Goal: Task Accomplishment & Management: Manage account settings

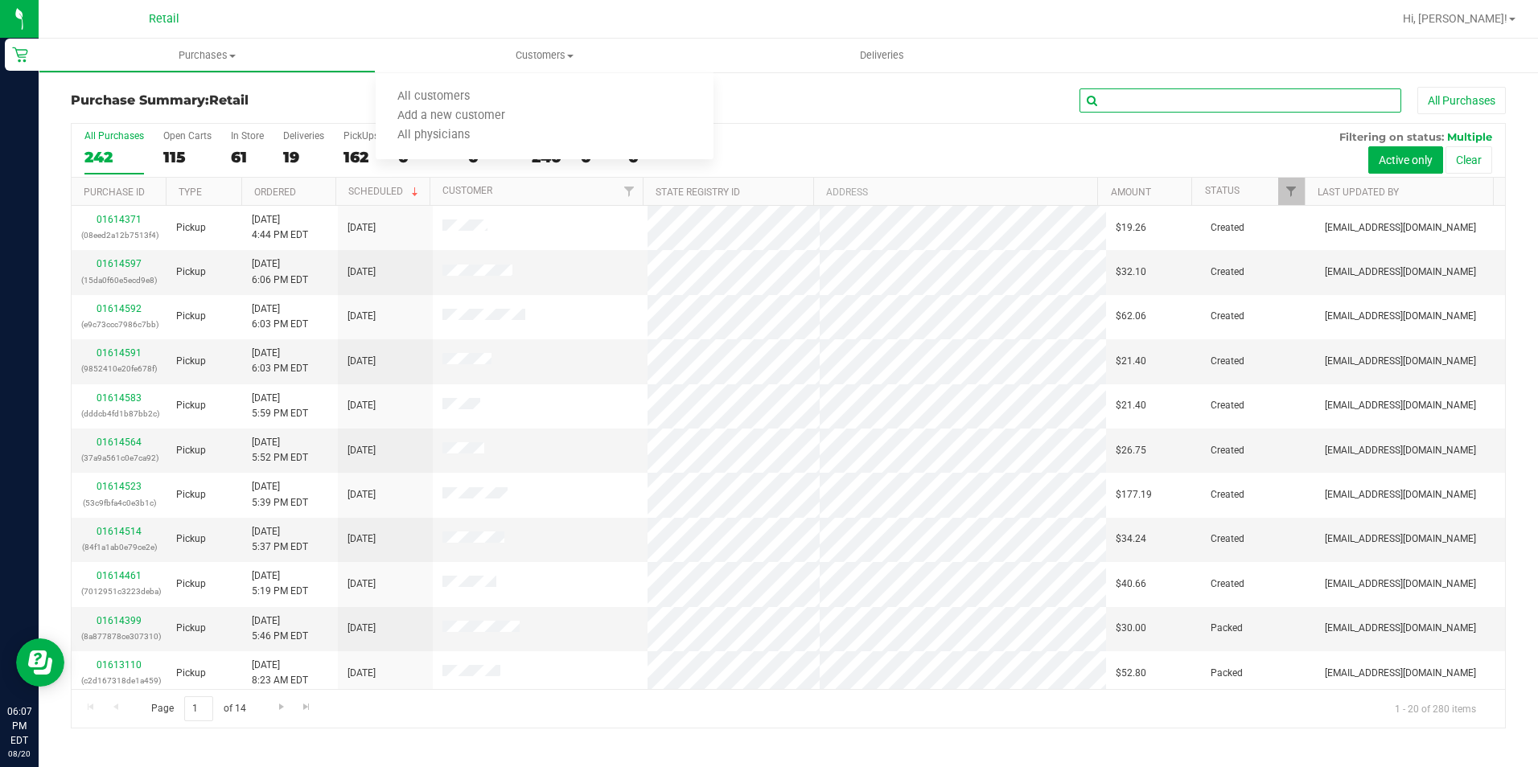
click at [1203, 106] on input "text" at bounding box center [1241, 100] width 322 height 24
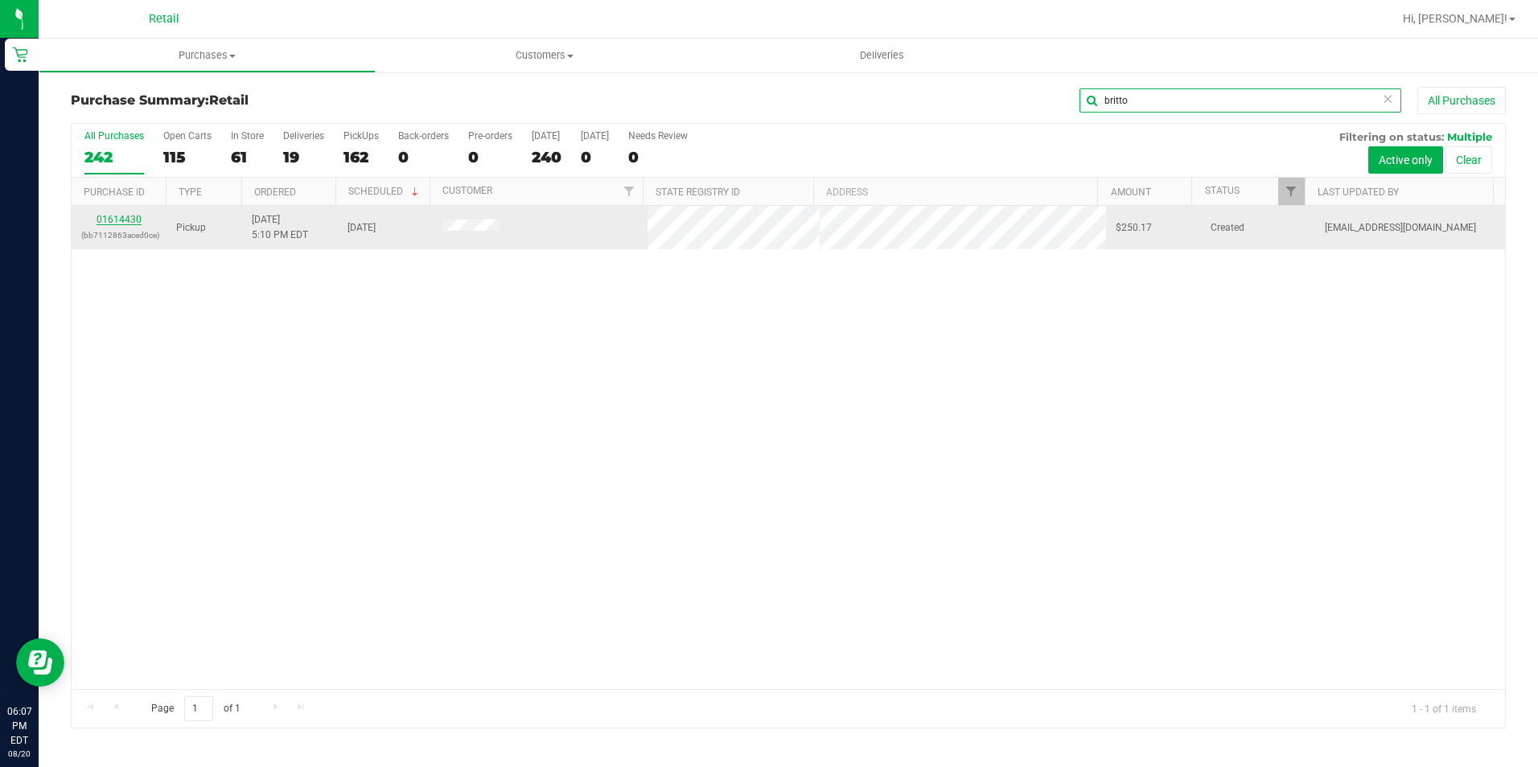
type input "britto"
click at [109, 219] on link "01614430" at bounding box center [119, 219] width 45 height 11
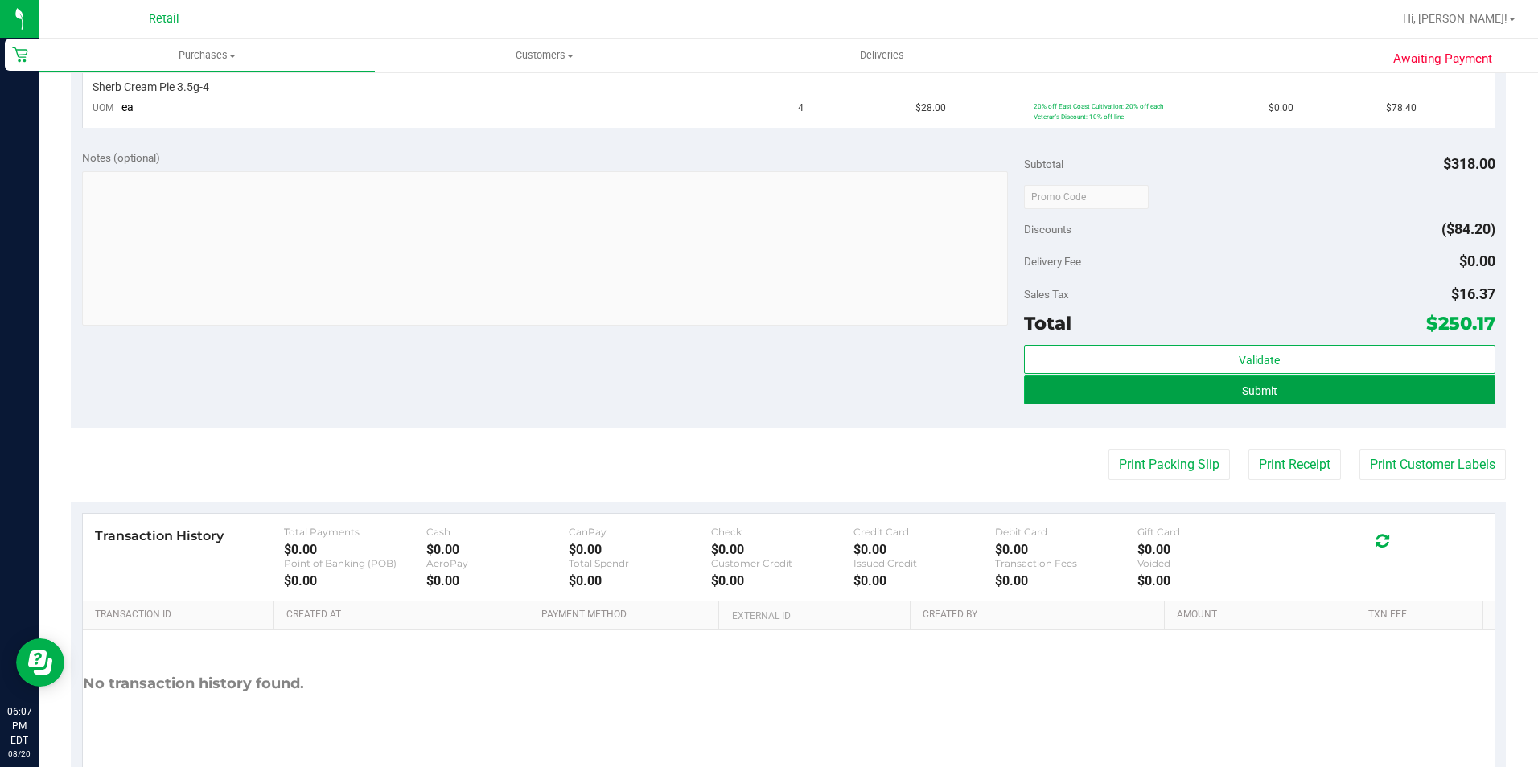
click at [1275, 403] on button "Submit" at bounding box center [1259, 390] width 471 height 29
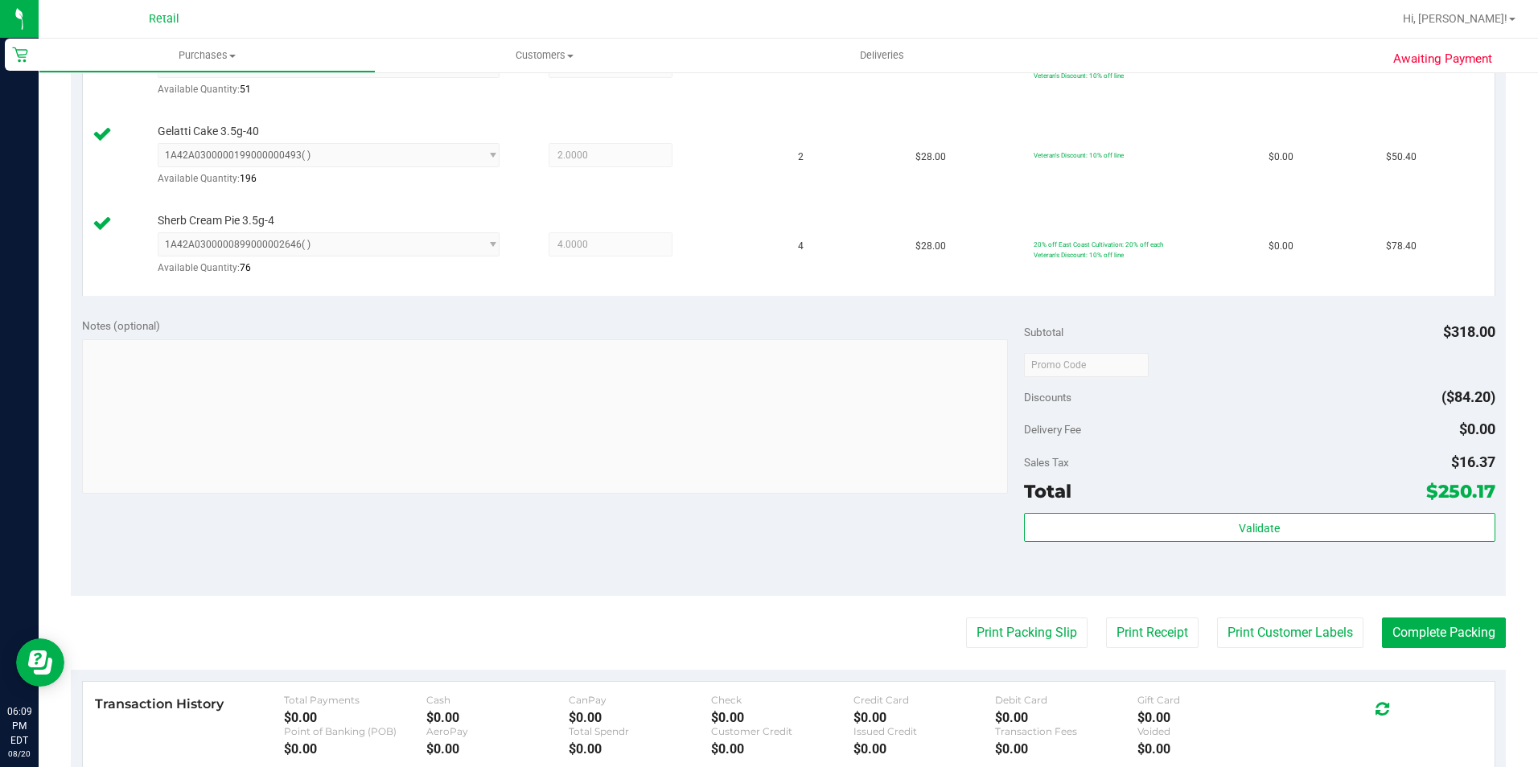
scroll to position [534, 0]
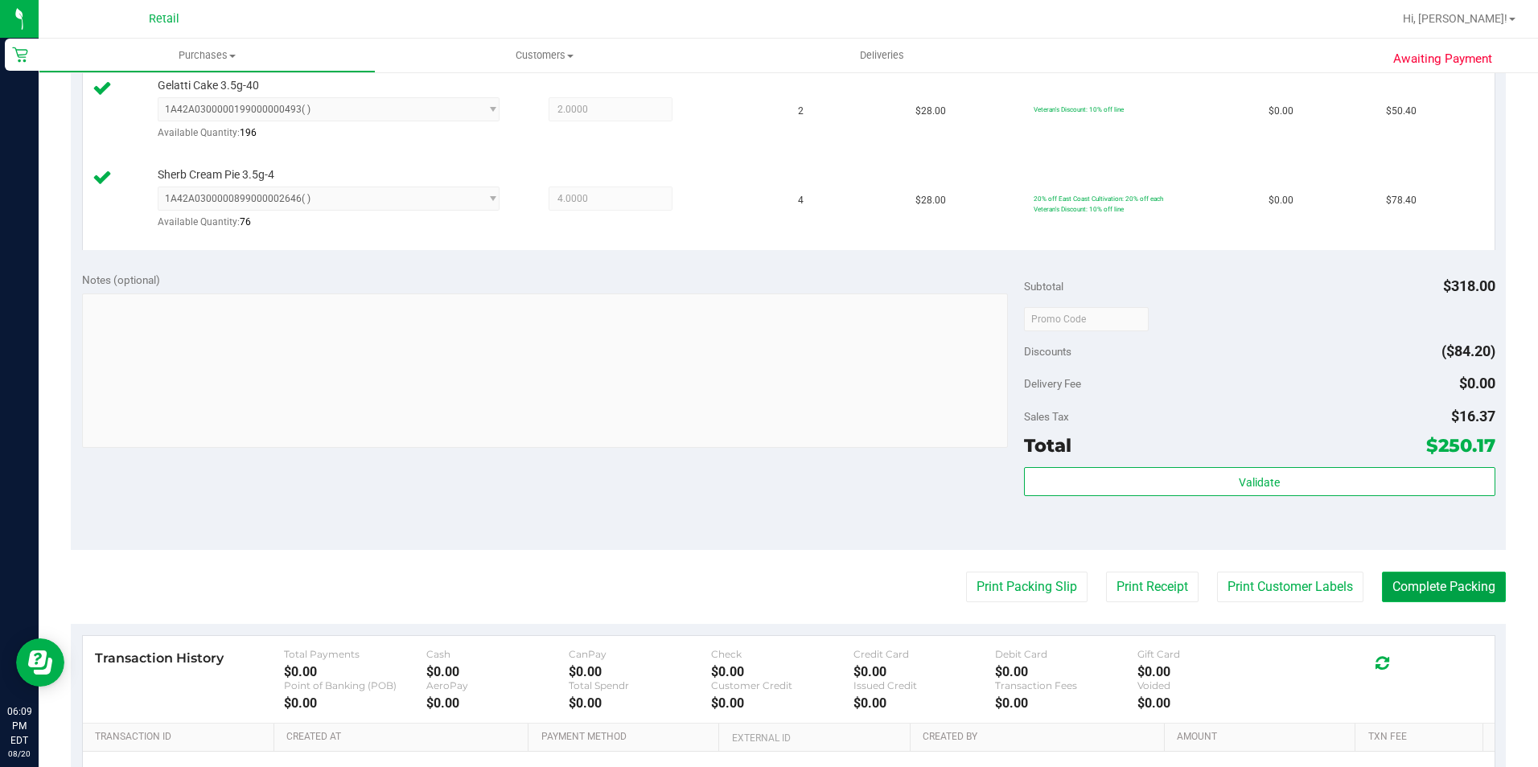
click at [1438, 579] on button "Complete Packing" at bounding box center [1444, 587] width 124 height 31
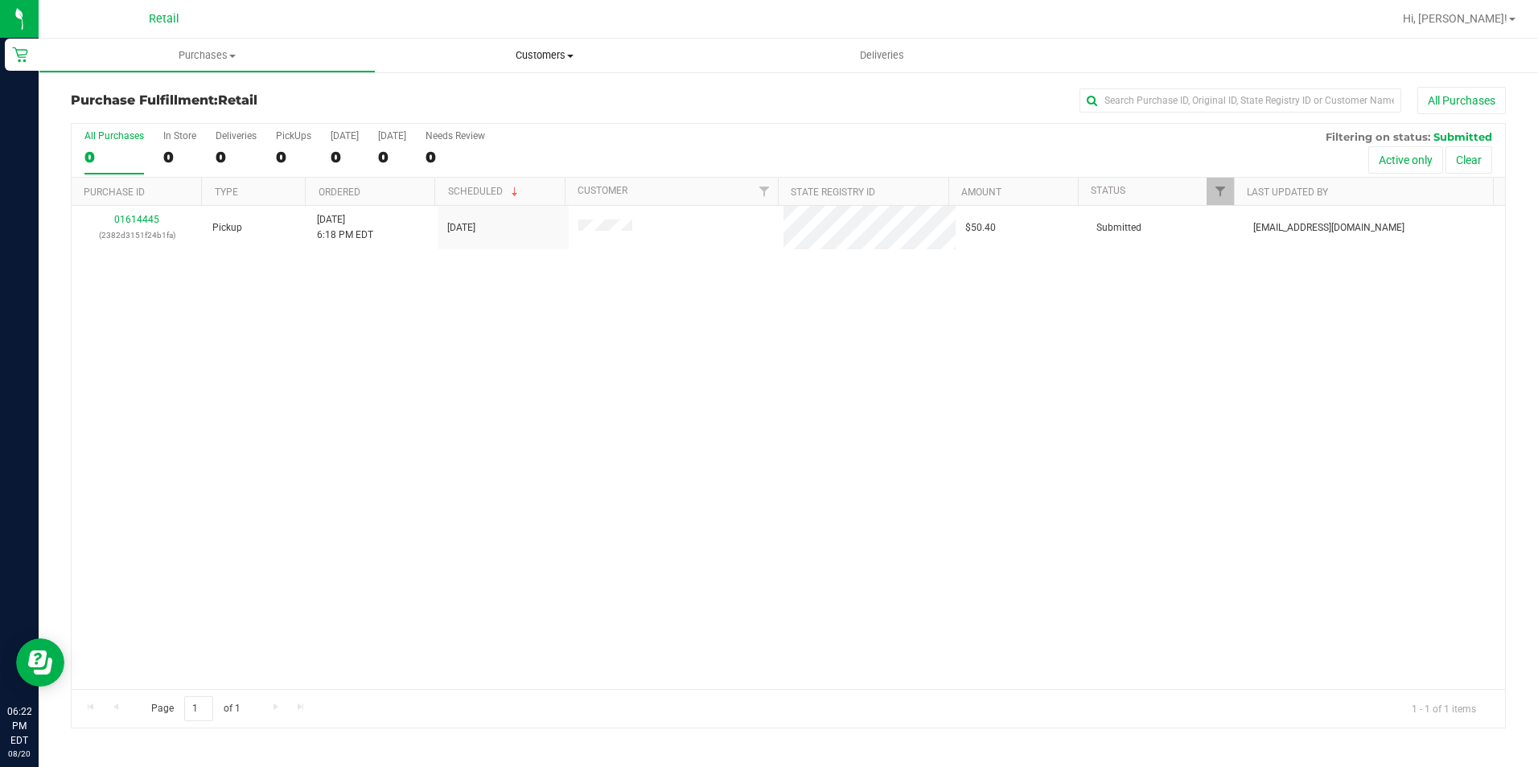
click at [506, 60] on span "Customers" at bounding box center [544, 55] width 337 height 14
click at [532, 94] on li "All customers" at bounding box center [544, 97] width 337 height 19
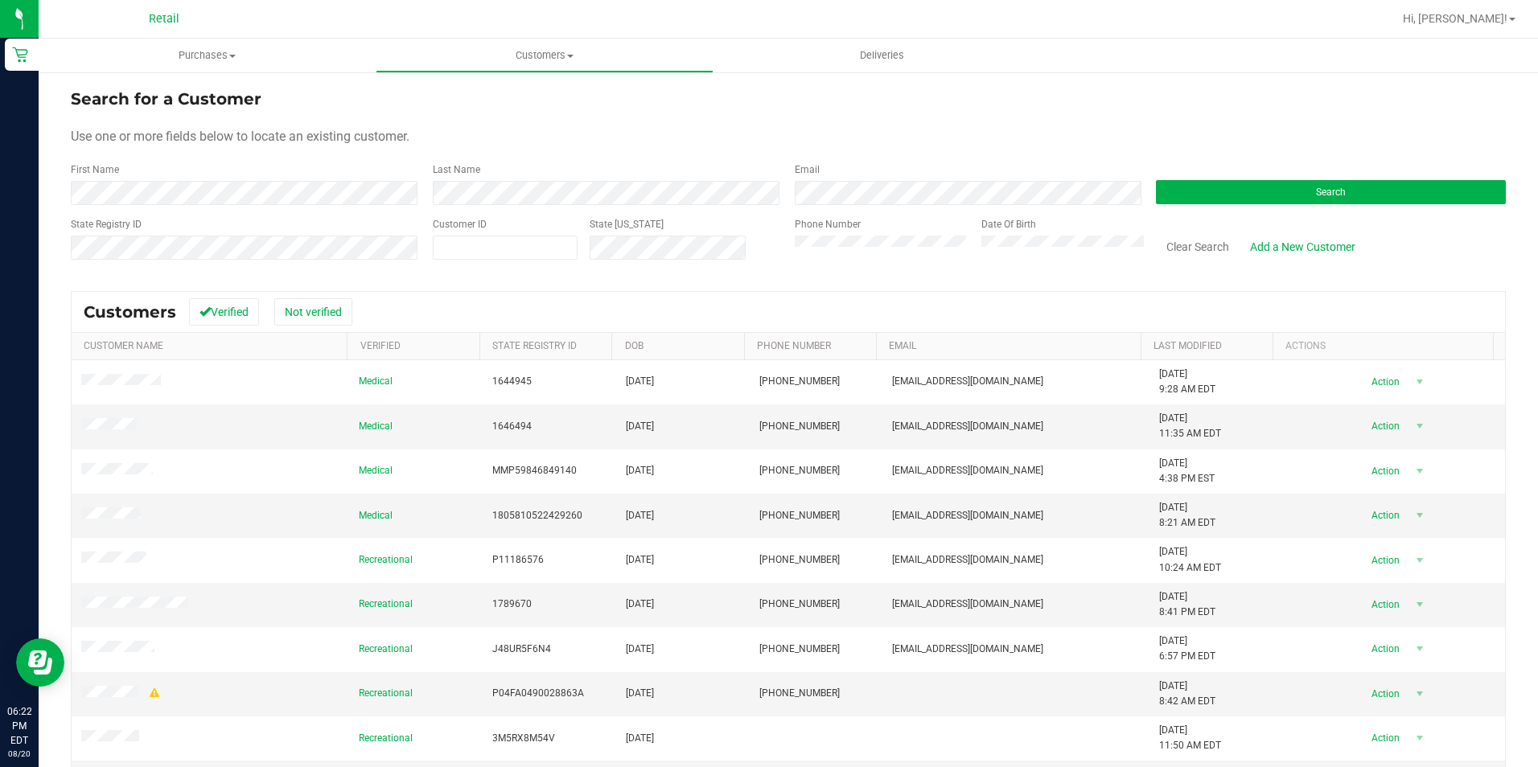
click at [635, 206] on form "Search for a Customer Use one or more fields below to locate an existing custom…" at bounding box center [788, 180] width 1435 height 187
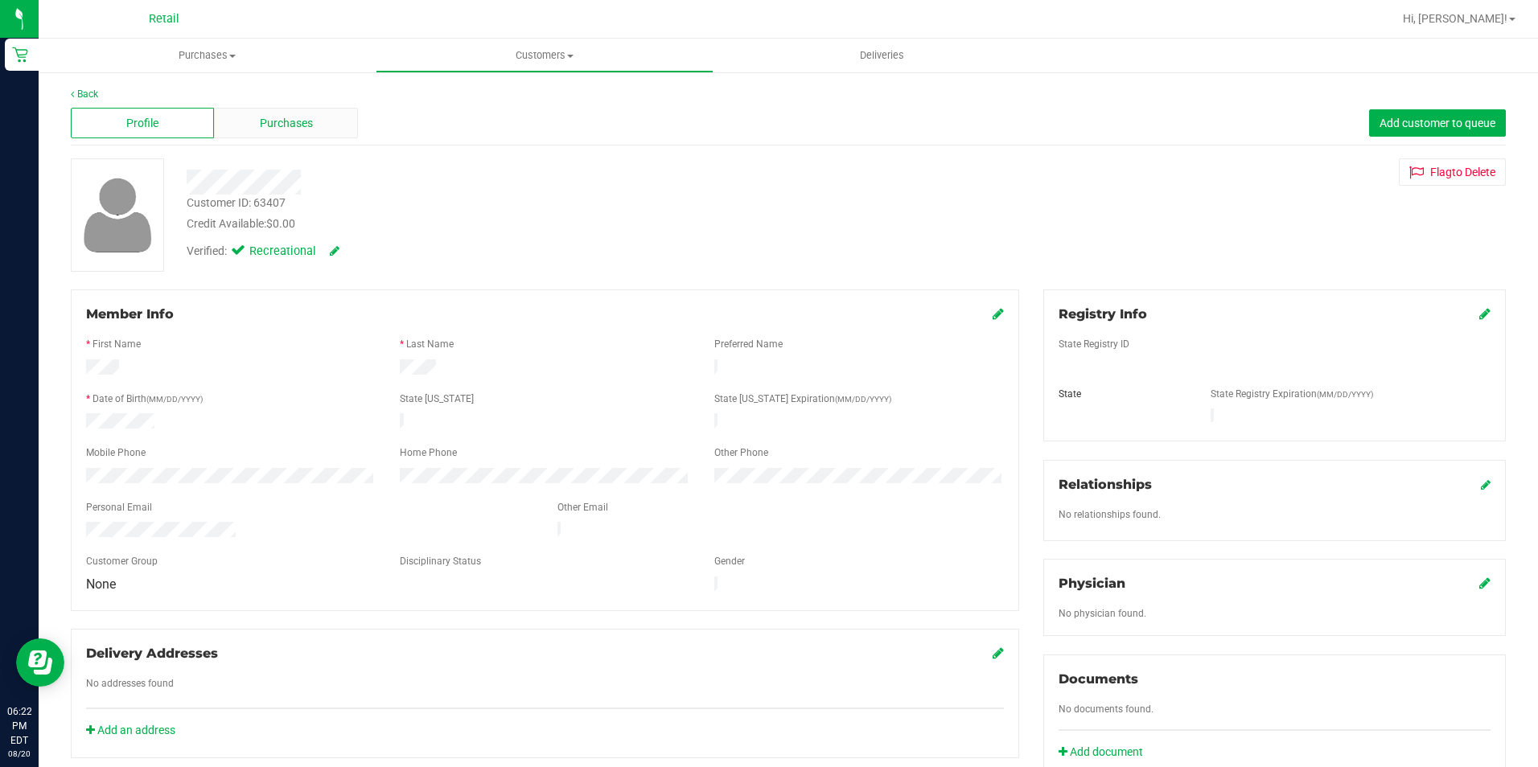
click at [294, 116] on span "Purchases" at bounding box center [286, 123] width 53 height 17
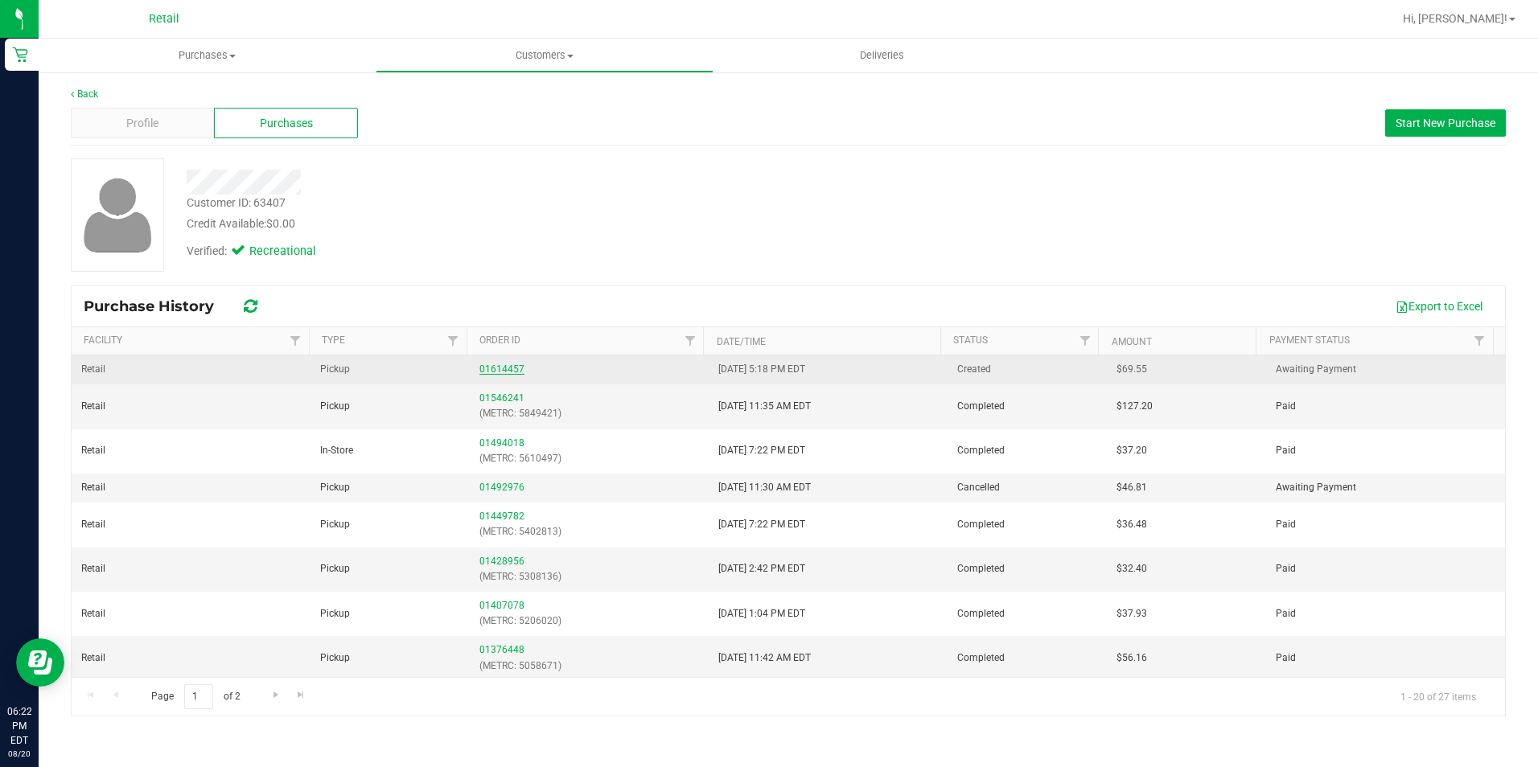
click at [498, 364] on link "01614457" at bounding box center [501, 369] width 45 height 11
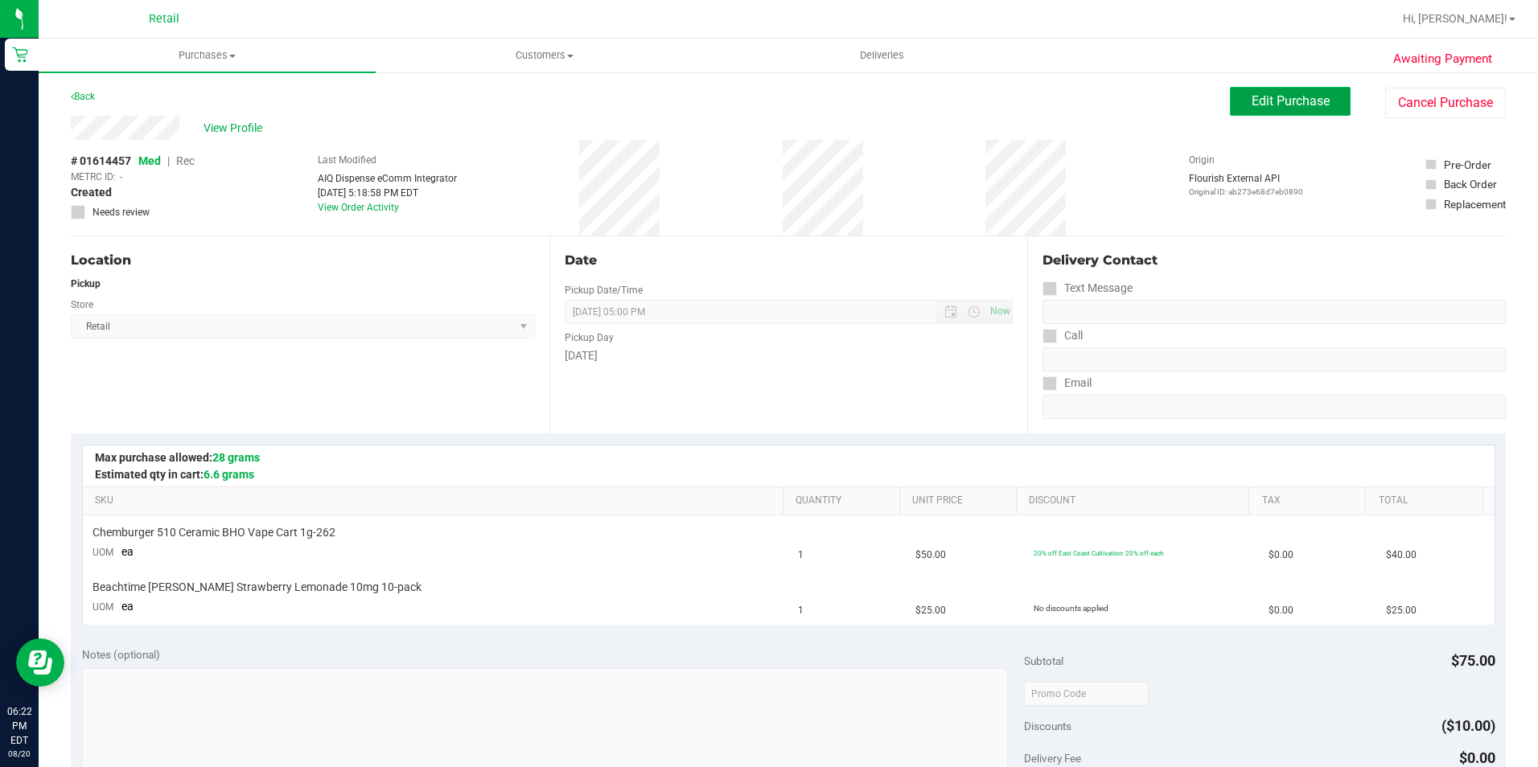
click at [1252, 93] on span "Edit Purchase" at bounding box center [1291, 100] width 78 height 15
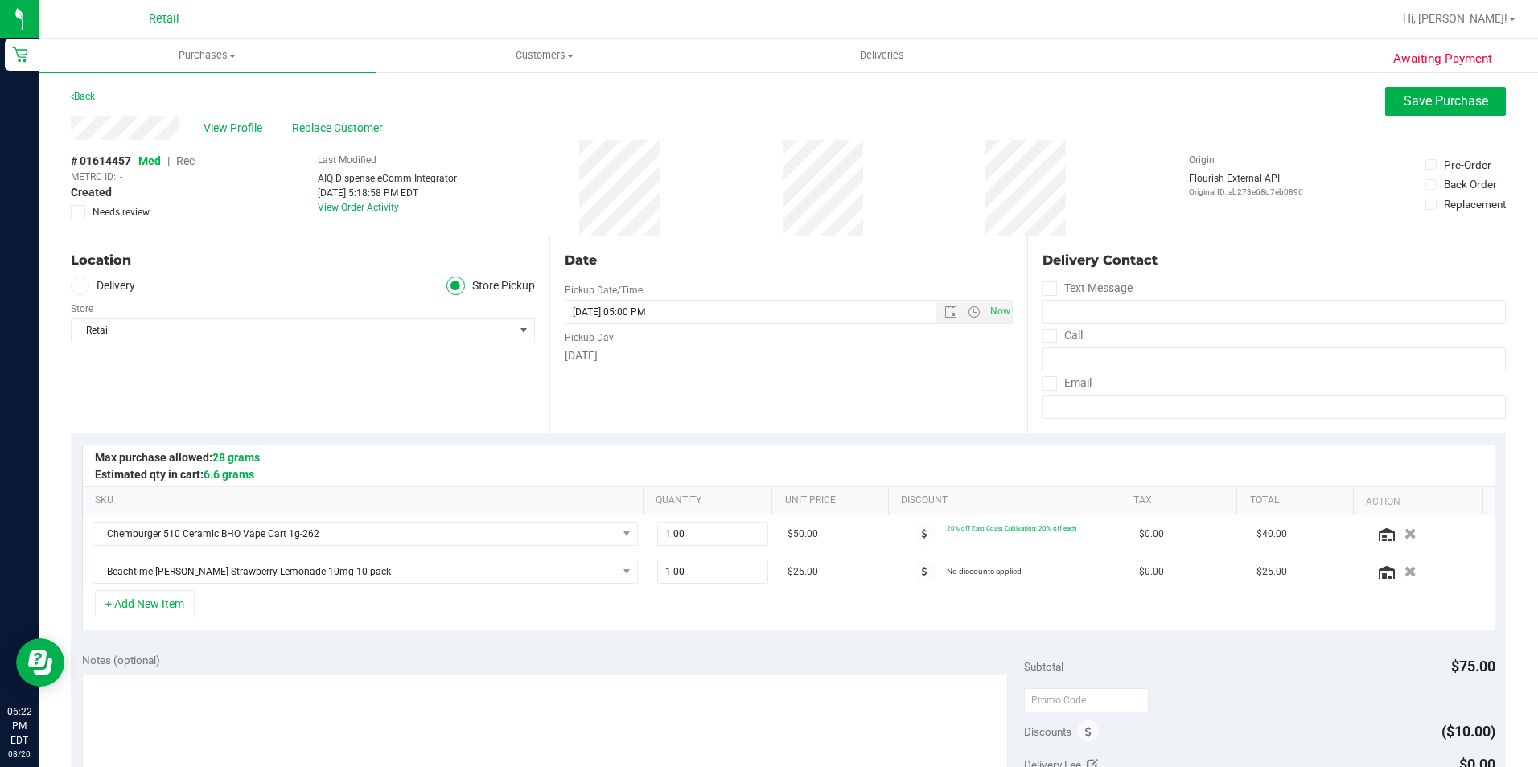
click at [187, 162] on span "Rec" at bounding box center [185, 160] width 19 height 13
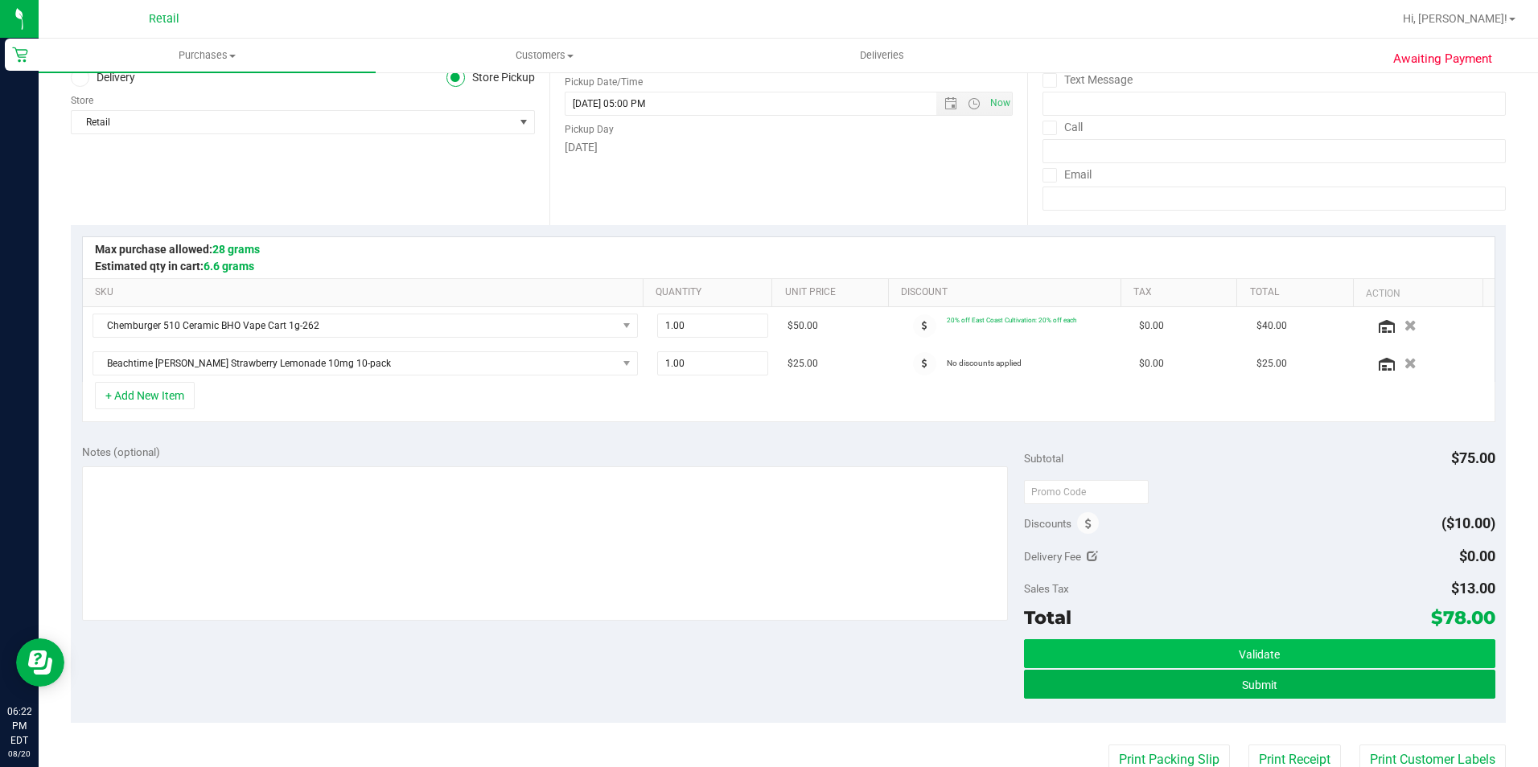
scroll to position [322, 0]
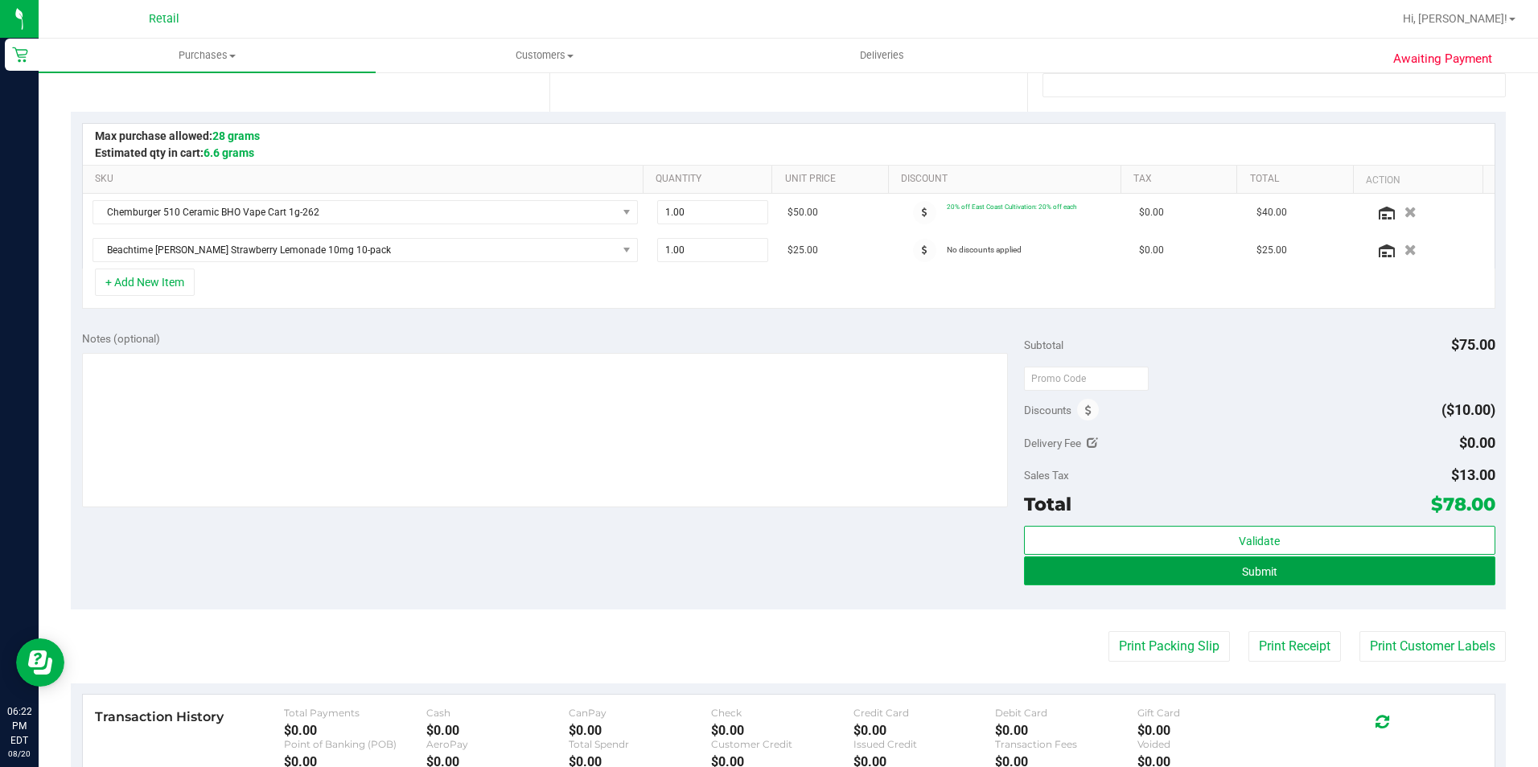
click at [1197, 582] on button "Submit" at bounding box center [1259, 571] width 471 height 29
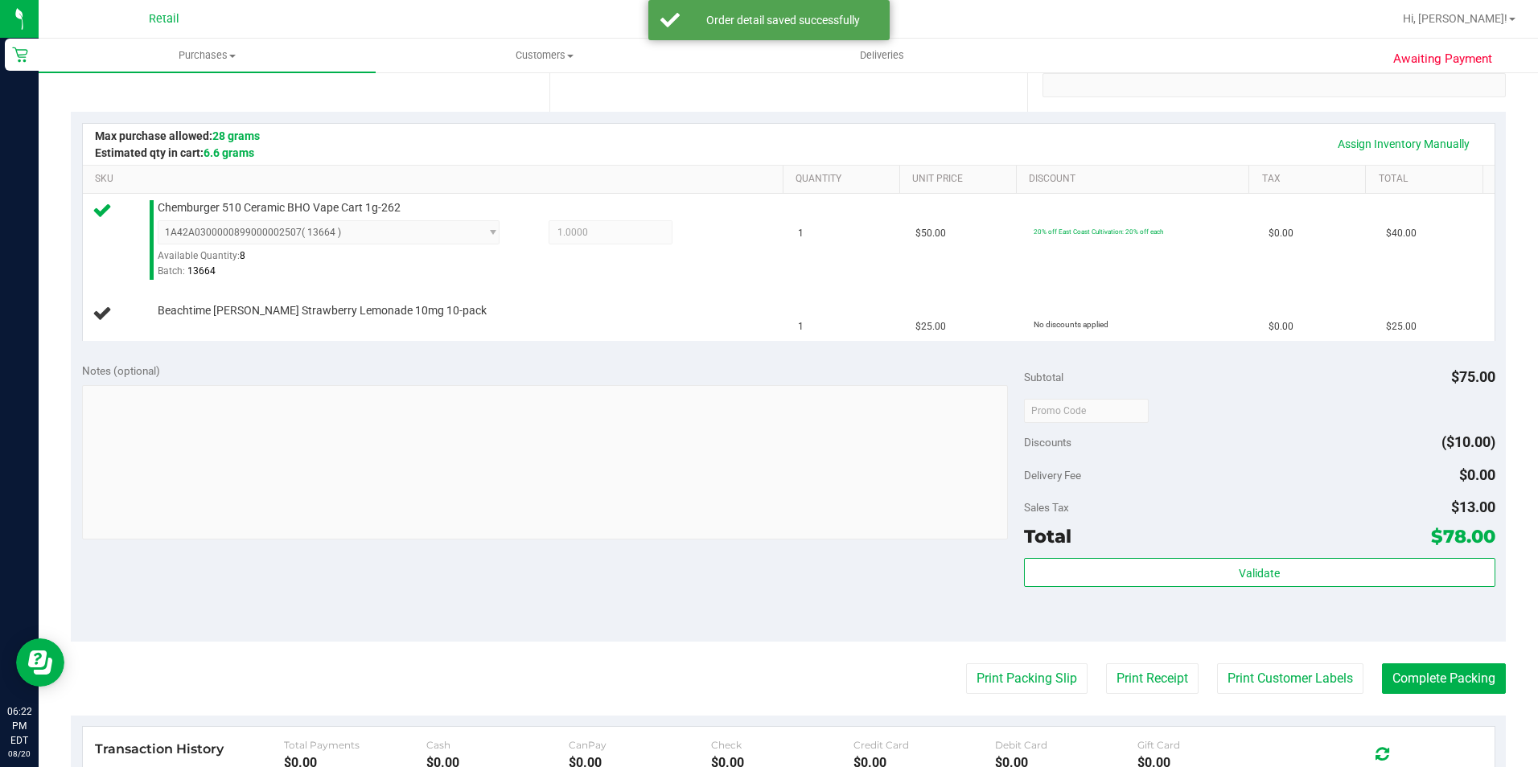
scroll to position [241, 0]
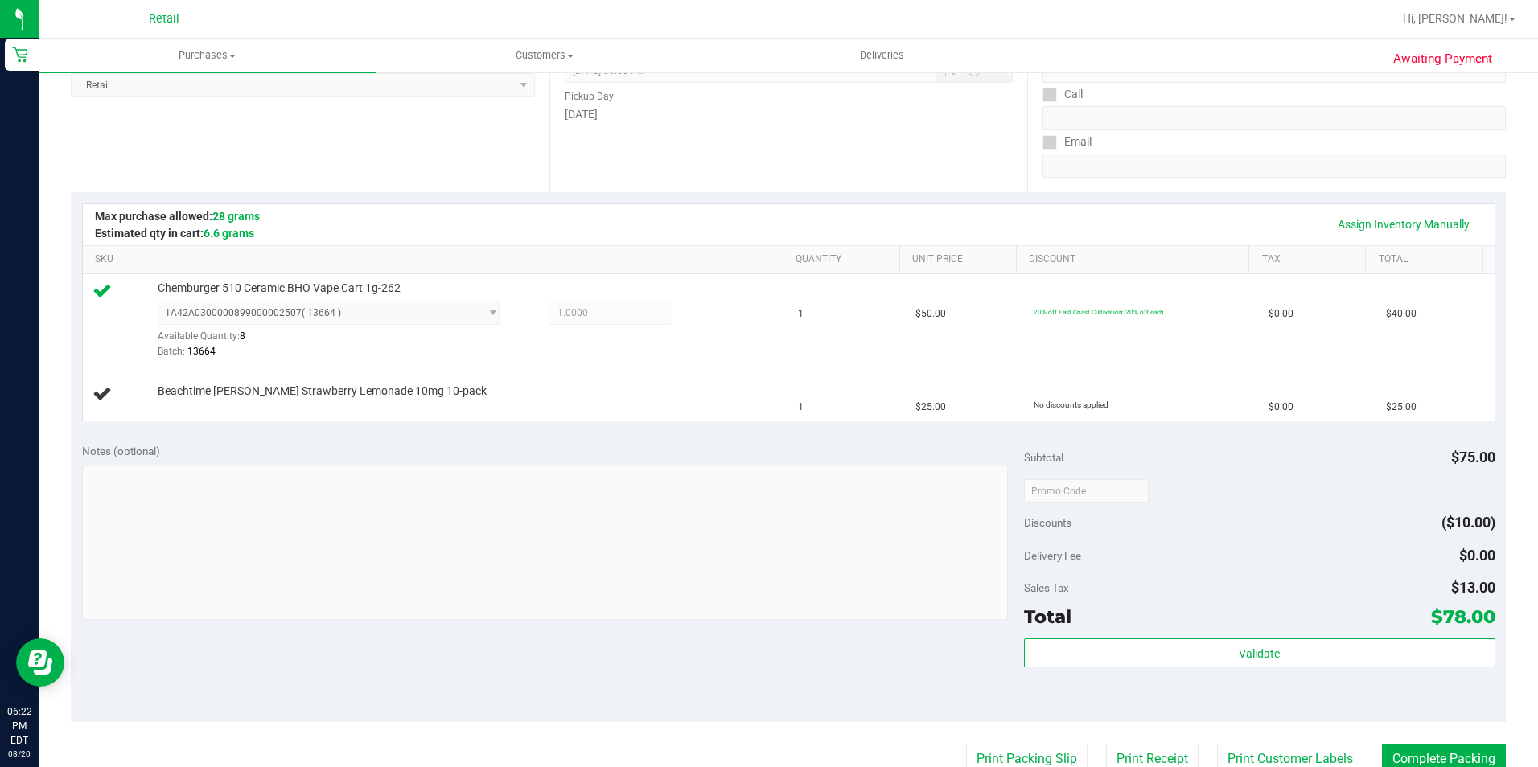
click at [1341, 590] on div "Sales Tax $13.00" at bounding box center [1259, 588] width 471 height 29
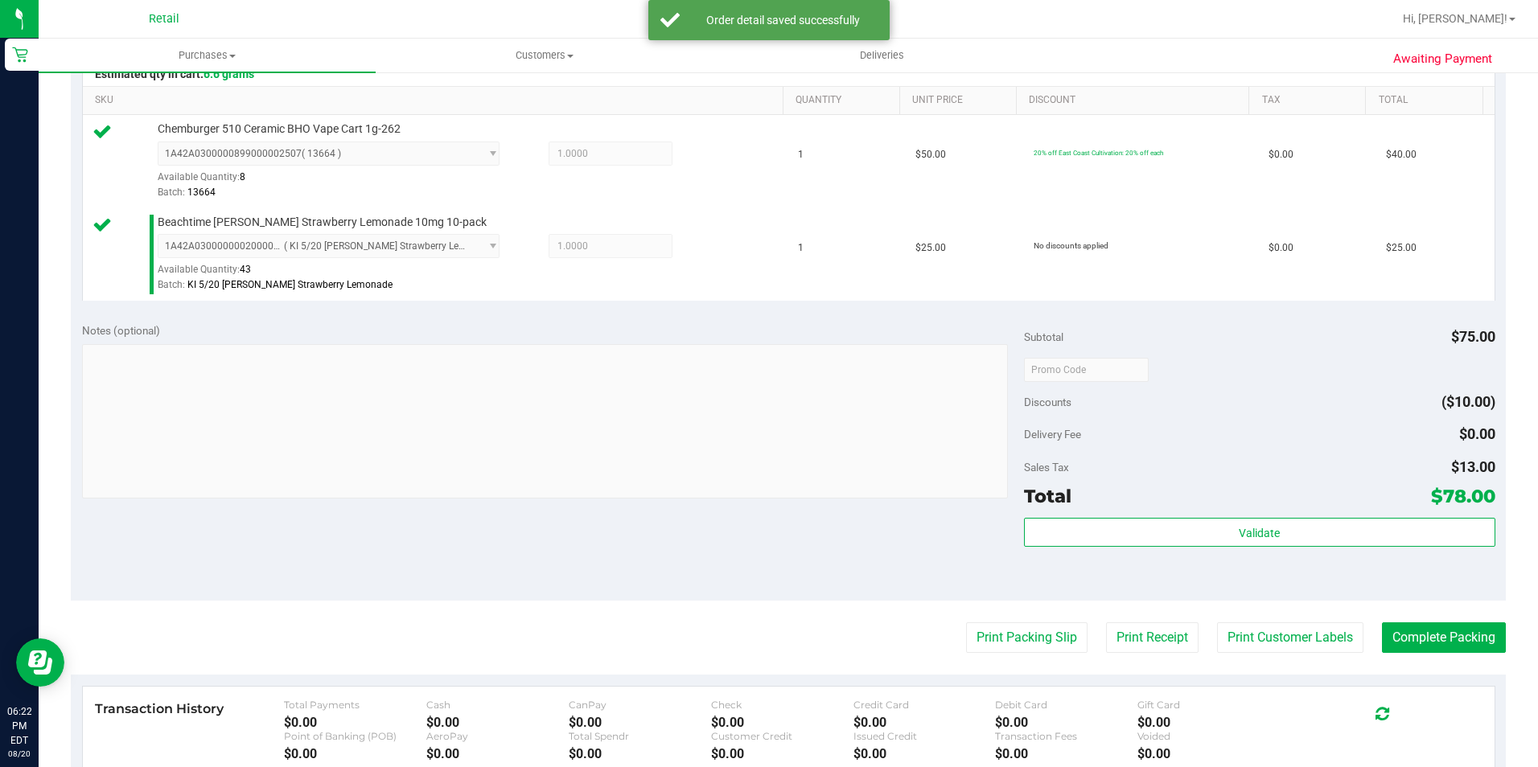
scroll to position [402, 0]
click at [1447, 637] on button "Complete Packing" at bounding box center [1444, 636] width 124 height 31
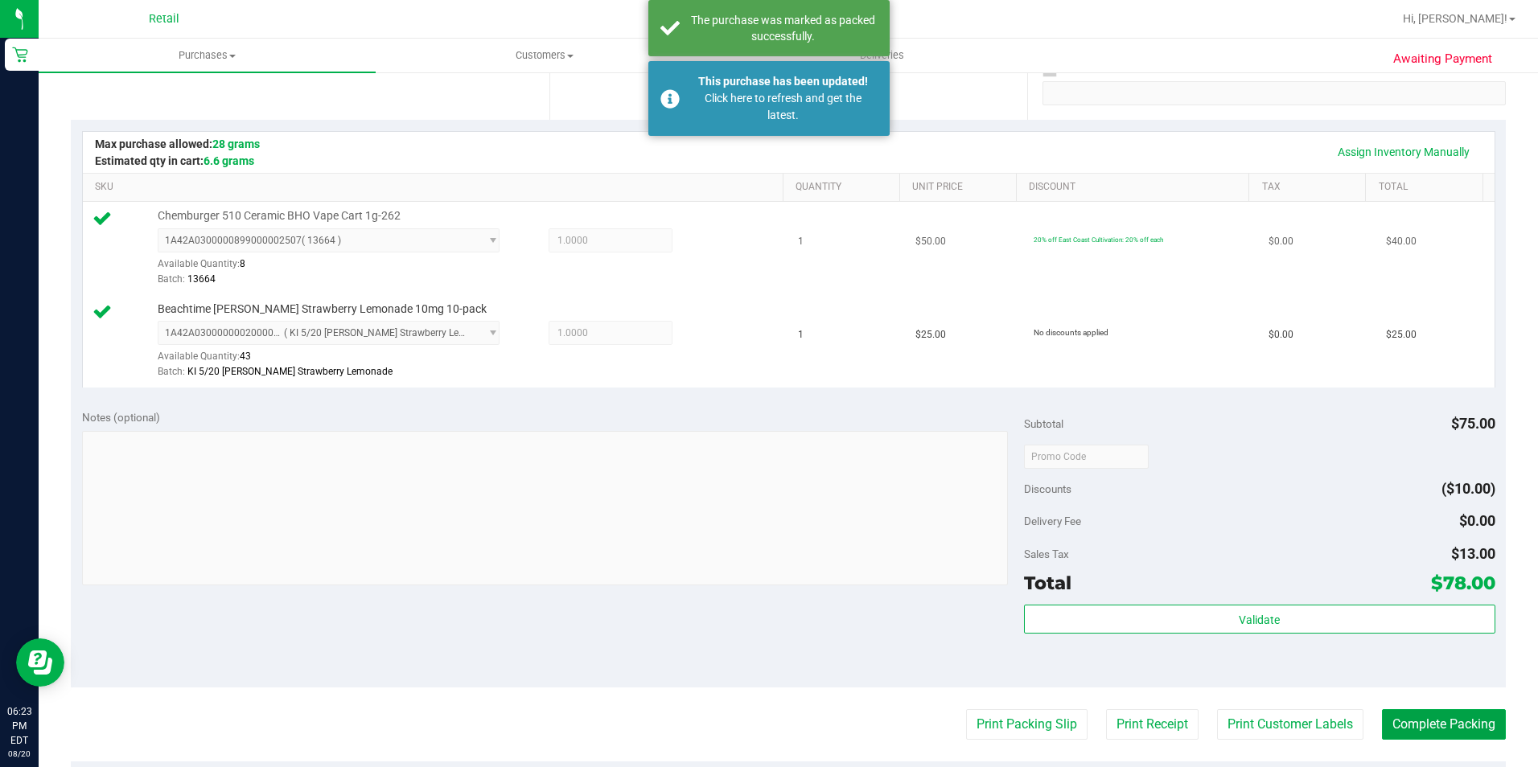
scroll to position [80, 0]
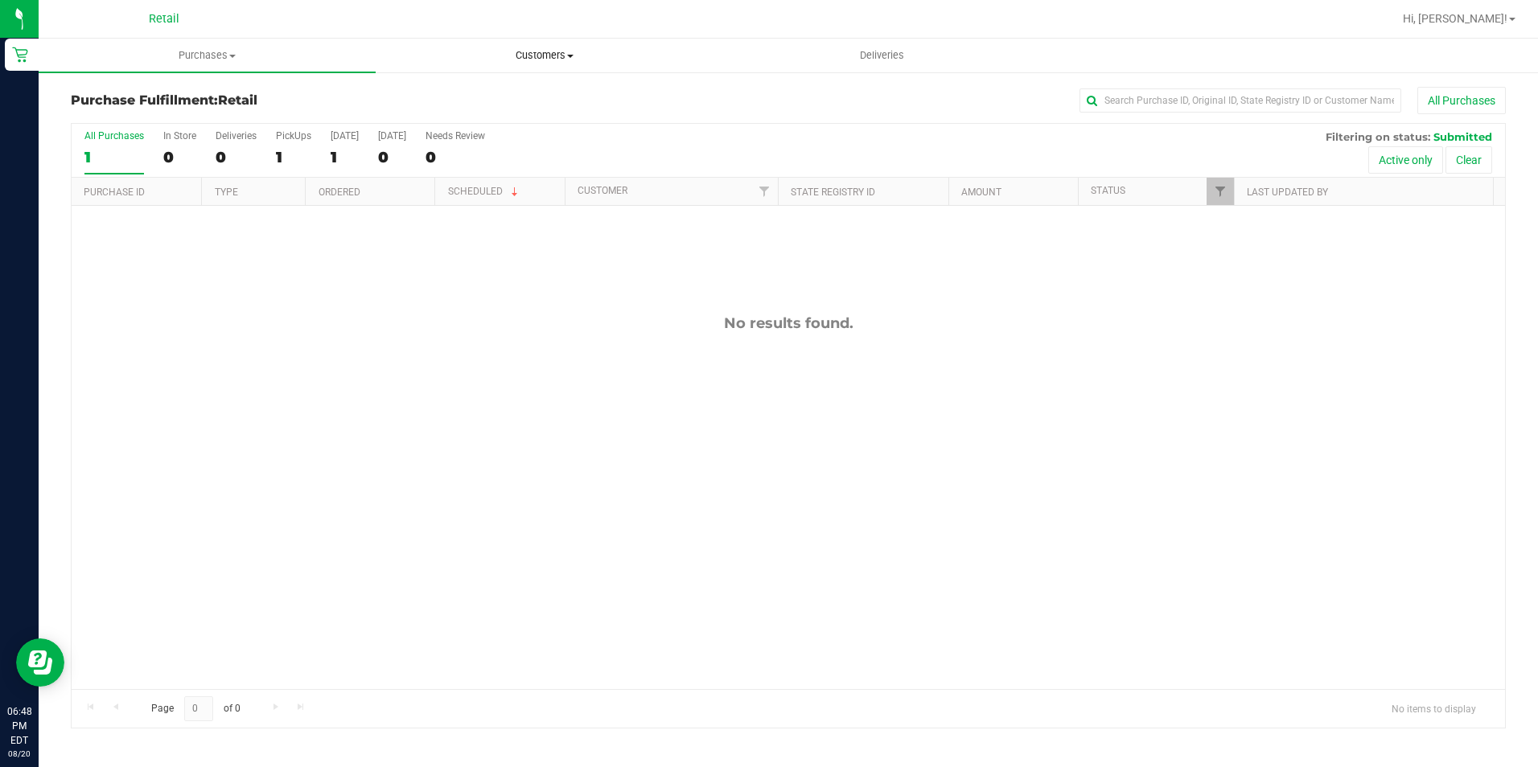
click at [612, 44] on uib-tab-heading "Customers All customers Add a new customer All physicians" at bounding box center [543, 55] width 335 height 32
click at [496, 98] on li "All customers" at bounding box center [544, 97] width 337 height 19
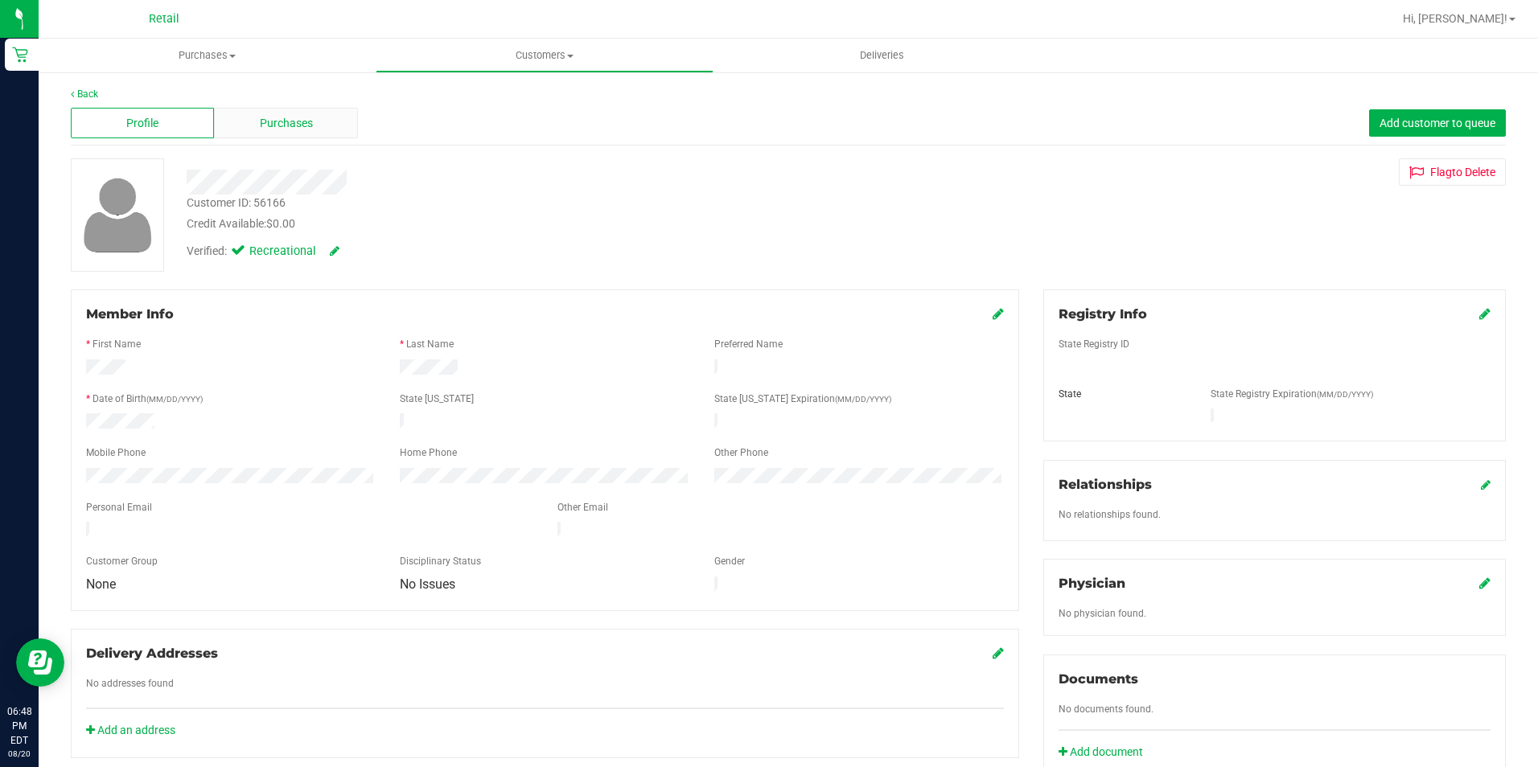
click at [329, 117] on div "Purchases" at bounding box center [285, 123] width 143 height 31
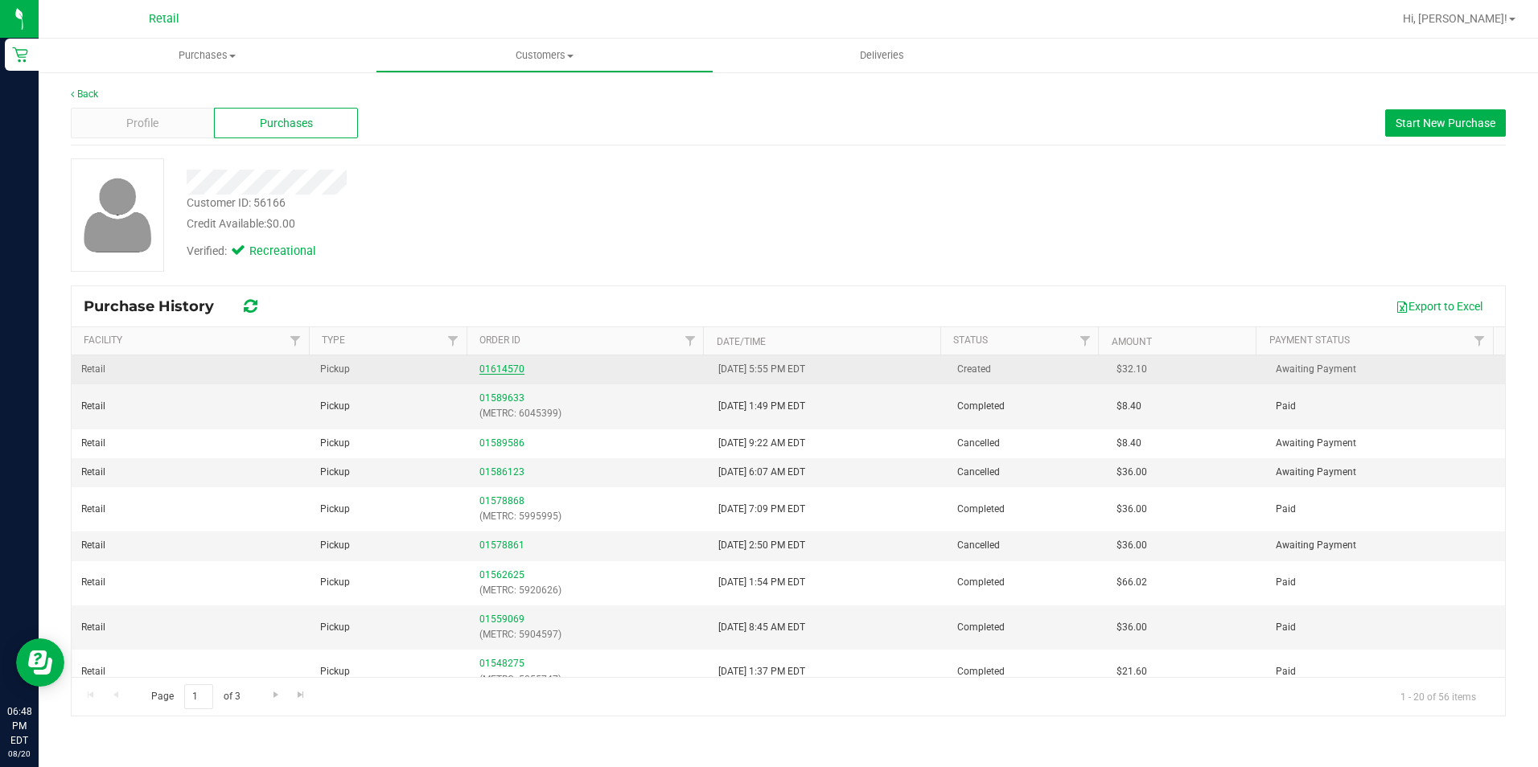
click at [516, 367] on link "01614570" at bounding box center [501, 369] width 45 height 11
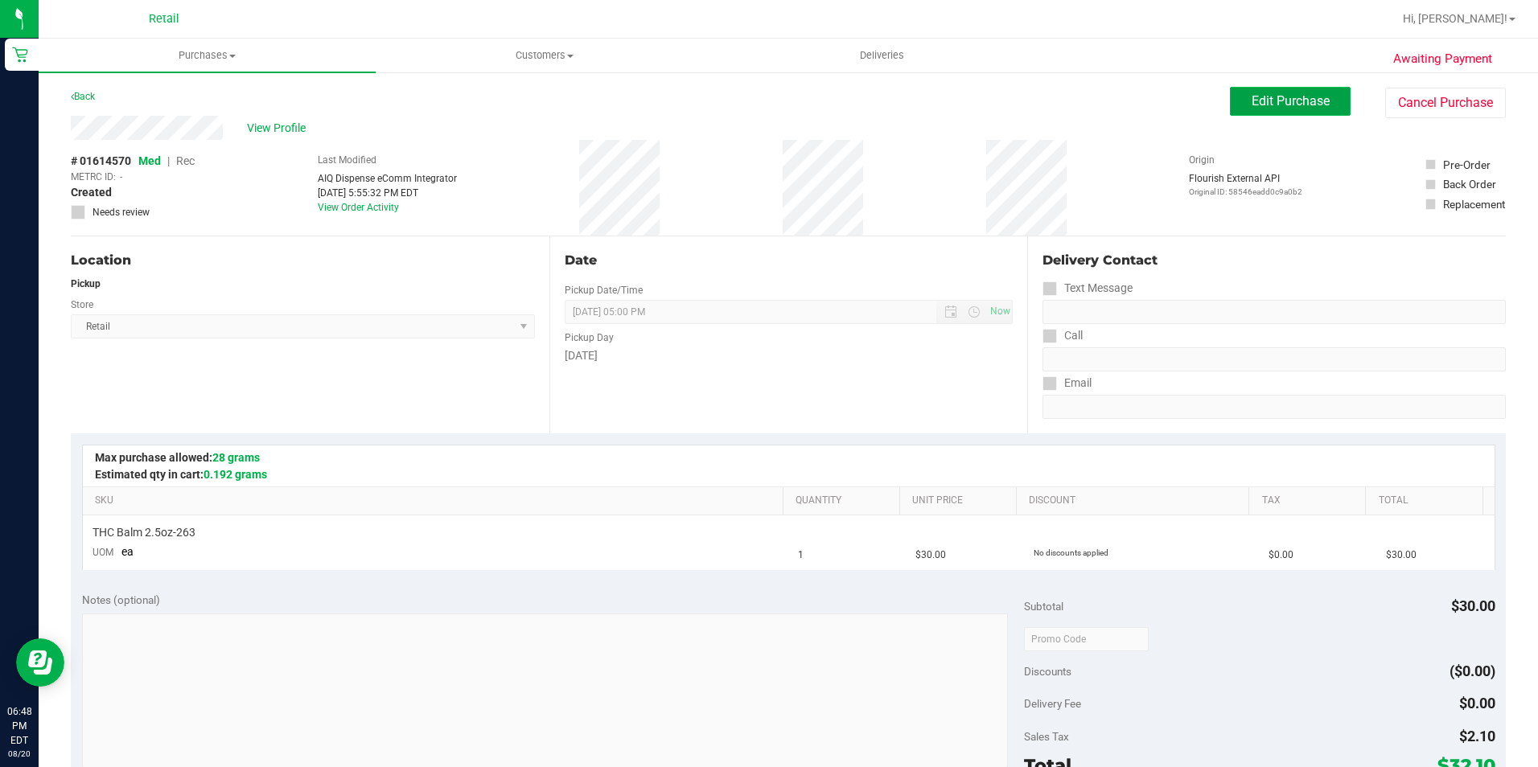
click at [1297, 105] on span "Edit Purchase" at bounding box center [1291, 100] width 78 height 15
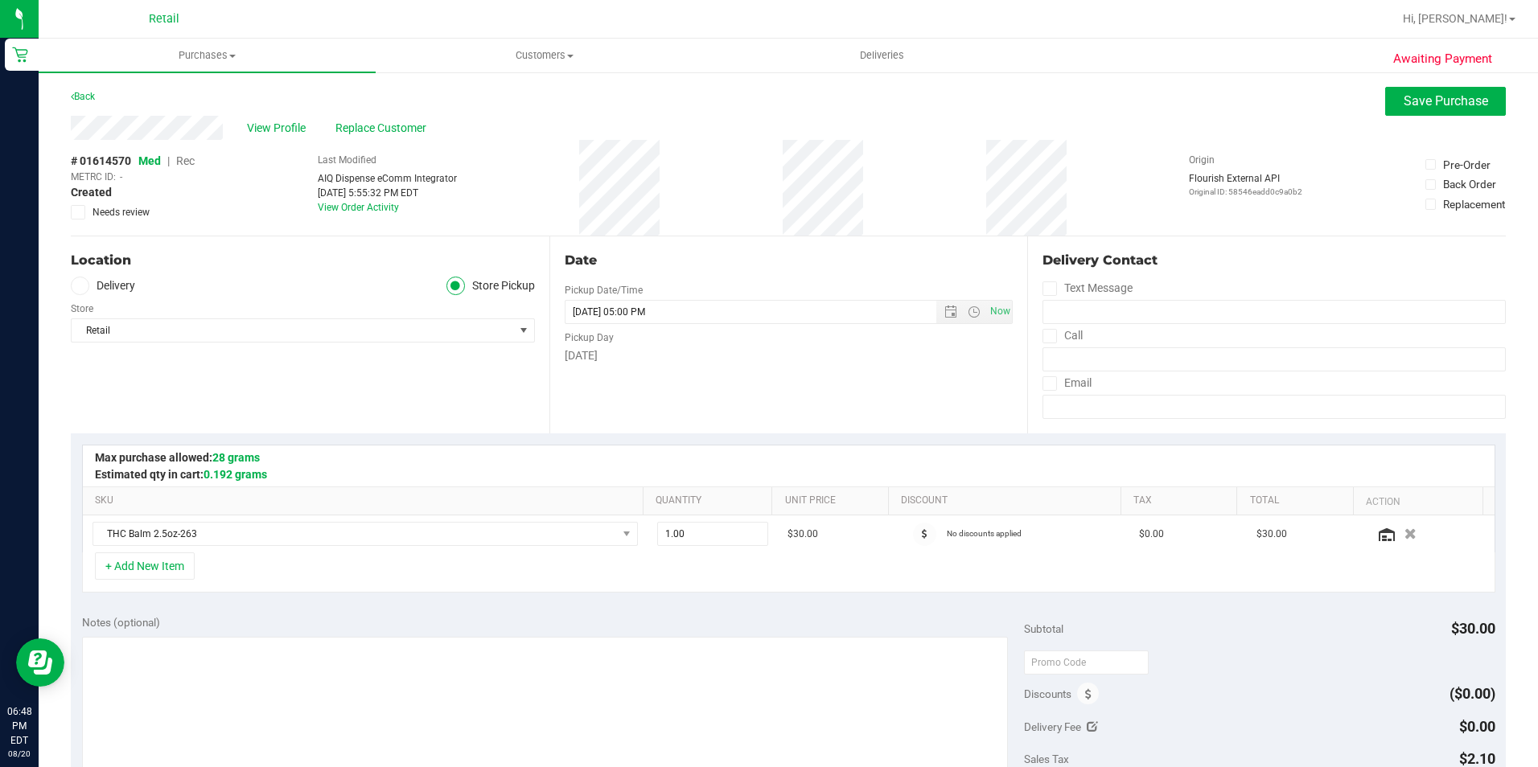
click at [187, 157] on span "Rec" at bounding box center [185, 160] width 19 height 13
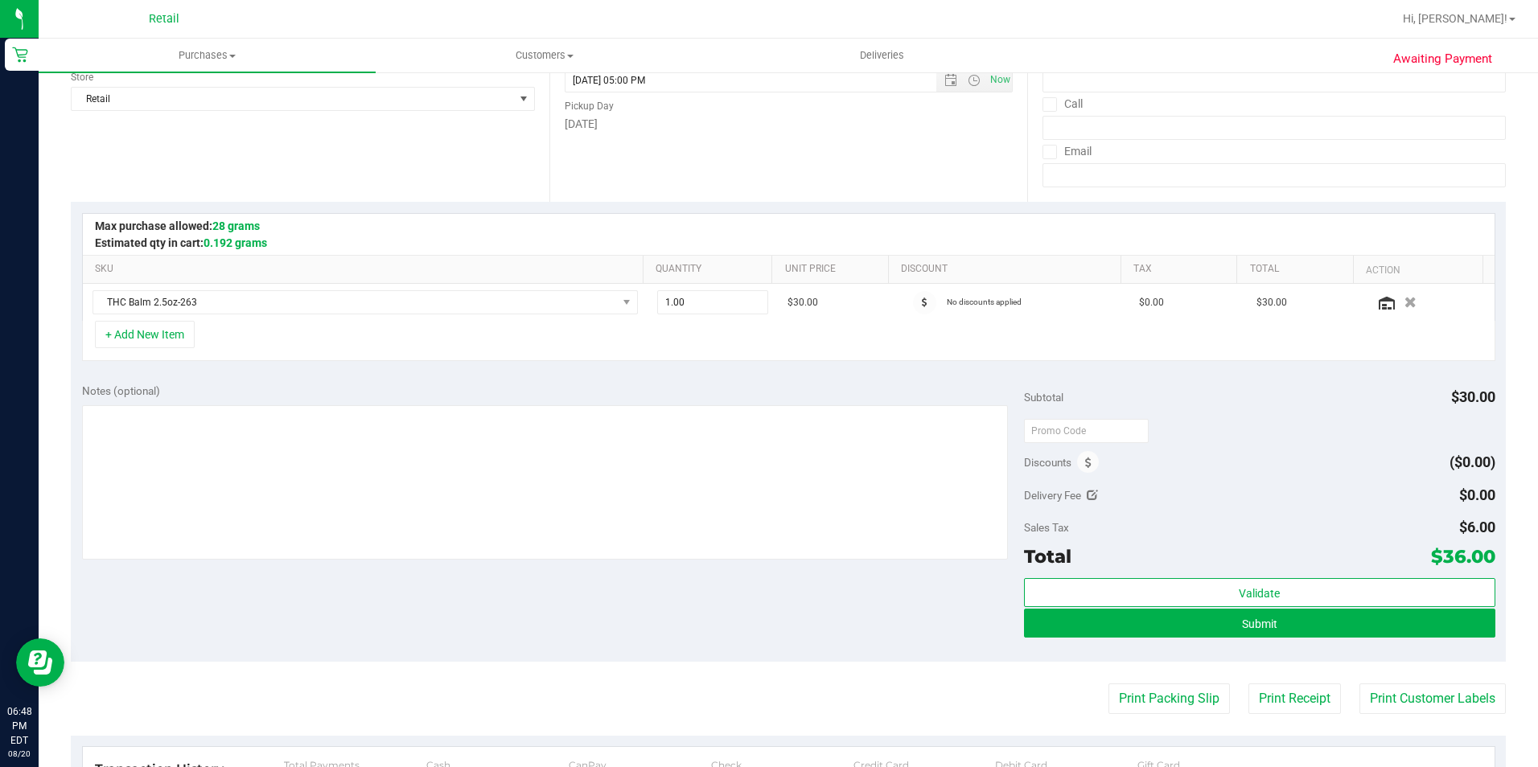
scroll to position [241, 0]
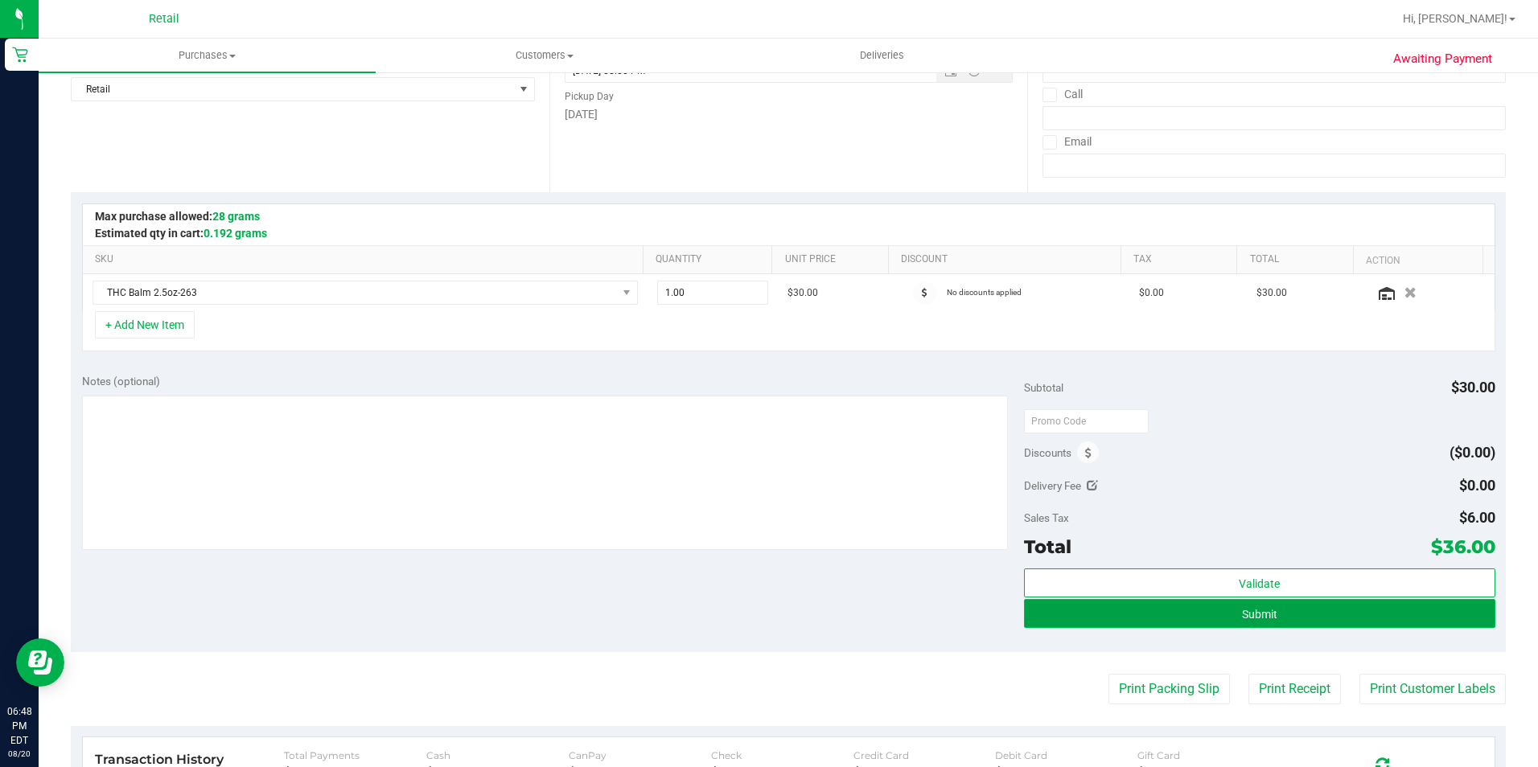
click at [1296, 621] on button "Submit" at bounding box center [1259, 613] width 471 height 29
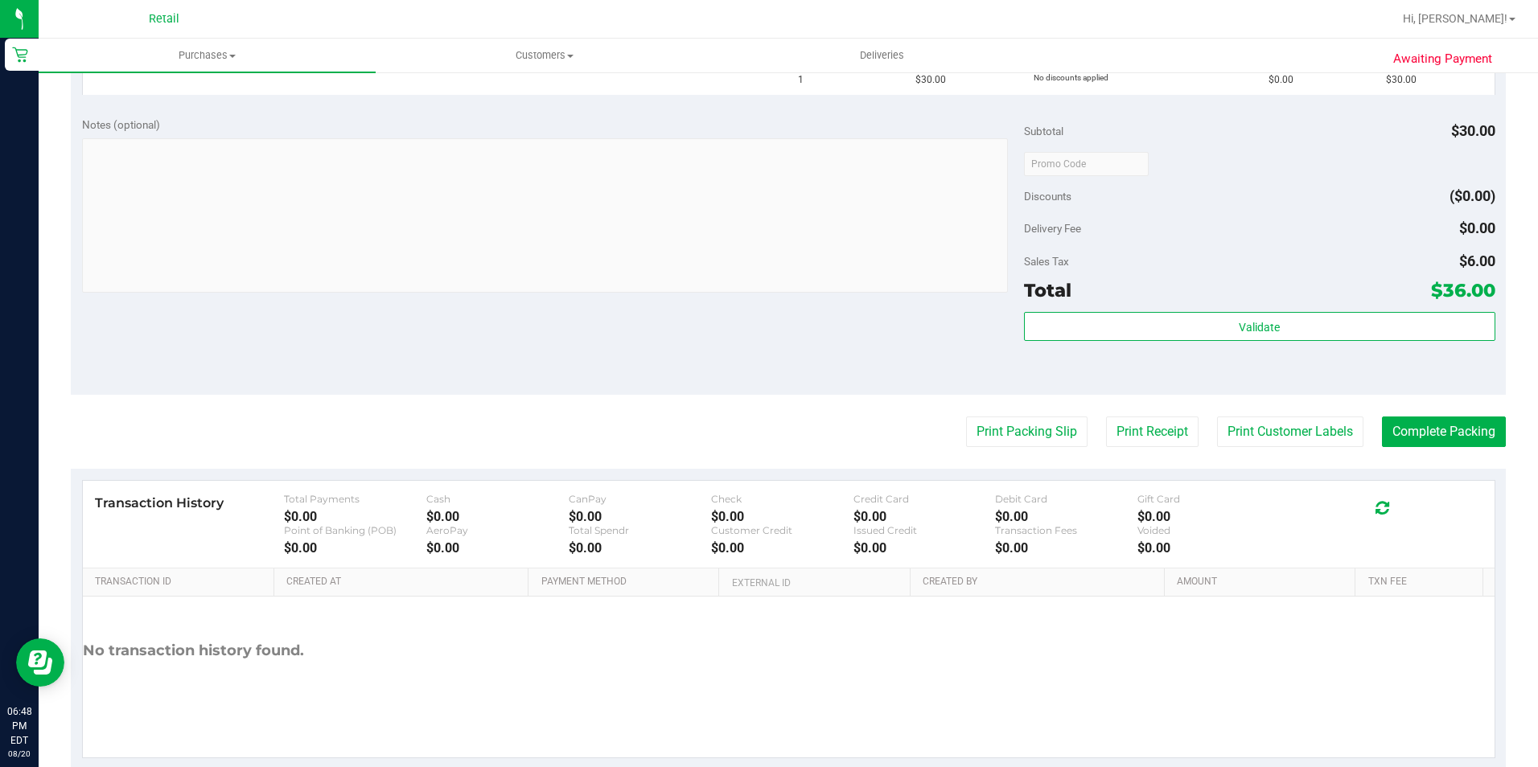
scroll to position [483, 0]
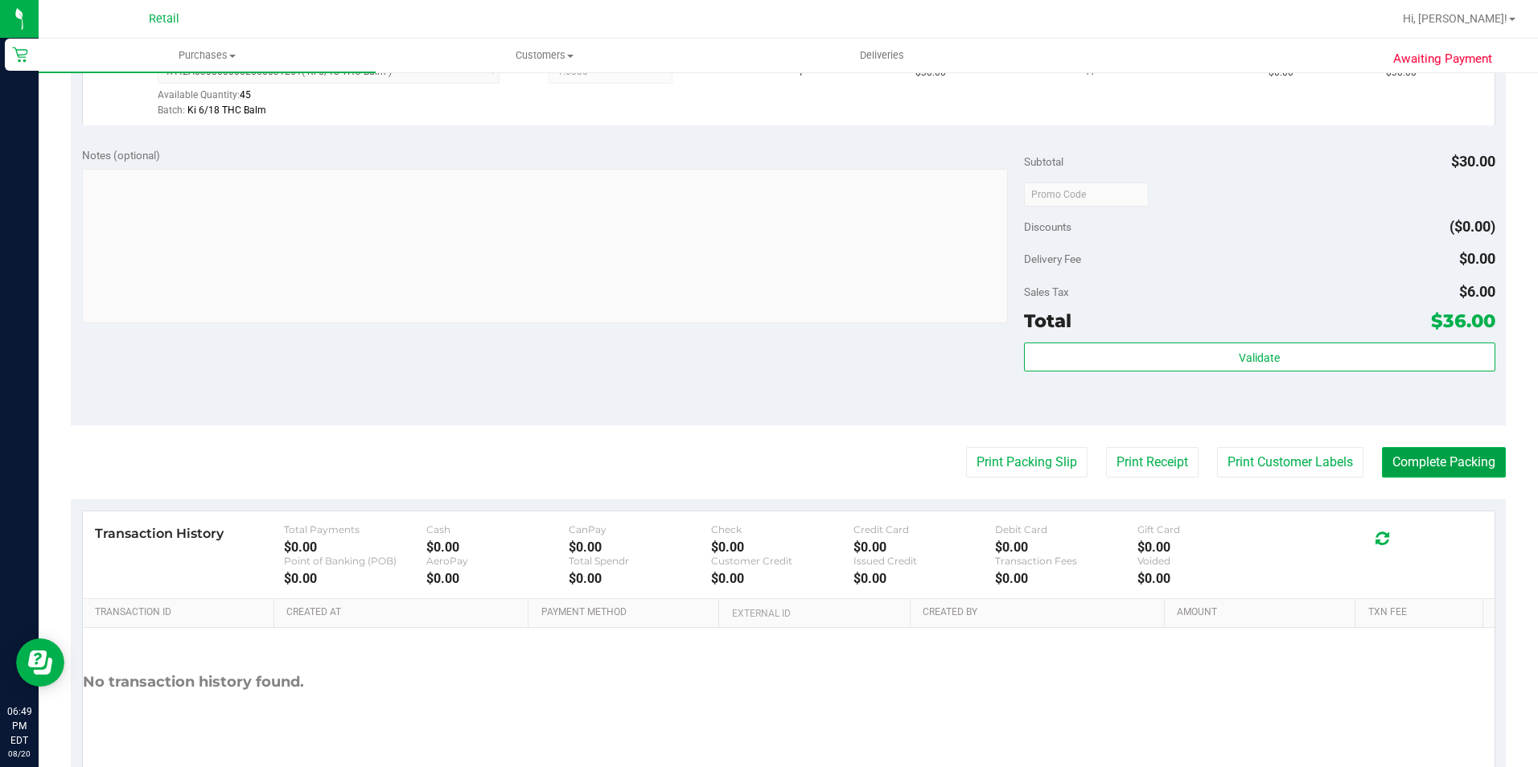
click at [1419, 464] on button "Complete Packing" at bounding box center [1444, 462] width 124 height 31
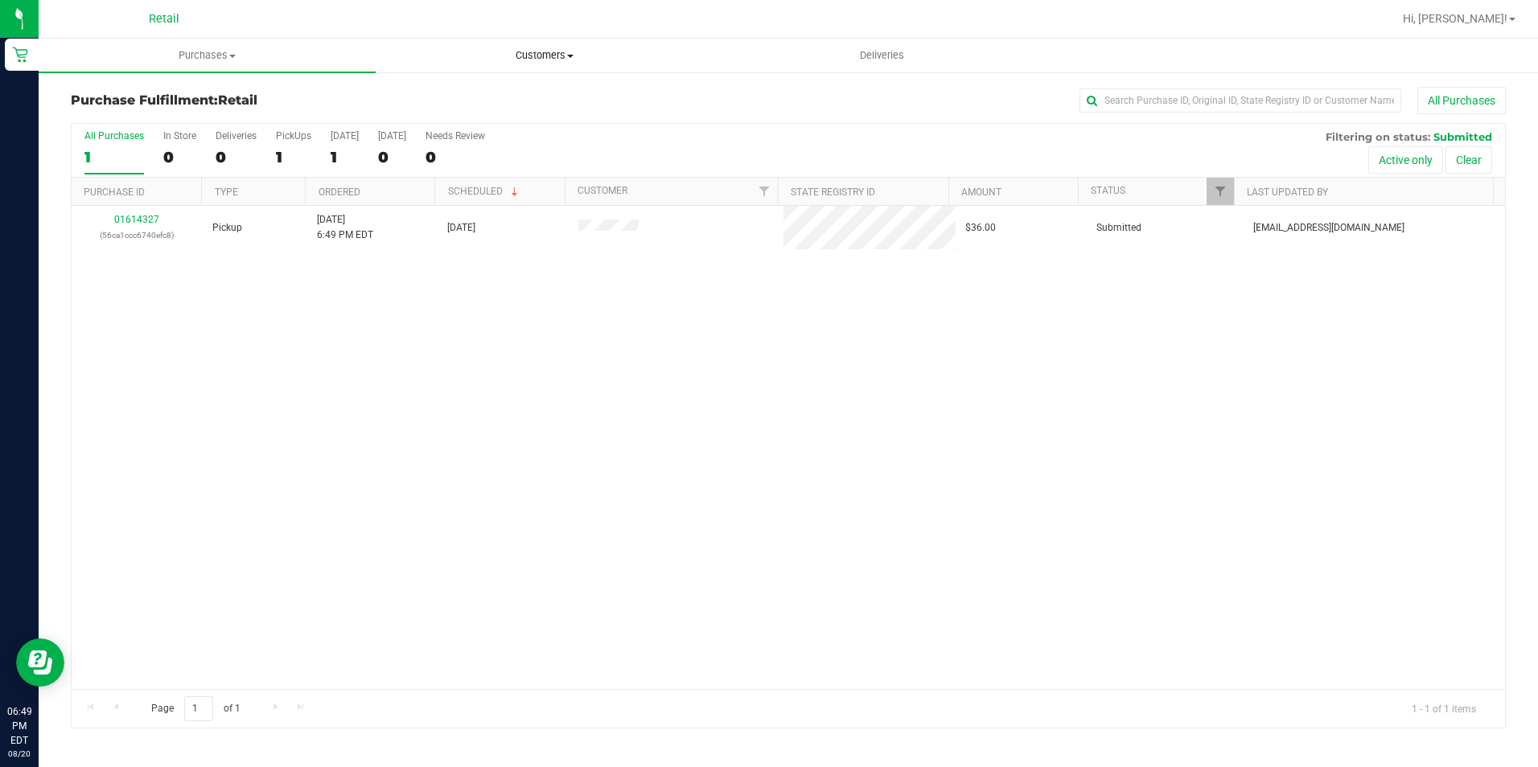
click at [579, 59] on span "Customers" at bounding box center [543, 55] width 335 height 14
click at [529, 96] on li "All customers" at bounding box center [544, 97] width 337 height 19
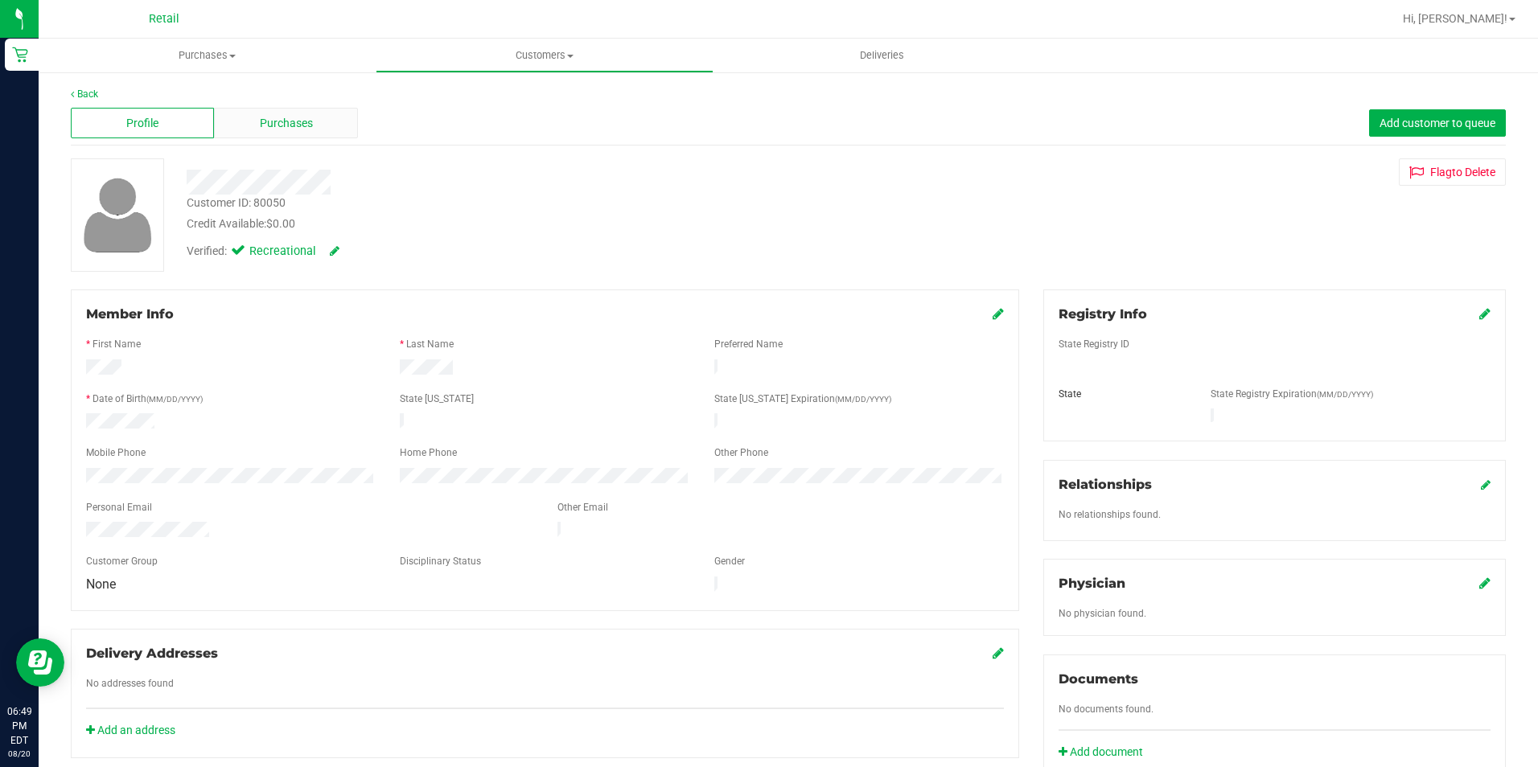
click at [315, 129] on div "Purchases" at bounding box center [285, 123] width 143 height 31
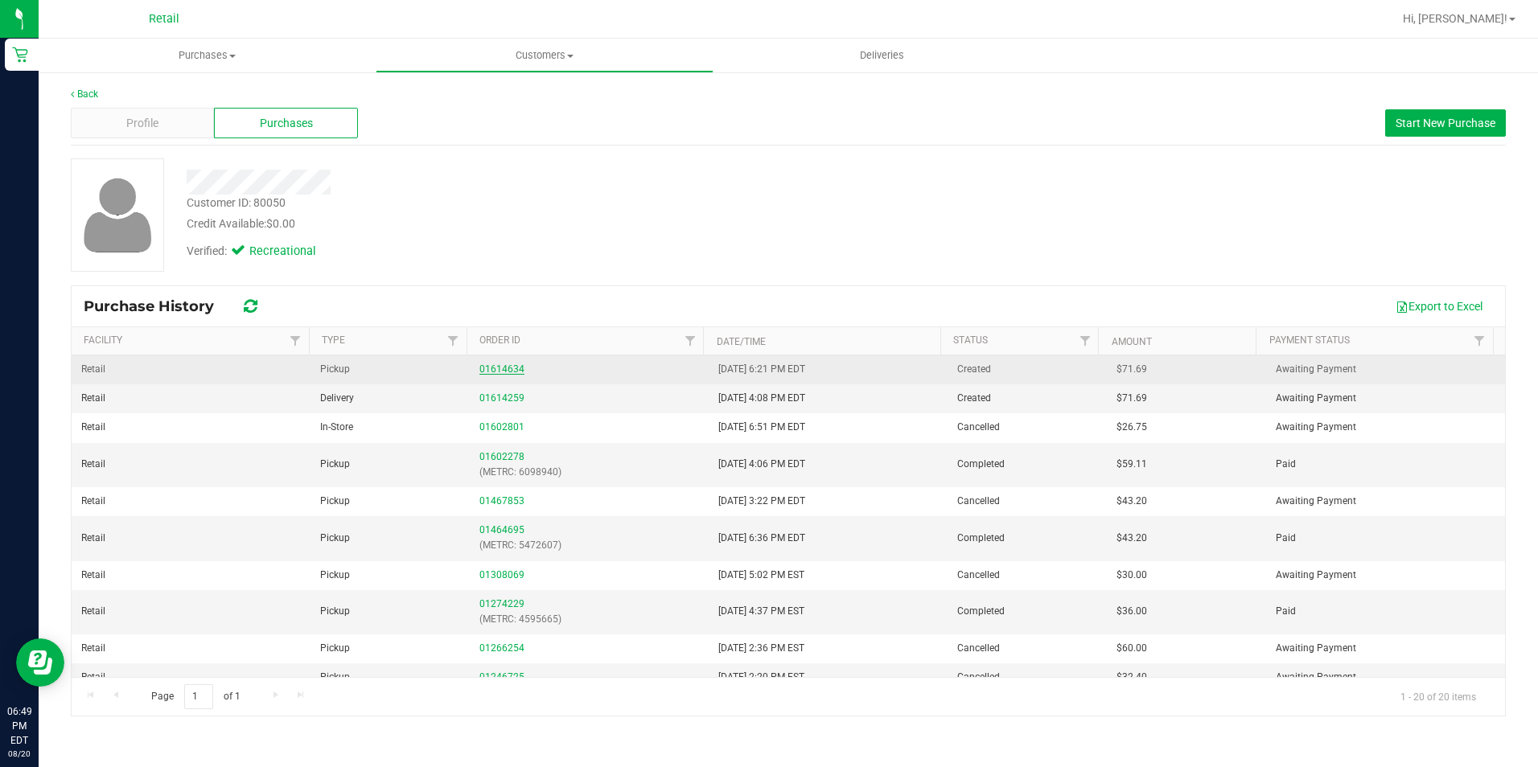
click at [508, 364] on link "01614634" at bounding box center [501, 369] width 45 height 11
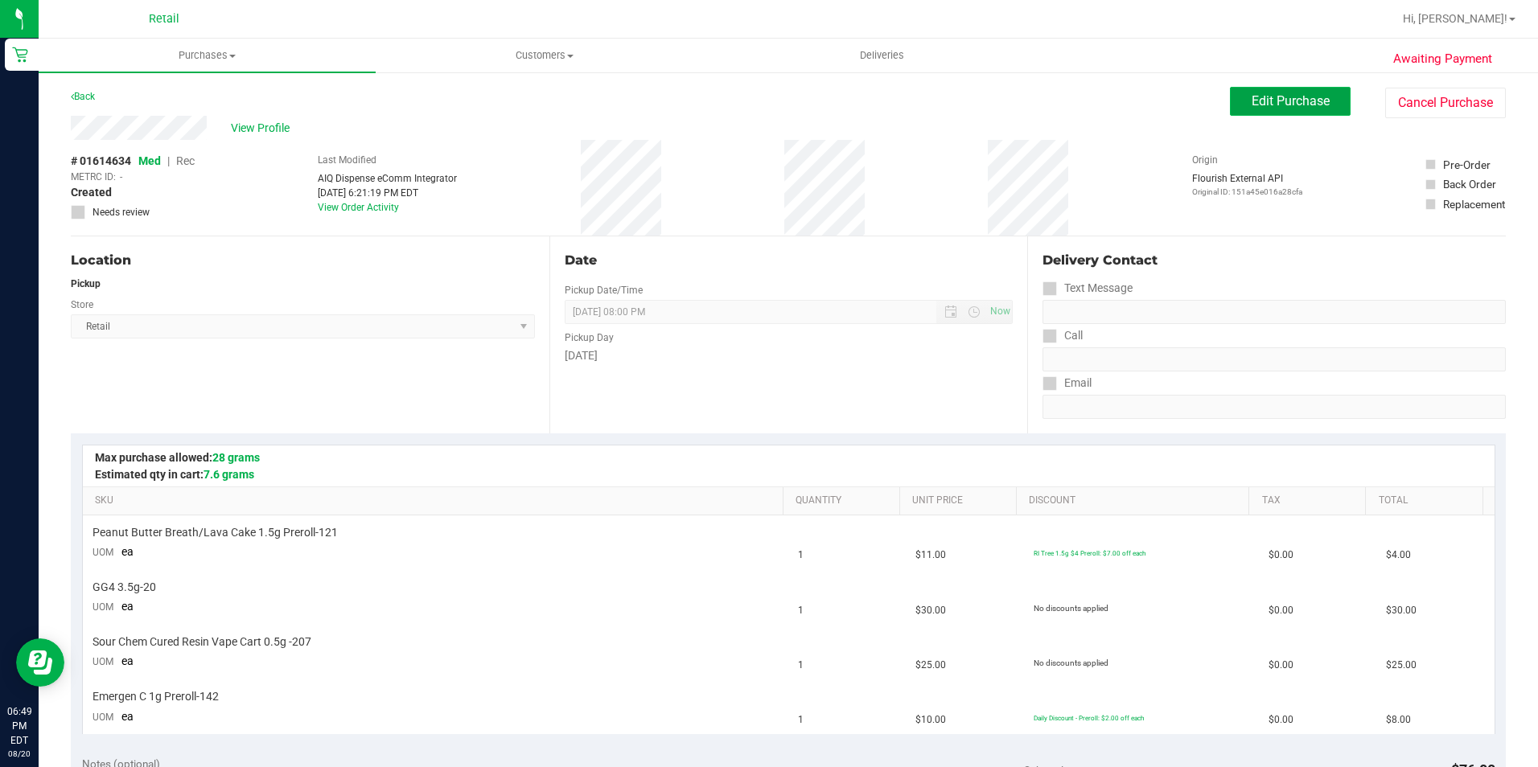
click at [1306, 105] on span "Edit Purchase" at bounding box center [1291, 100] width 78 height 15
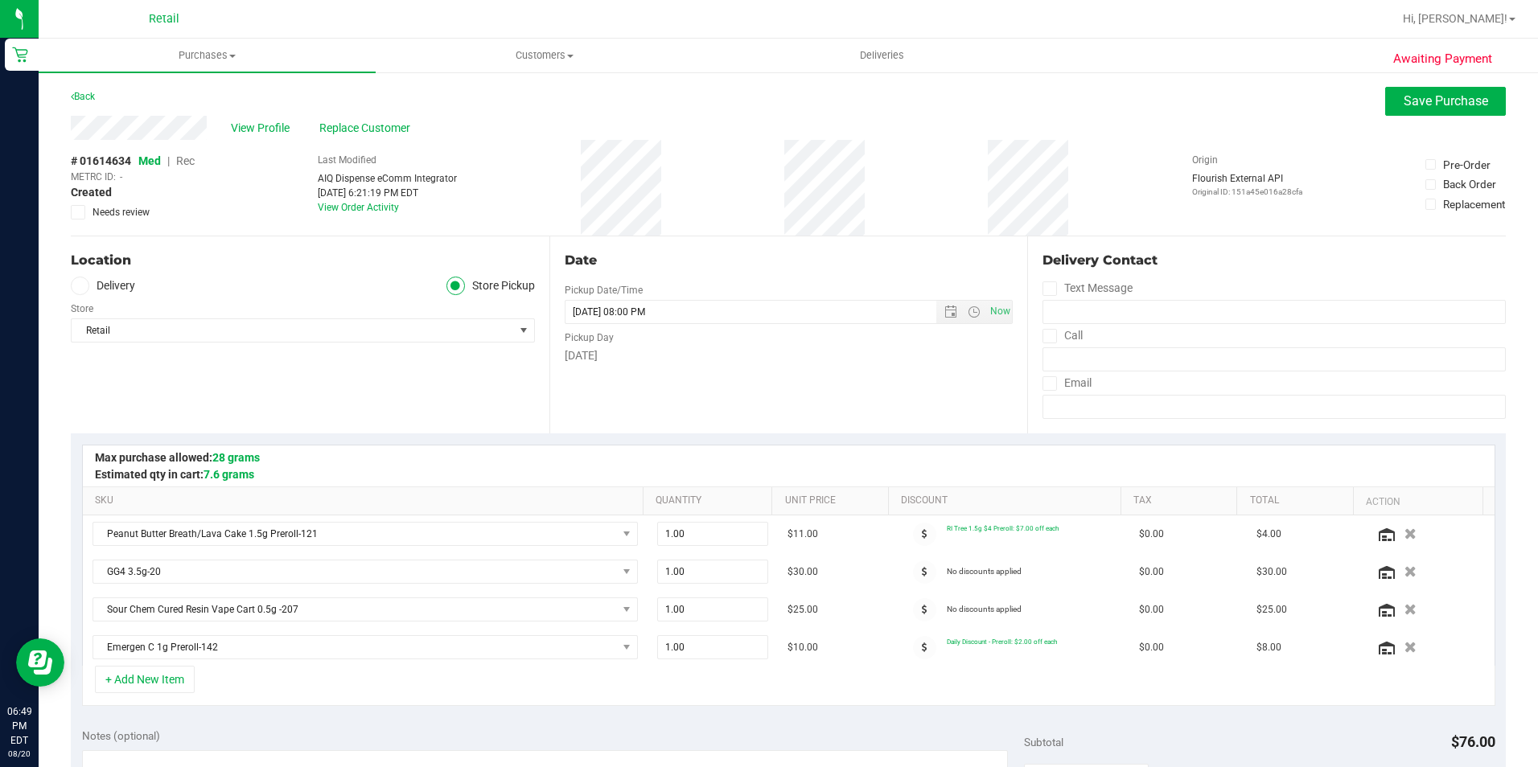
click at [197, 159] on div "# 01614634 Med | Rec METRC ID: - Created Needs review Last Modified AIQ Dispens…" at bounding box center [788, 188] width 1435 height 96
click at [183, 162] on span "Rec" at bounding box center [185, 160] width 19 height 13
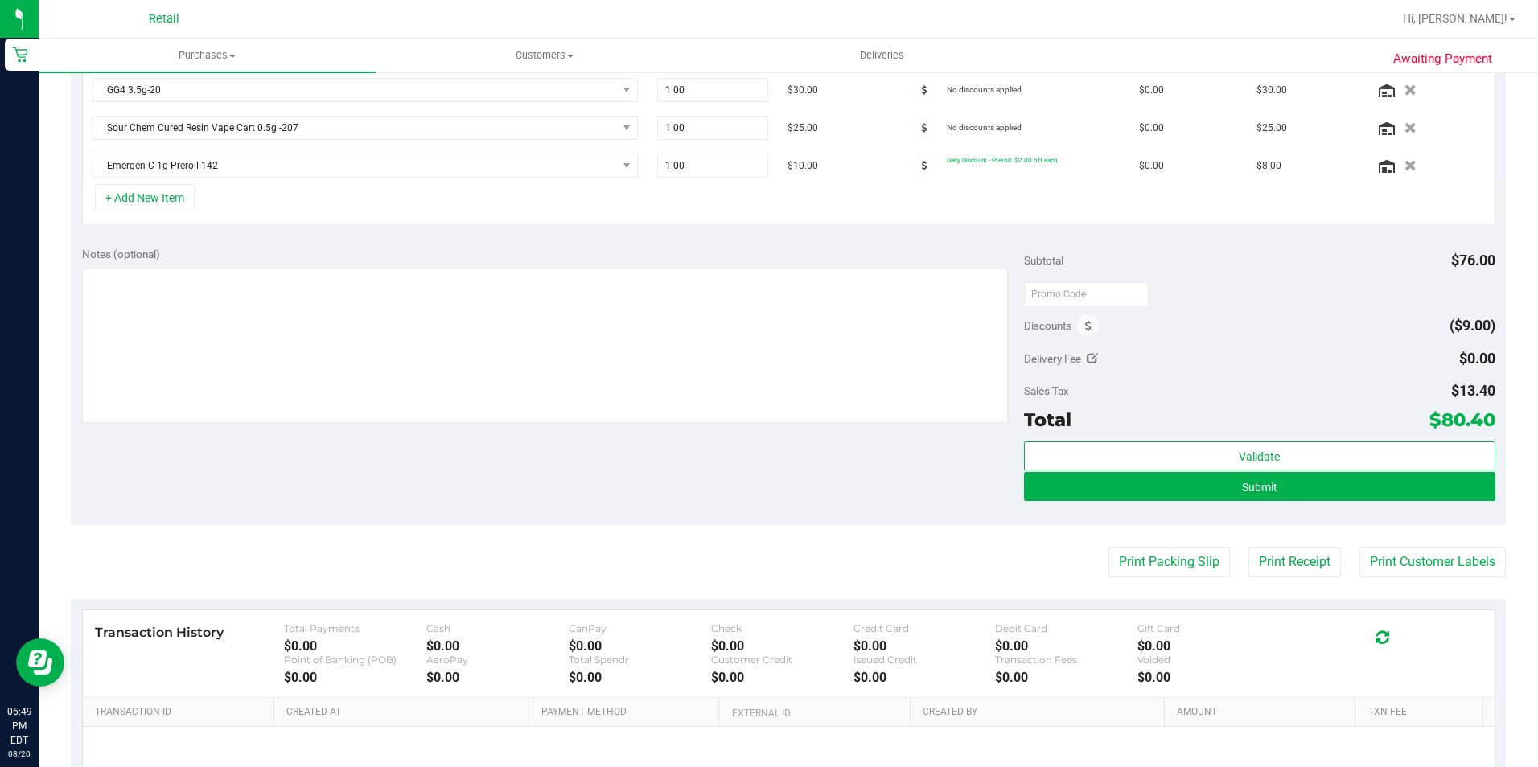
scroll to position [483, 0]
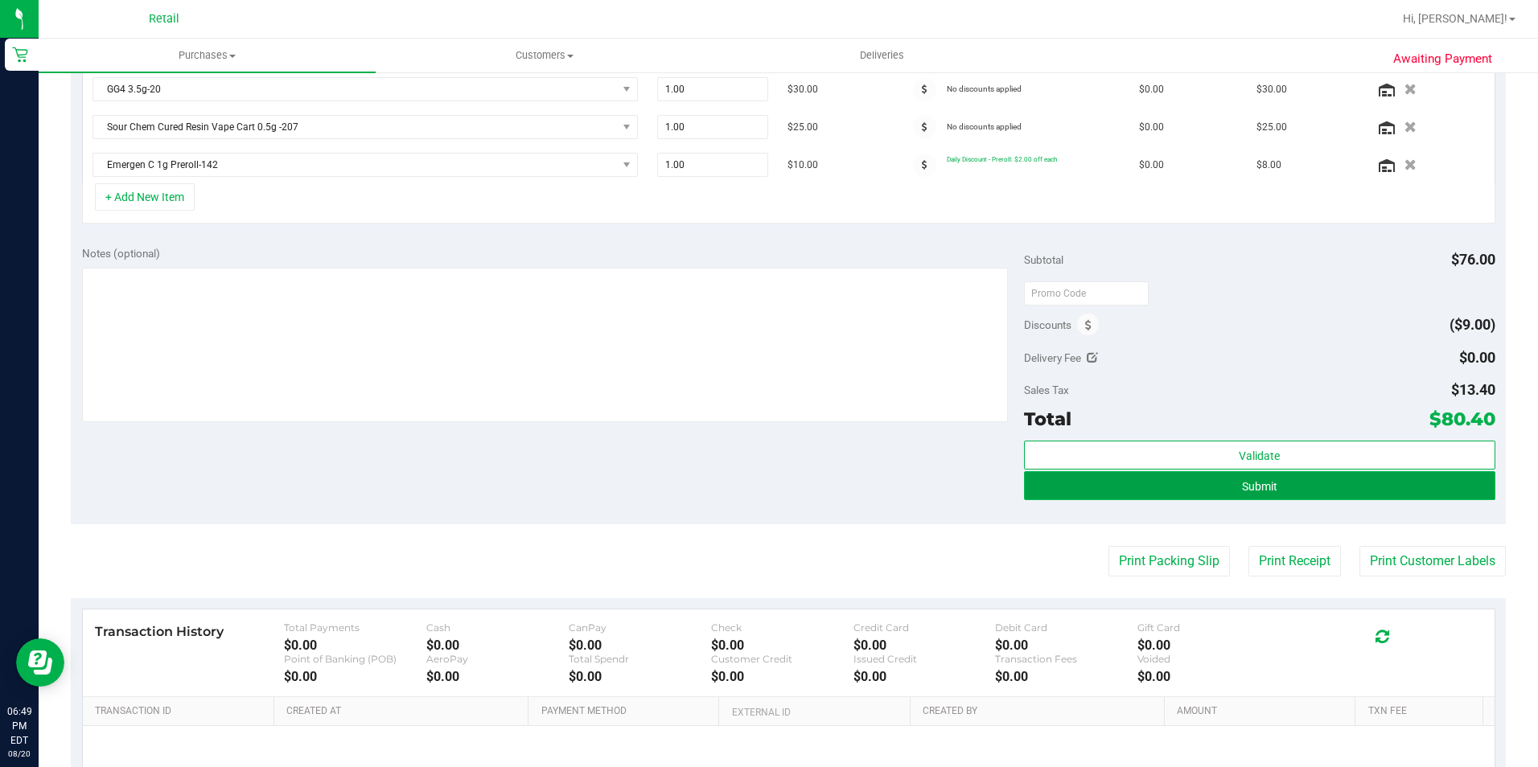
click at [1310, 475] on button "Submit" at bounding box center [1259, 485] width 471 height 29
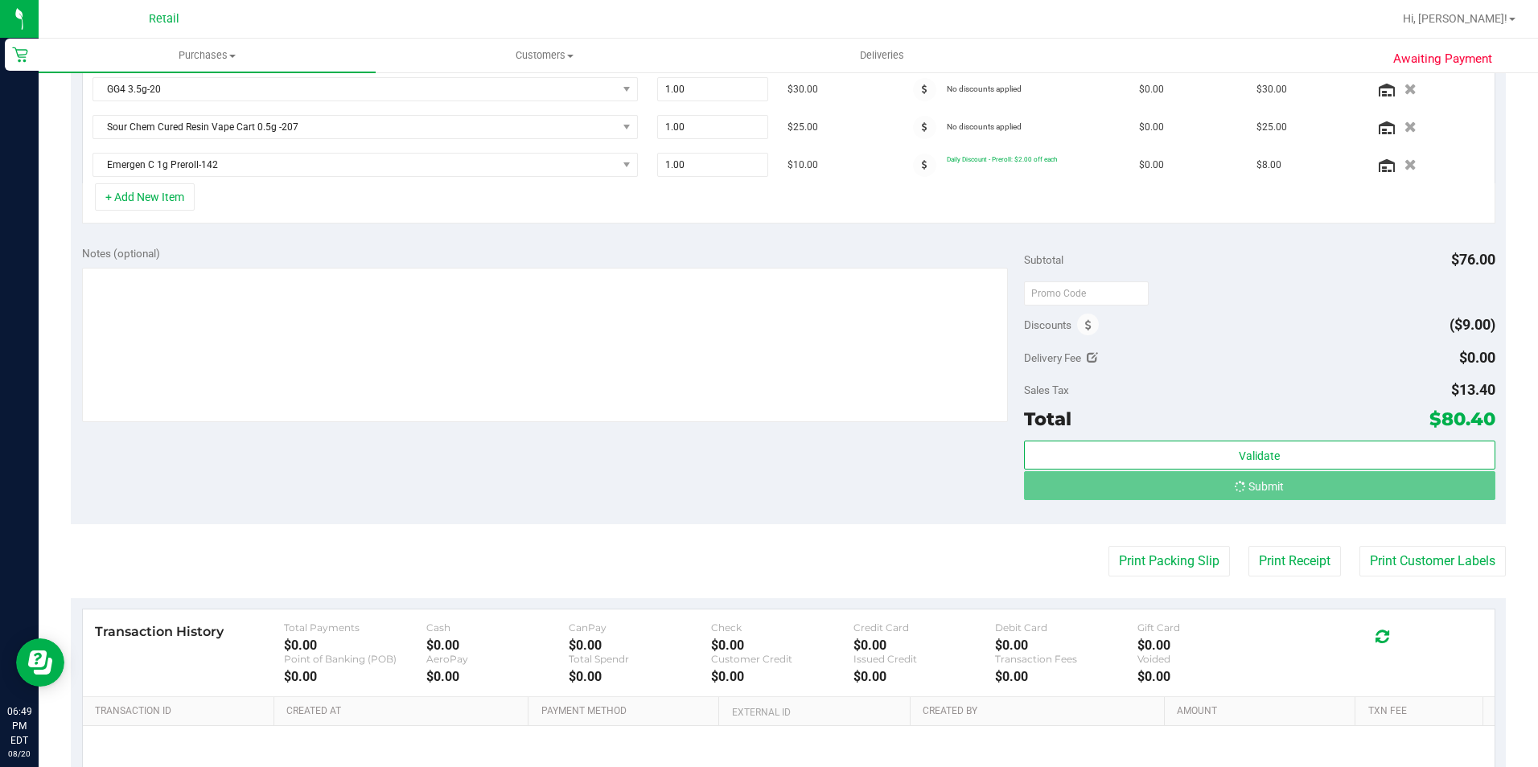
scroll to position [458, 0]
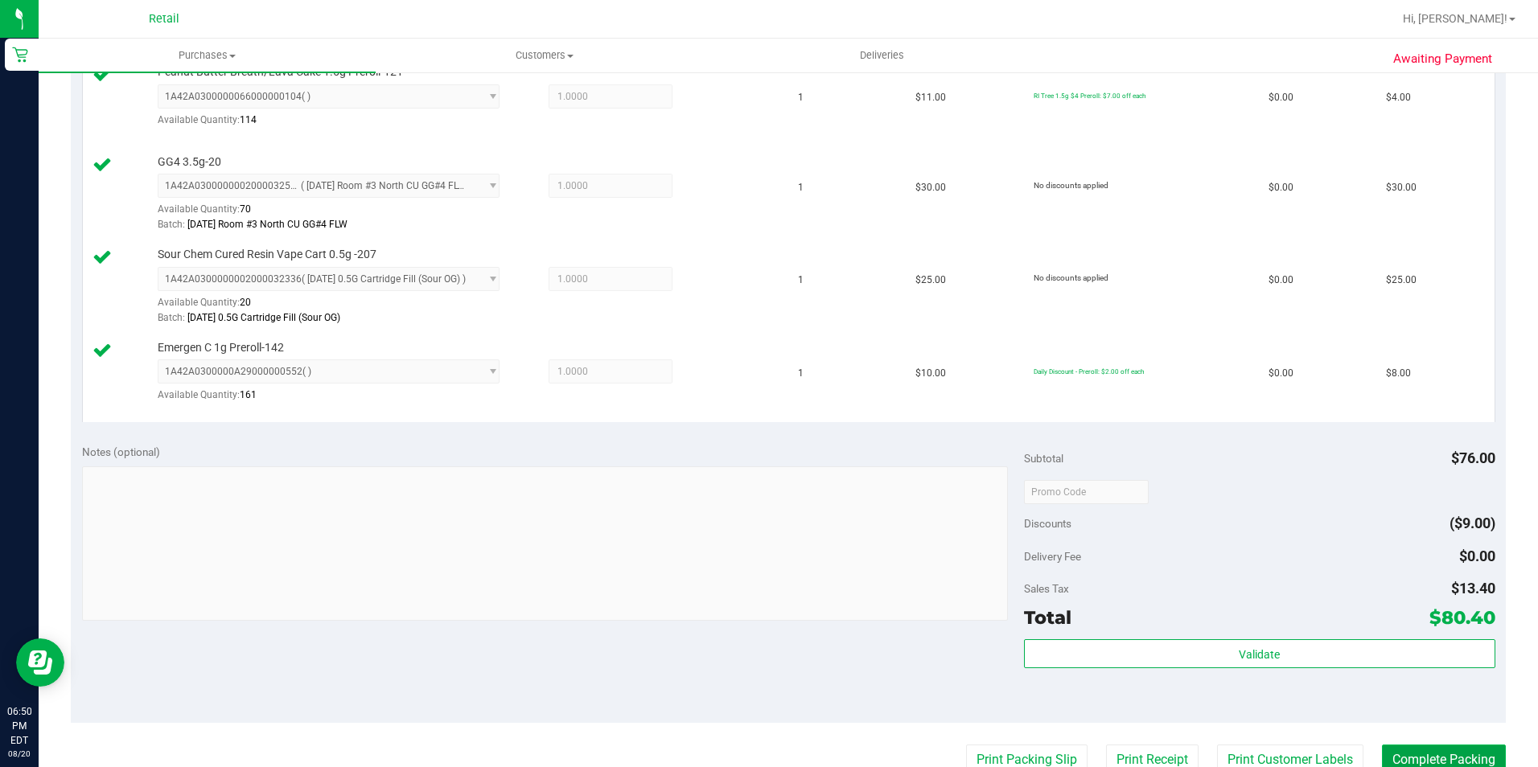
click at [1435, 755] on button "Complete Packing" at bounding box center [1444, 760] width 124 height 31
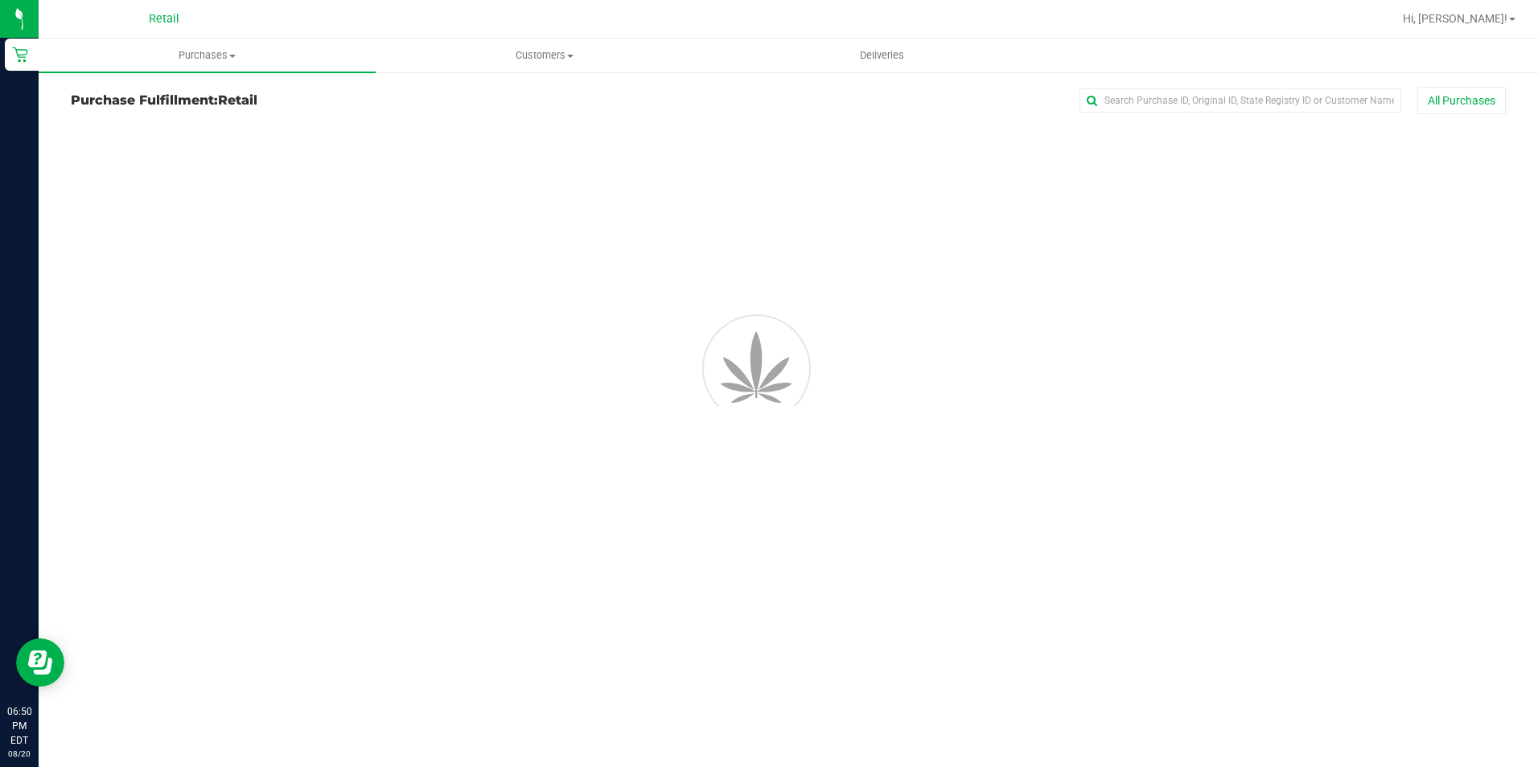
click at [1406, 750] on div "Purchases Summary of purchases Fulfillment All purchases Customers All customer…" at bounding box center [788, 403] width 1499 height 729
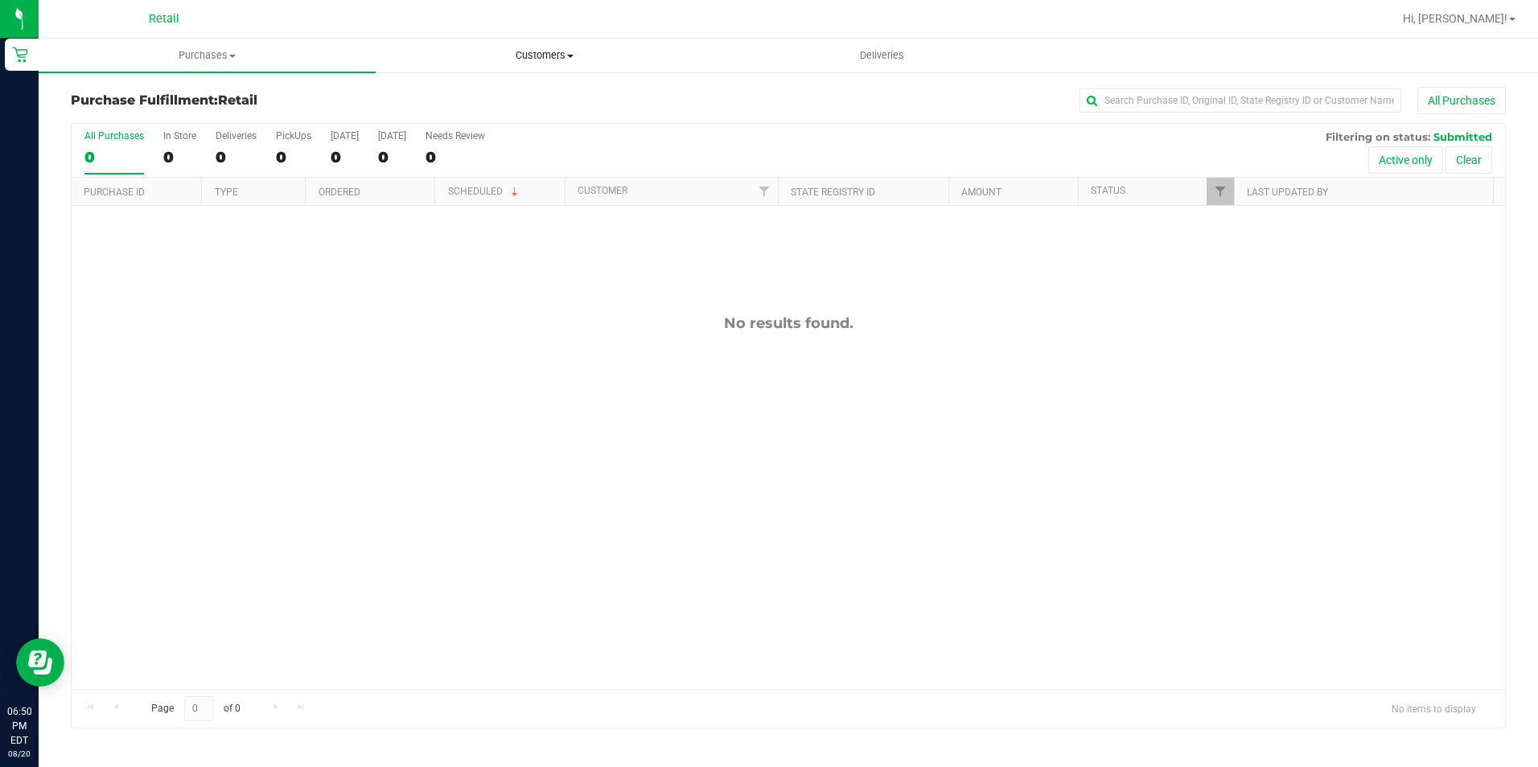
drag, startPoint x: 559, startPoint y: 65, endPoint x: 549, endPoint y: 56, distance: 14.2
click at [557, 64] on uib-tab-heading "Customers All customers Add a new customer All physicians" at bounding box center [543, 55] width 335 height 32
click at [550, 93] on li "All customers" at bounding box center [544, 97] width 337 height 19
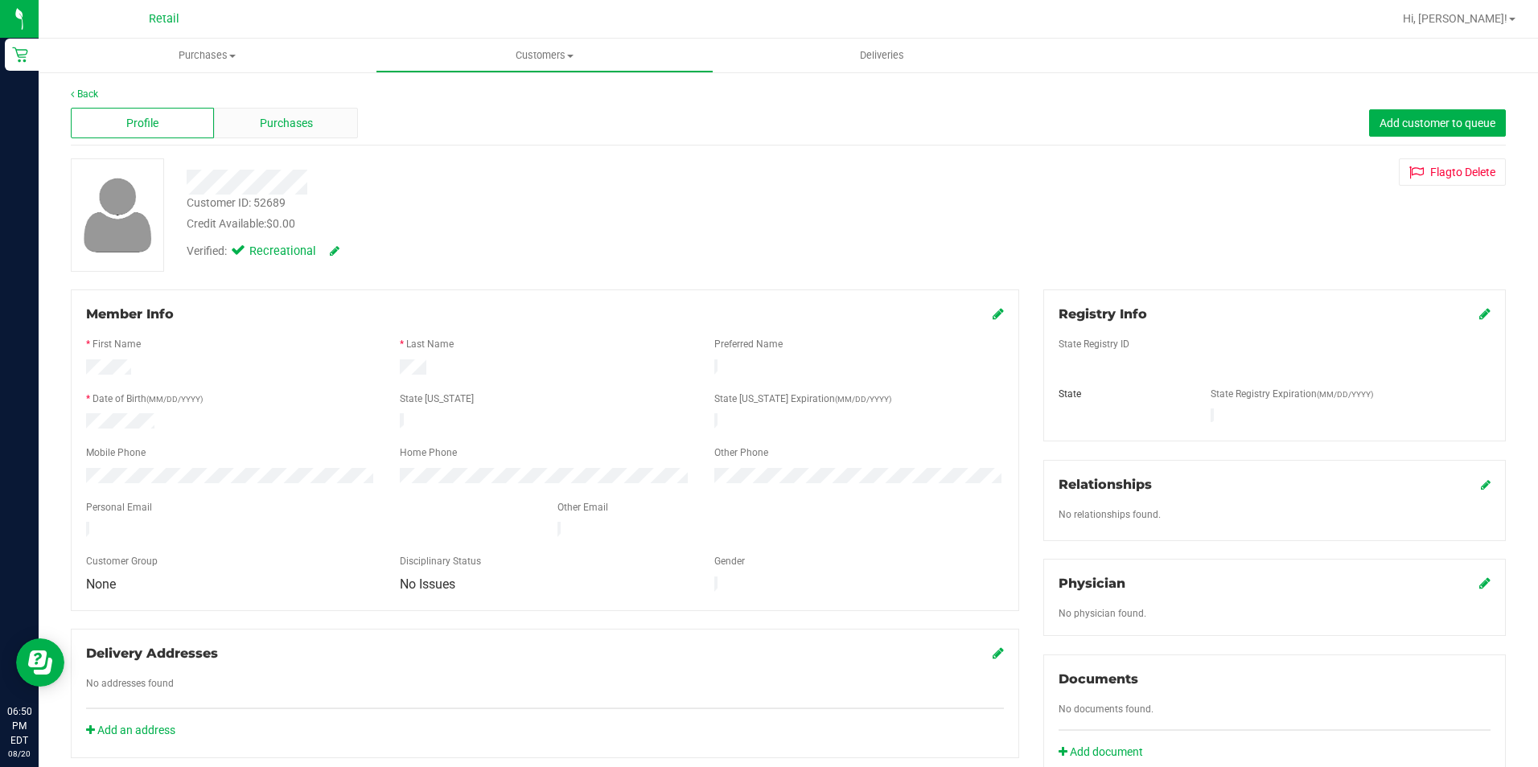
click at [294, 120] on span "Purchases" at bounding box center [286, 123] width 53 height 17
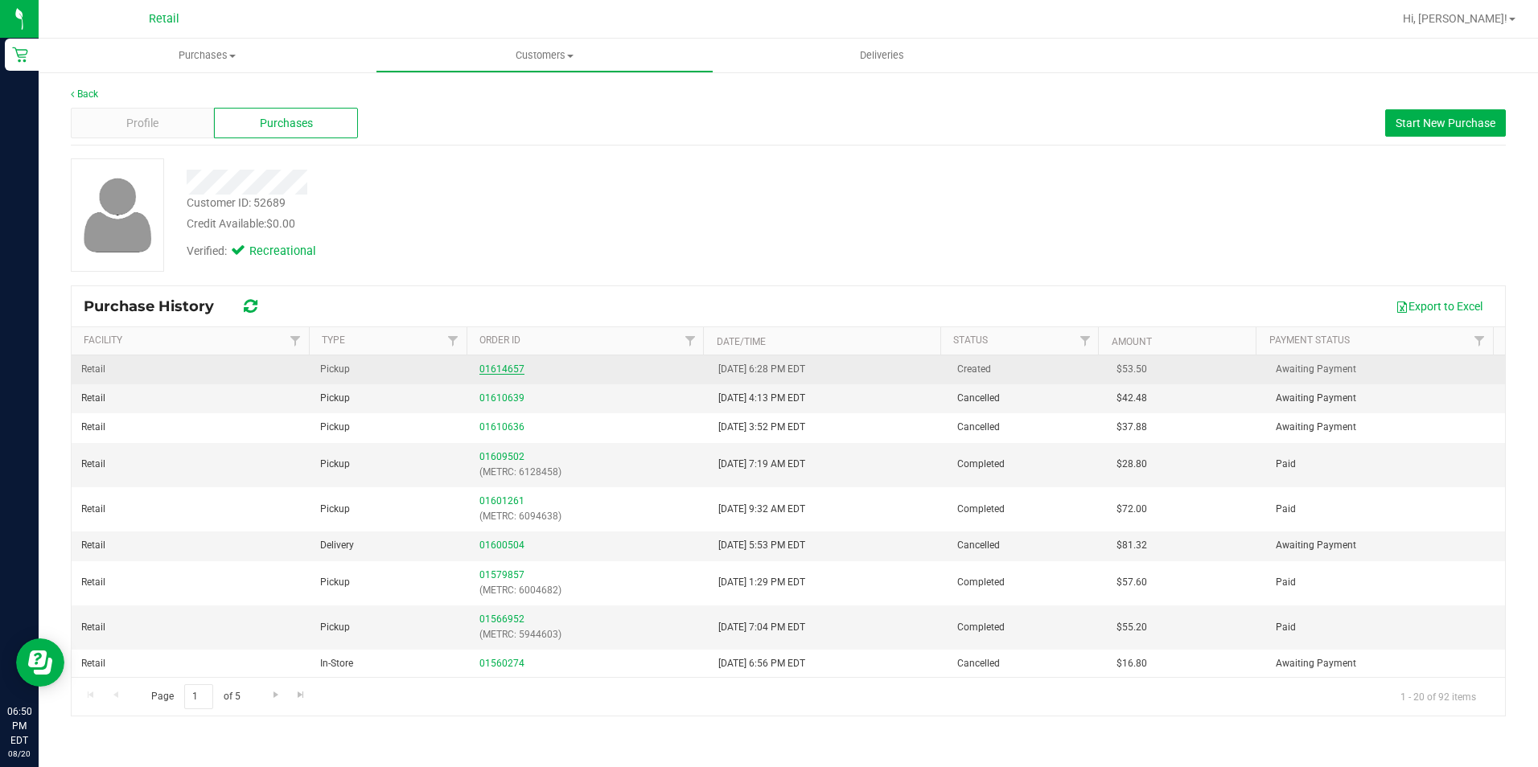
click at [510, 372] on link "01614657" at bounding box center [501, 369] width 45 height 11
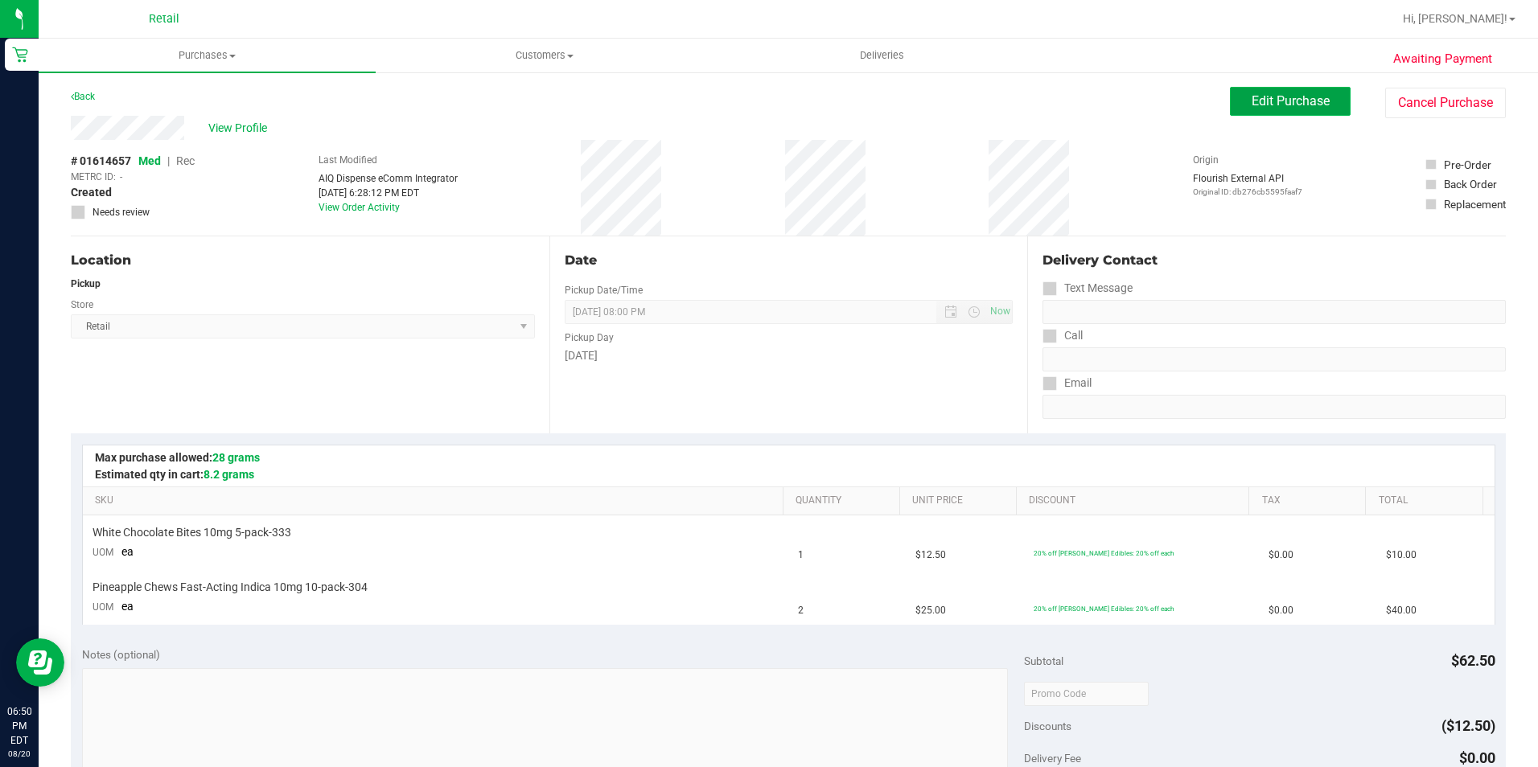
click at [1252, 105] on span "Edit Purchase" at bounding box center [1291, 100] width 78 height 15
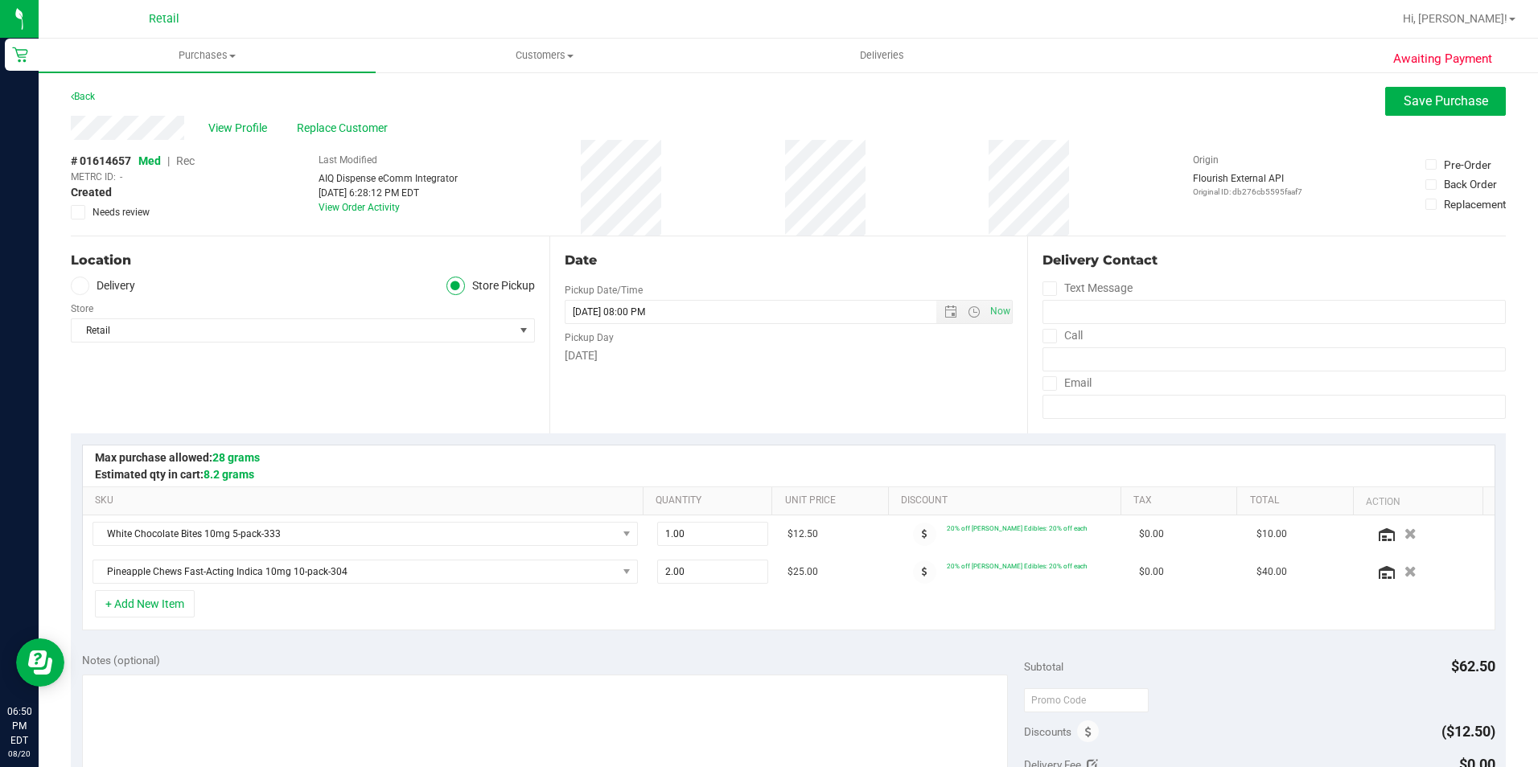
click at [185, 159] on span "Rec" at bounding box center [185, 160] width 19 height 13
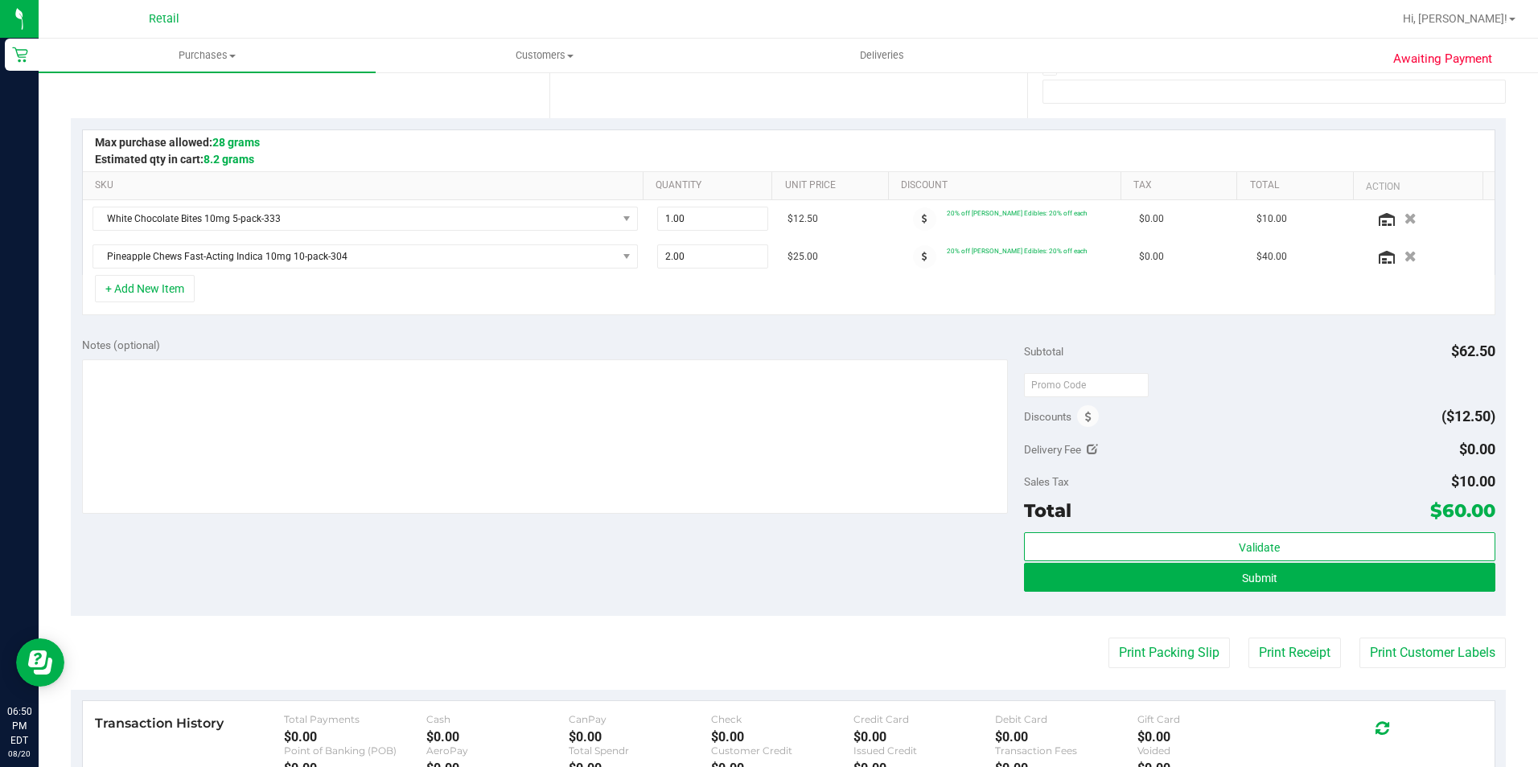
scroll to position [322, 0]
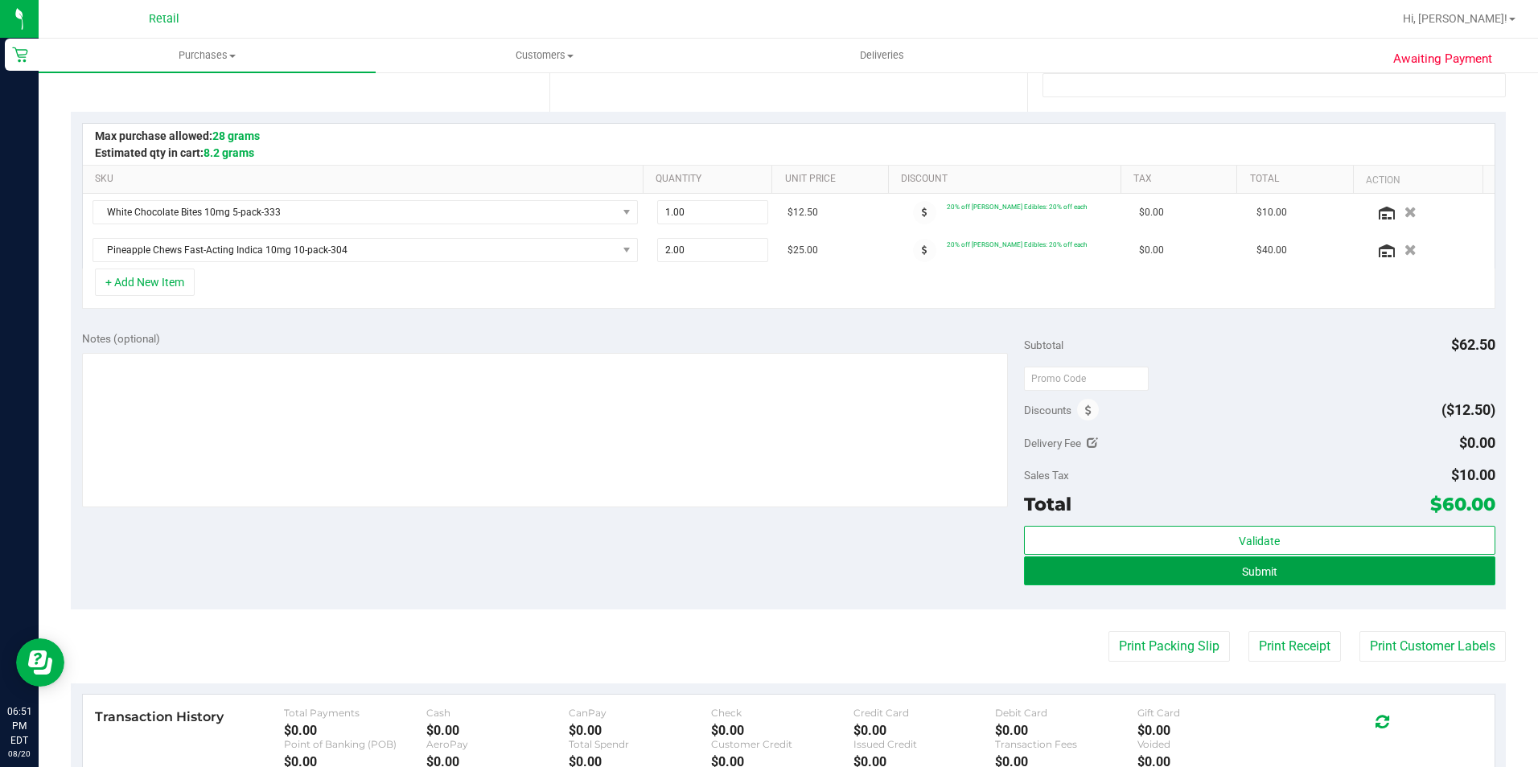
click at [1219, 577] on button "Submit" at bounding box center [1259, 571] width 471 height 29
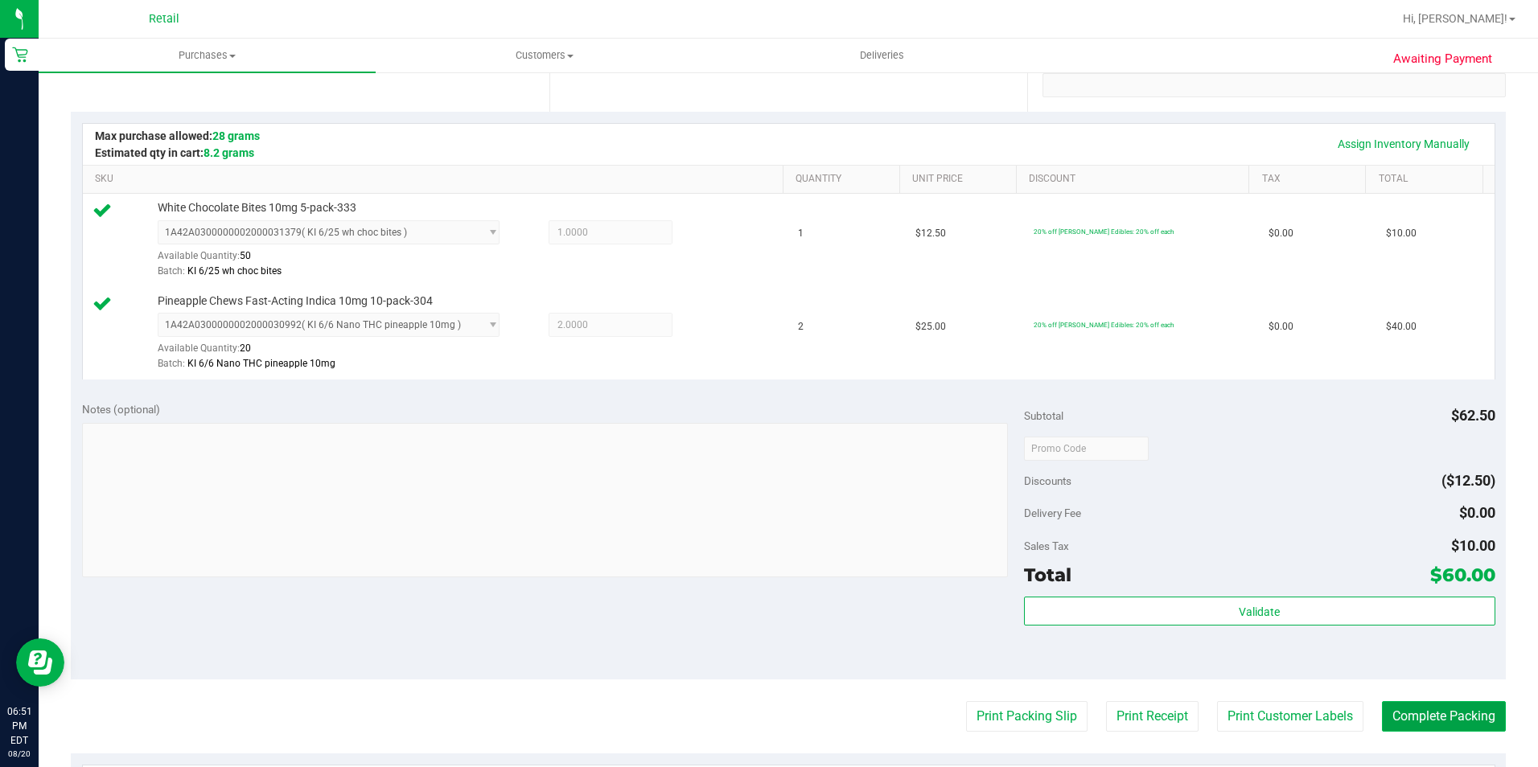
click at [1430, 718] on button "Complete Packing" at bounding box center [1444, 716] width 124 height 31
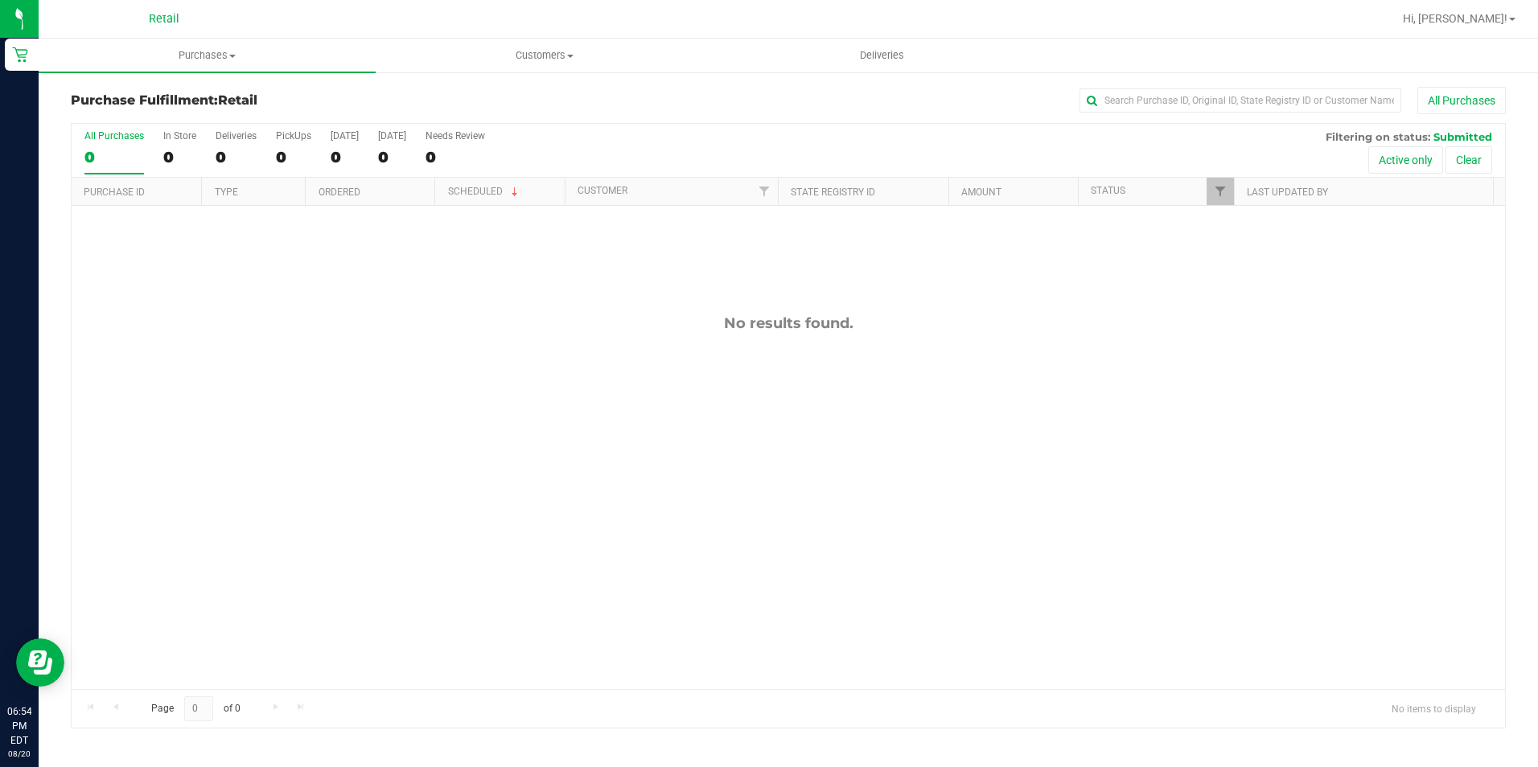
click at [1270, 118] on div "Purchase Fulfillment: Retail All Purchases" at bounding box center [788, 104] width 1435 height 35
click at [1262, 111] on input "text" at bounding box center [1241, 100] width 322 height 24
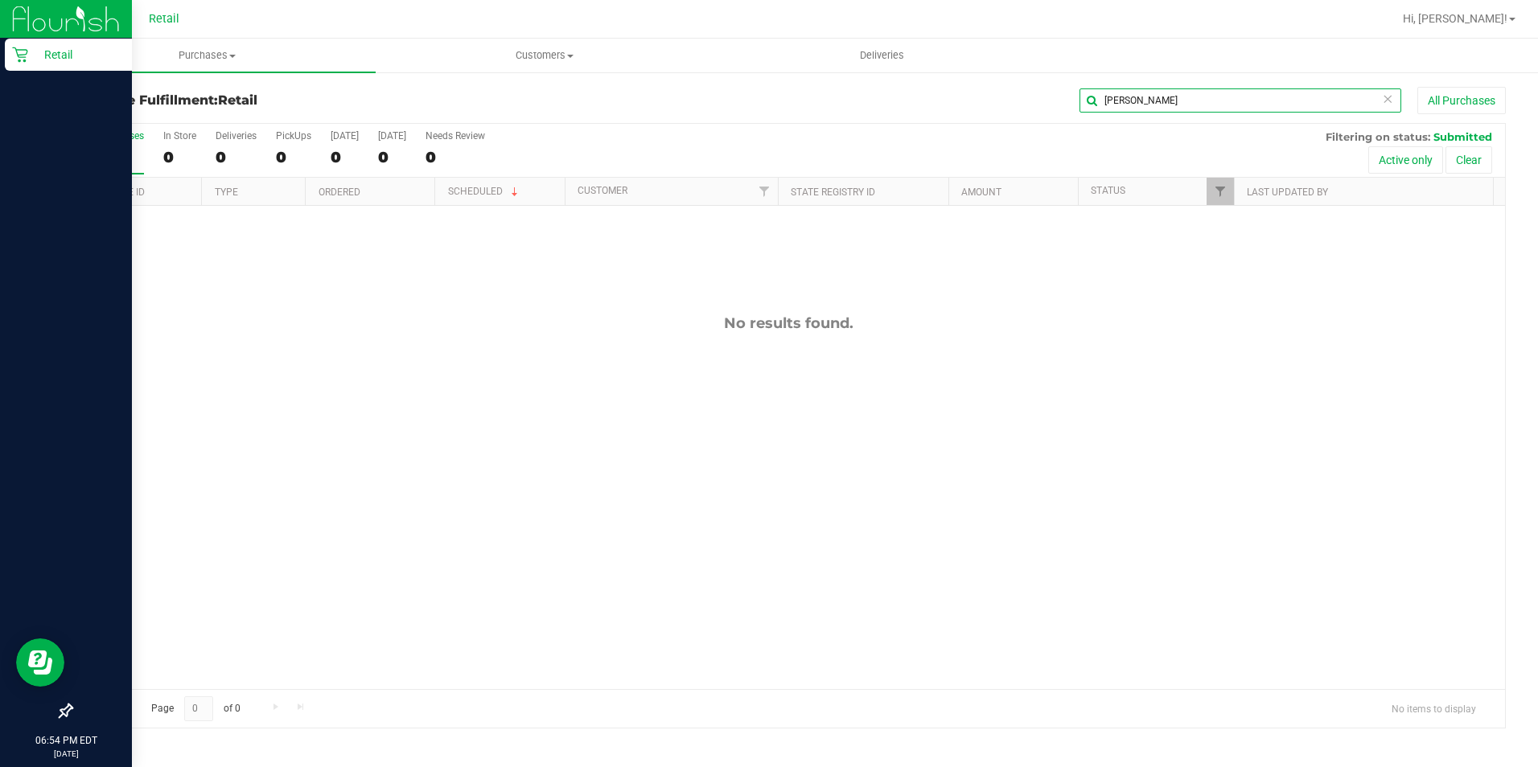
type input "[PERSON_NAME]"
click at [16, 49] on icon at bounding box center [19, 54] width 15 height 15
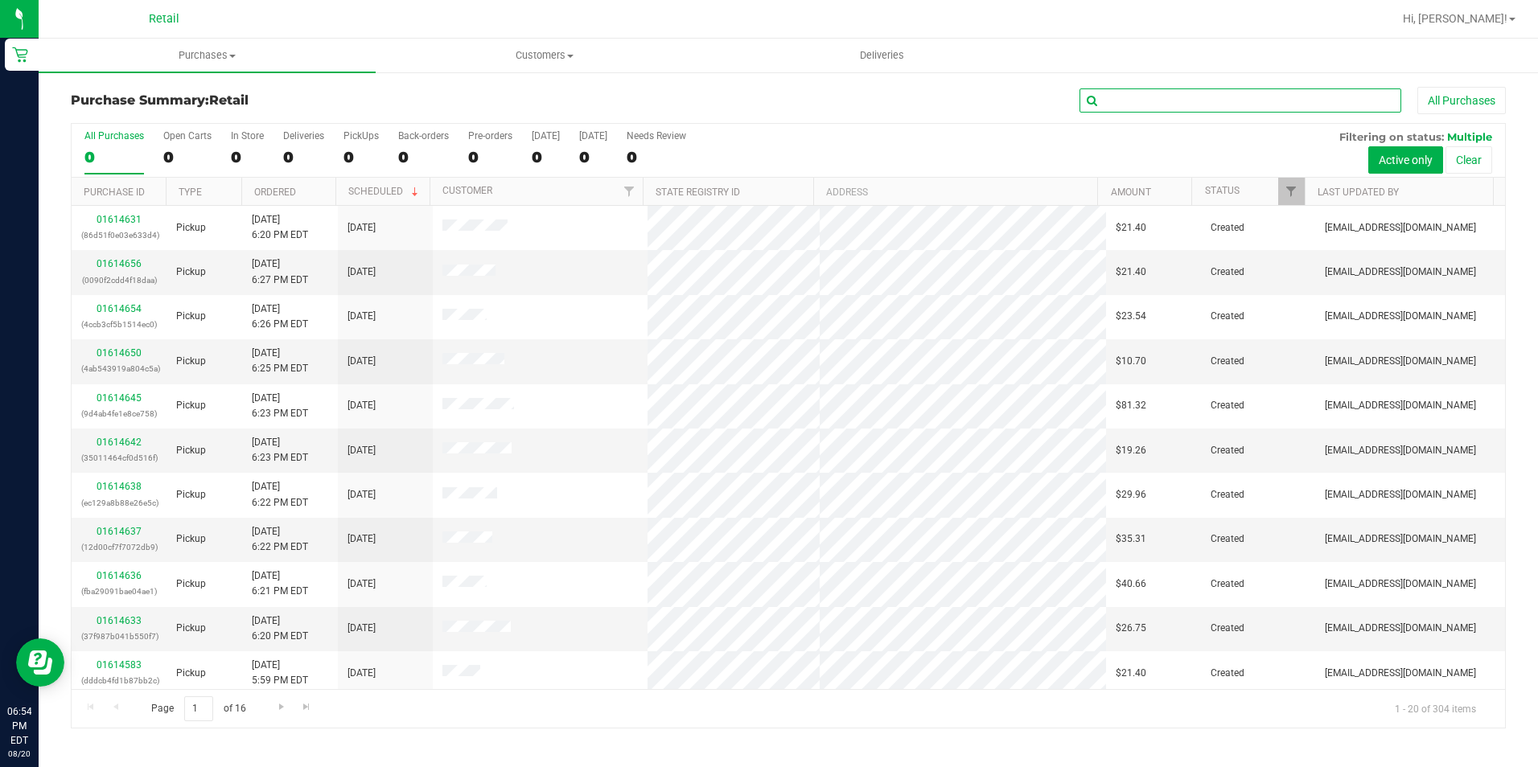
drag, startPoint x: 1215, startPoint y: 94, endPoint x: 1207, endPoint y: 93, distance: 8.2
click at [1214, 94] on input "text" at bounding box center [1241, 100] width 322 height 24
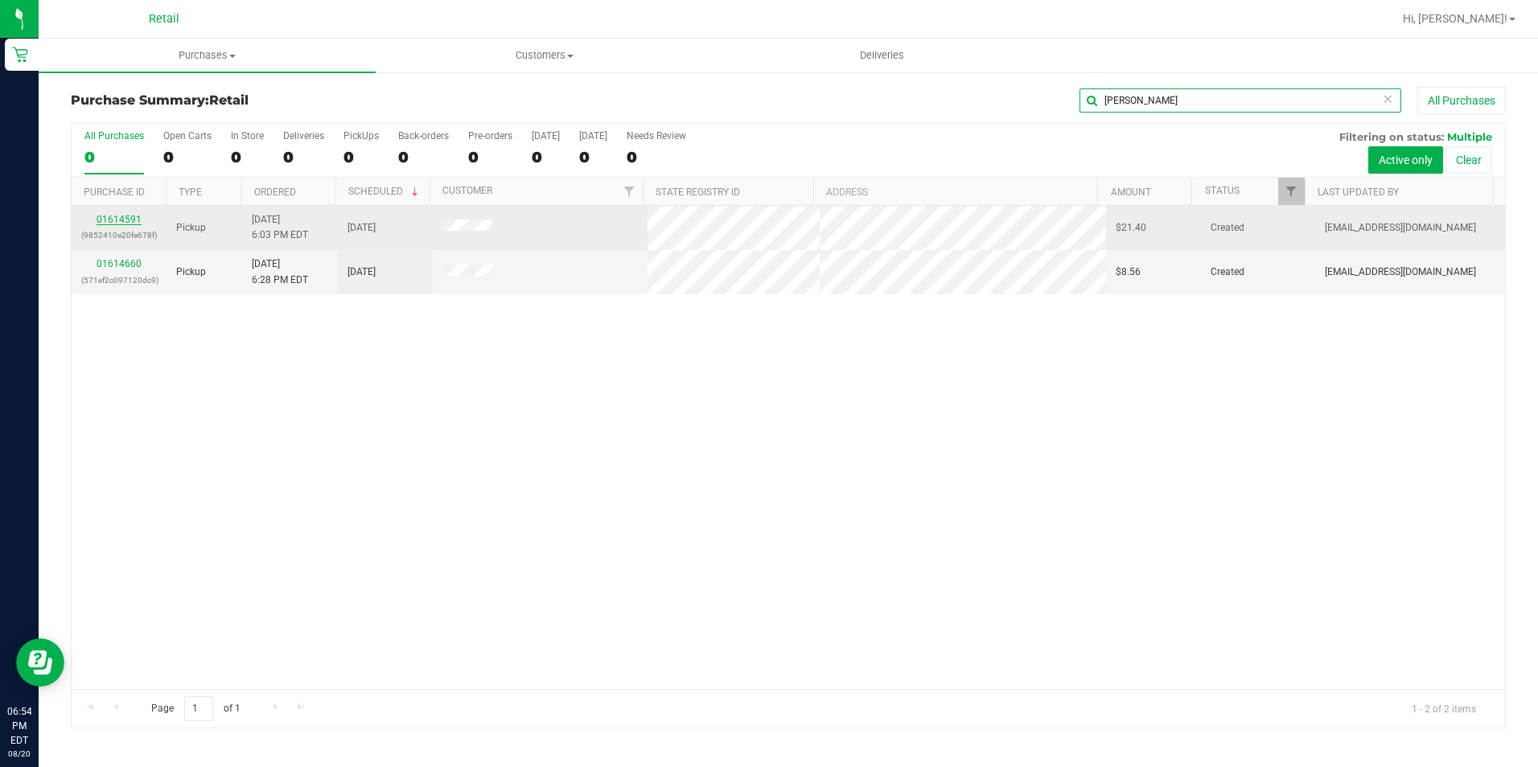
type input "[PERSON_NAME]"
click at [136, 215] on link "01614591" at bounding box center [119, 219] width 45 height 11
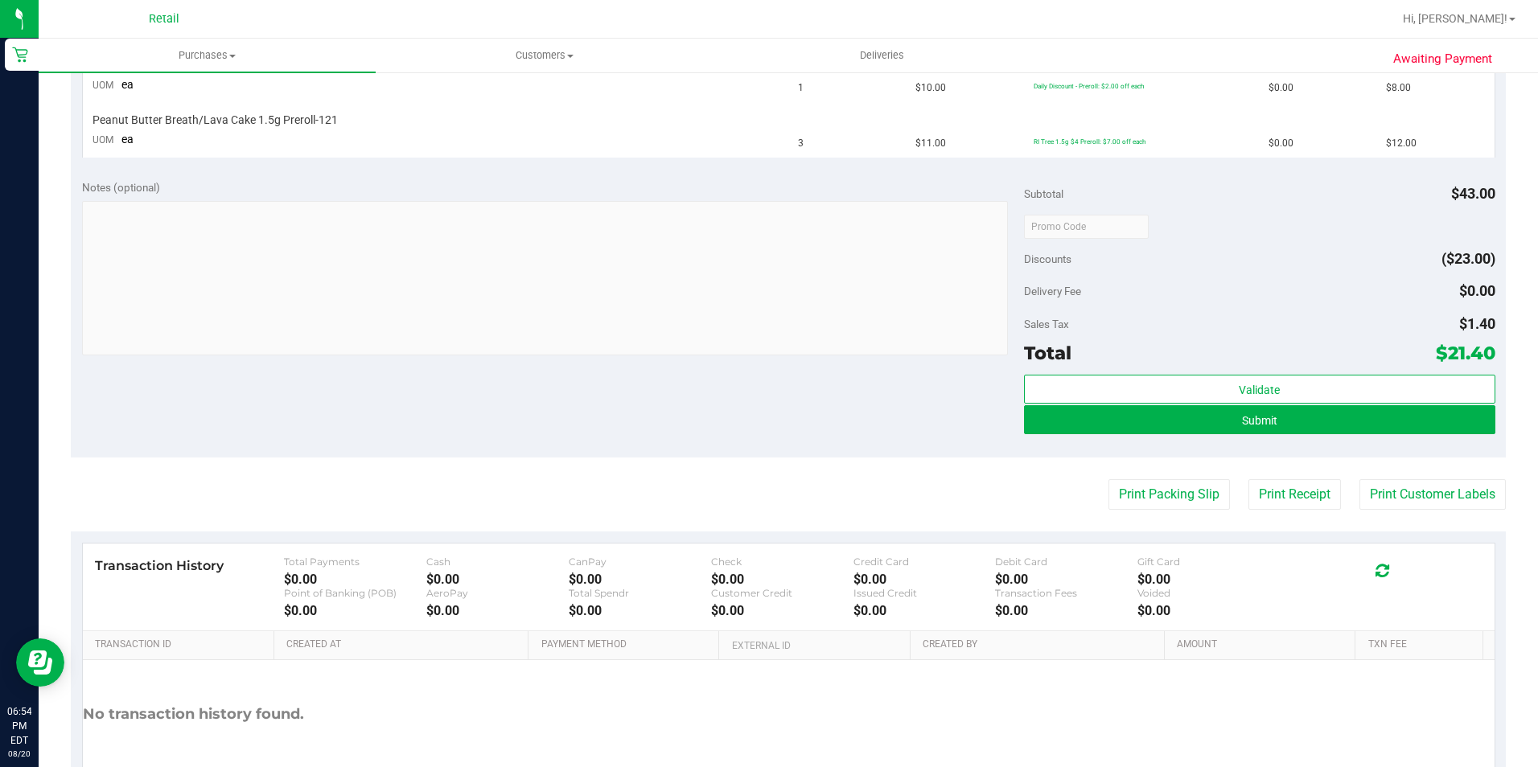
scroll to position [563, 0]
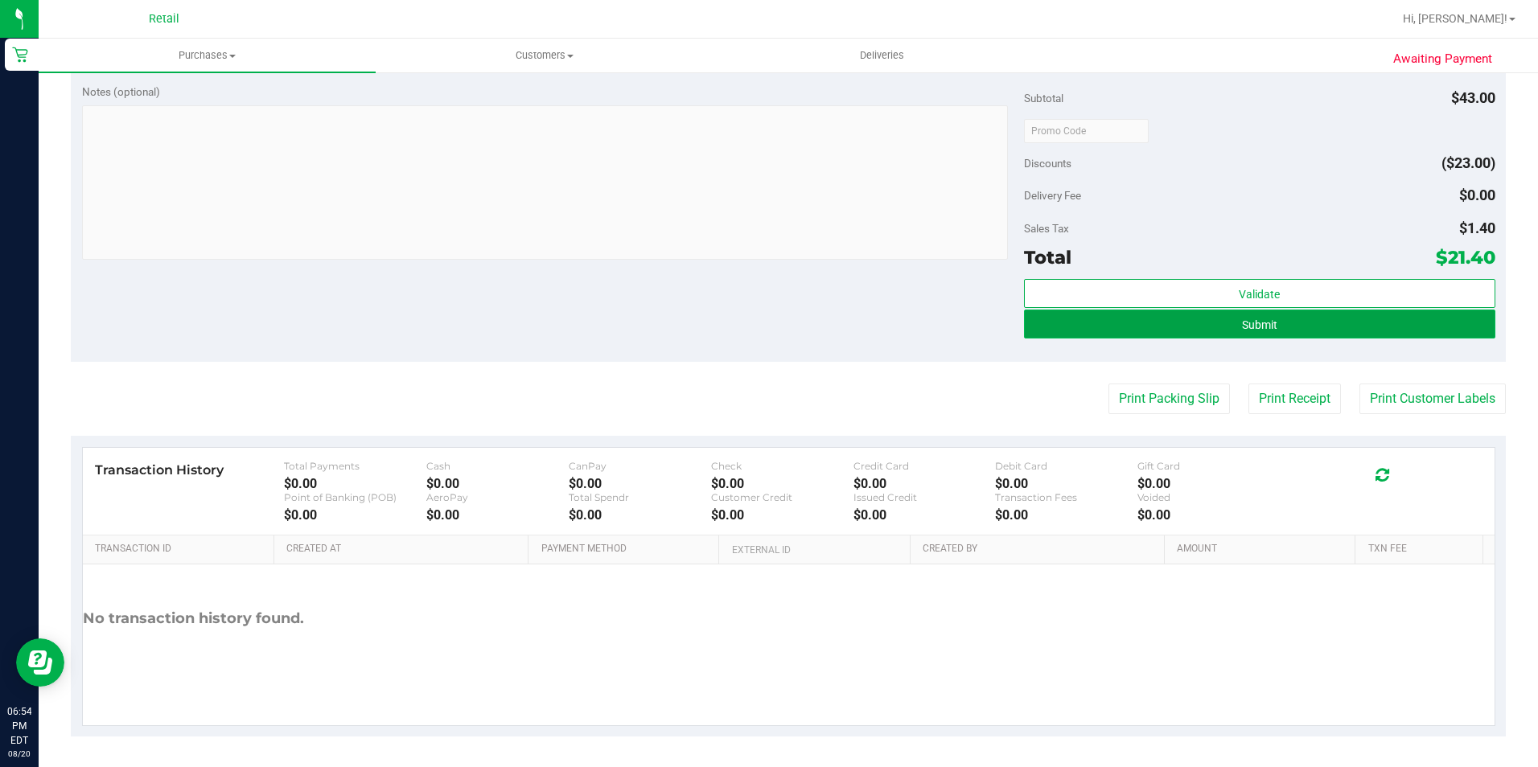
click at [1279, 331] on button "Submit" at bounding box center [1259, 324] width 471 height 29
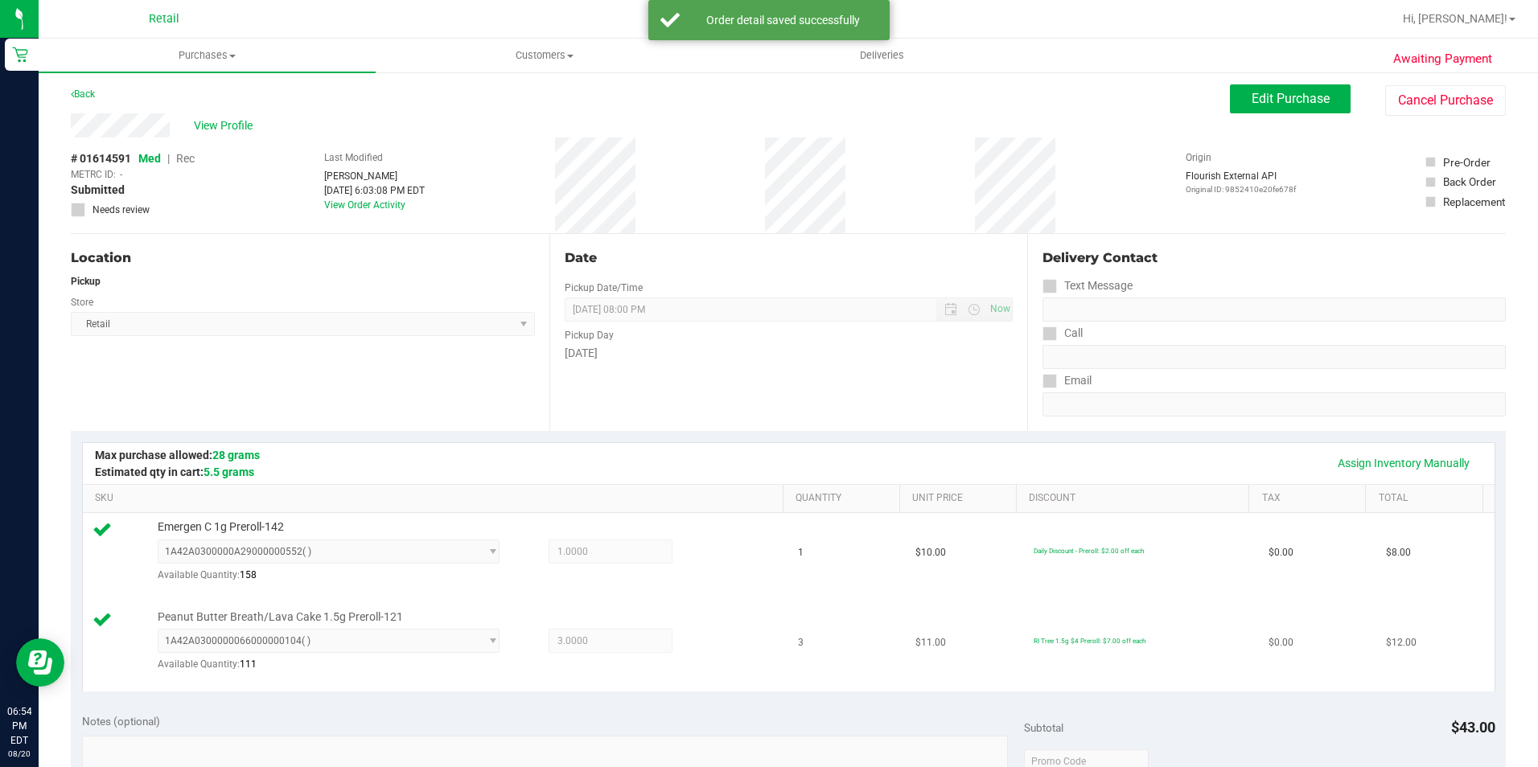
scroll to position [0, 0]
click at [1330, 95] on button "Edit Purchase" at bounding box center [1290, 101] width 121 height 29
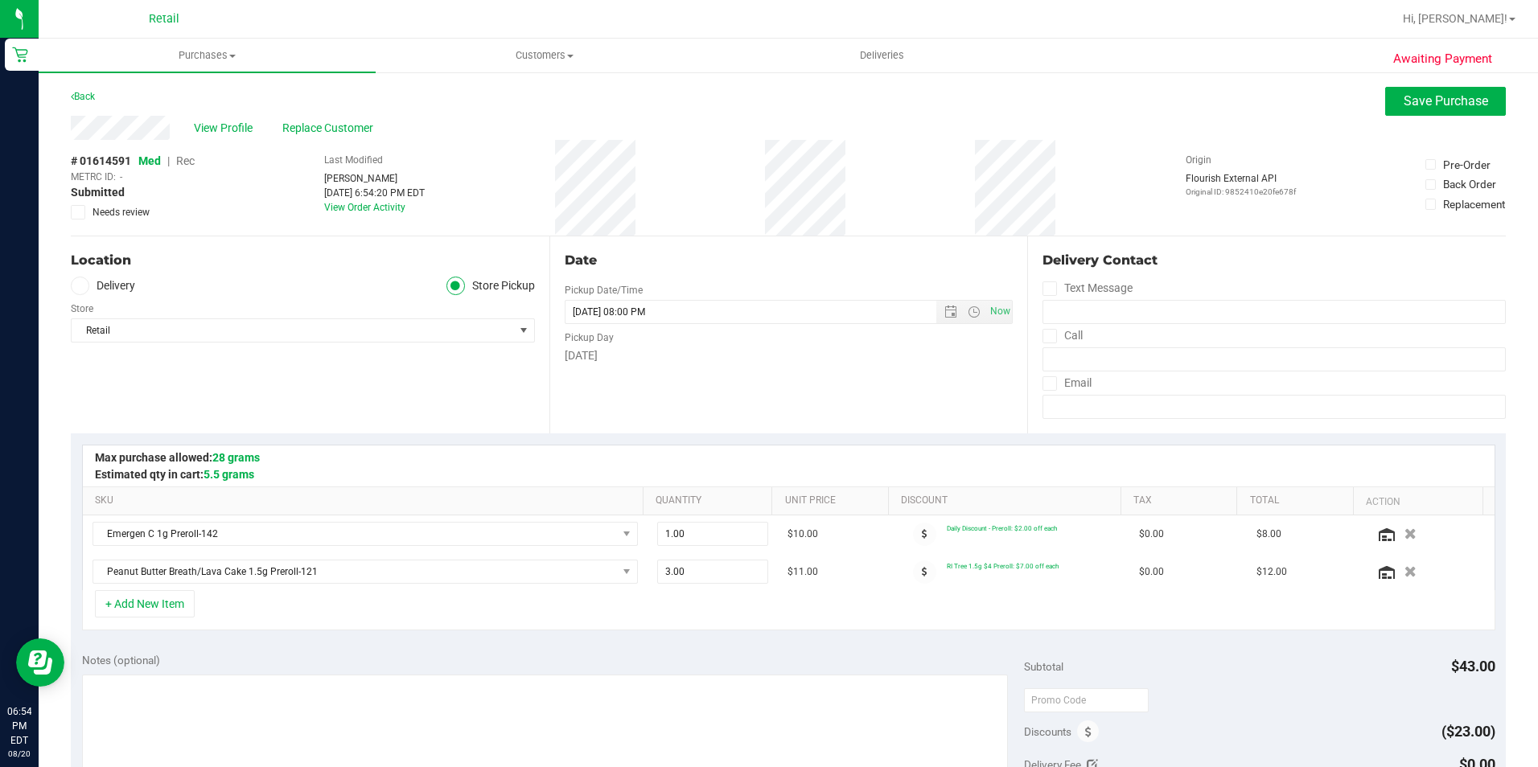
click at [191, 162] on span "Rec" at bounding box center [185, 160] width 19 height 13
click at [1435, 104] on span "Save Purchase" at bounding box center [1446, 100] width 84 height 15
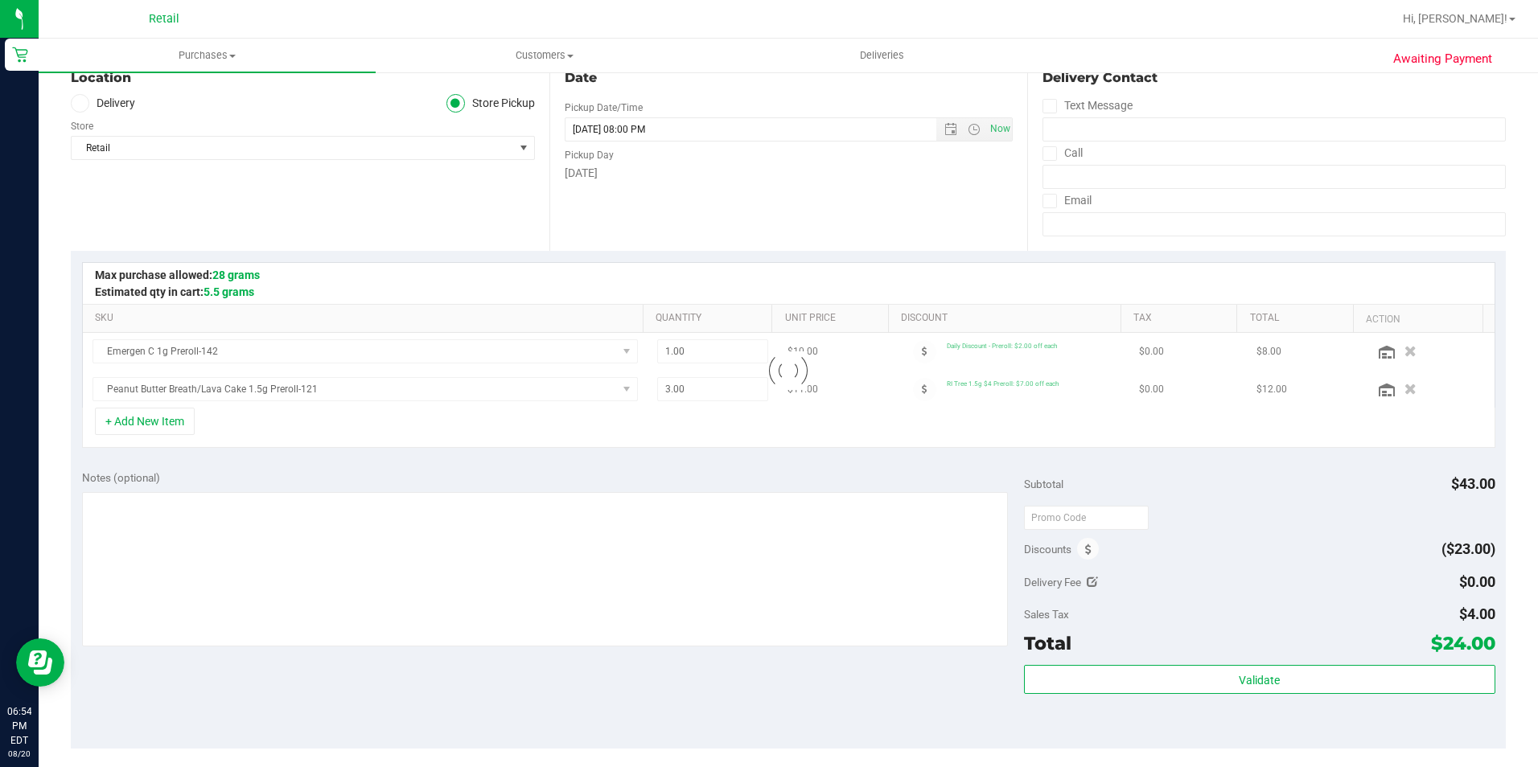
scroll to position [402, 0]
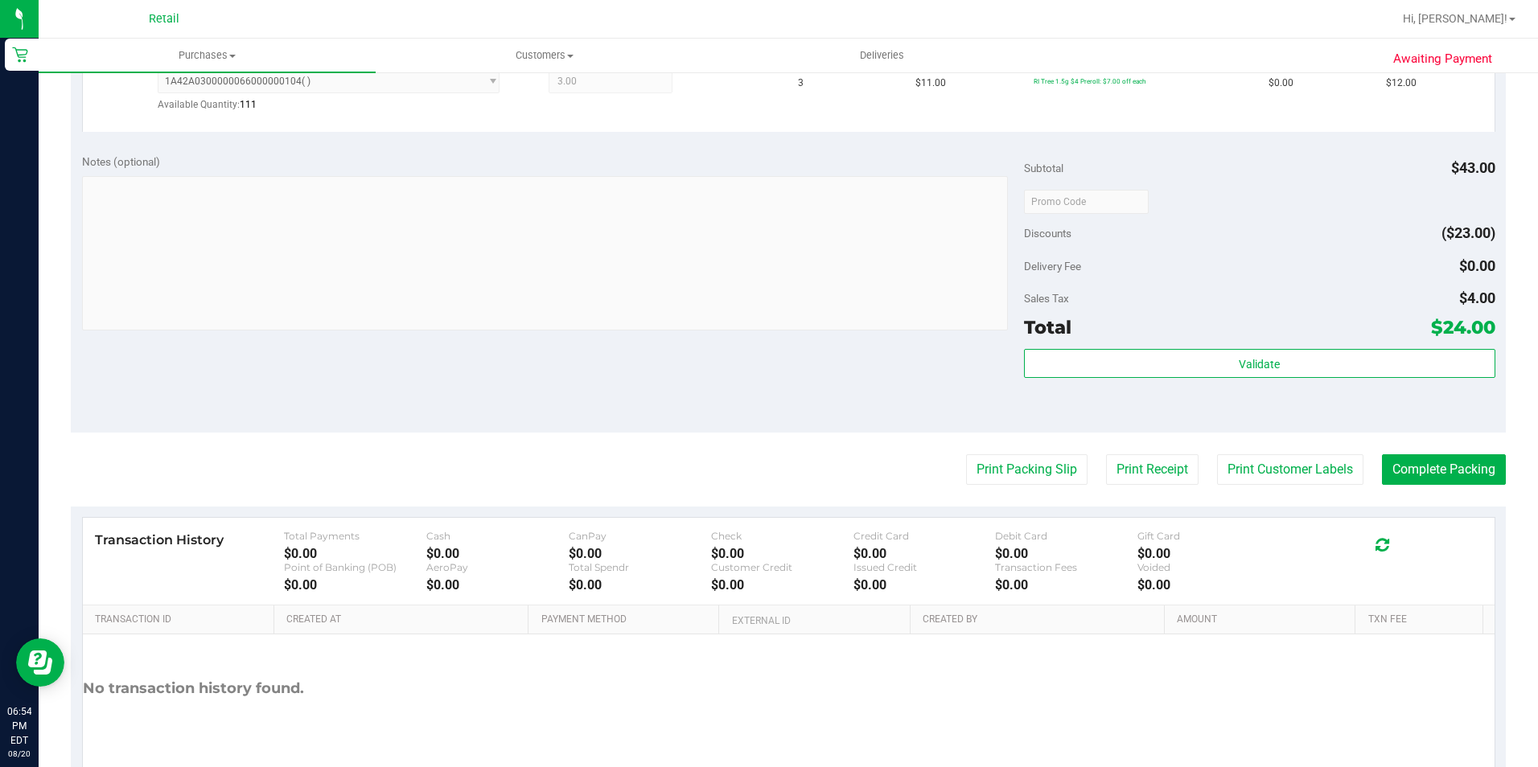
scroll to position [563, 0]
click at [1472, 468] on button "Complete Packing" at bounding box center [1444, 469] width 124 height 31
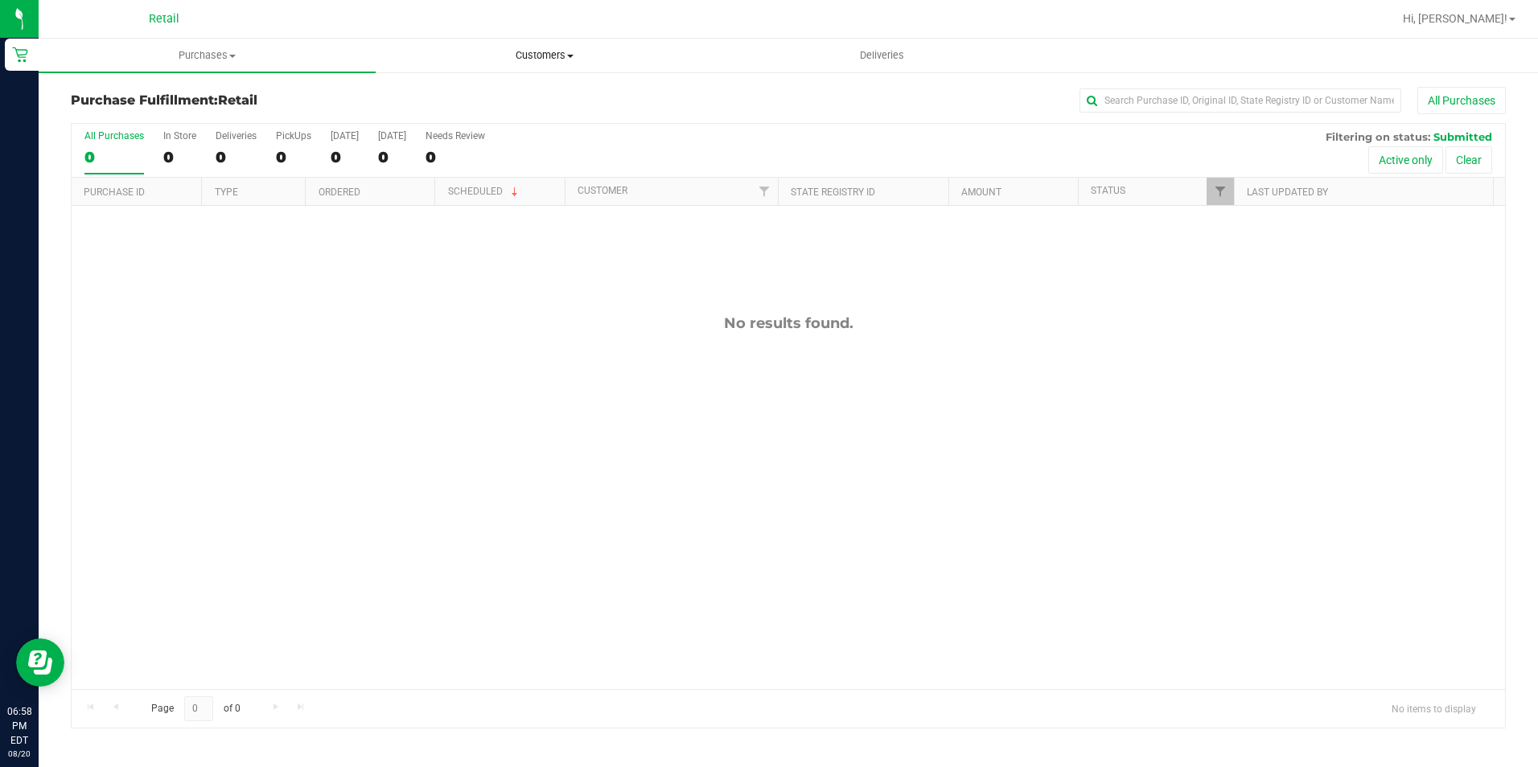
click at [603, 47] on uib-tab-heading "Customers All customers Add a new customer All physicians" at bounding box center [543, 55] width 335 height 32
click at [546, 93] on li "All customers" at bounding box center [544, 97] width 337 height 19
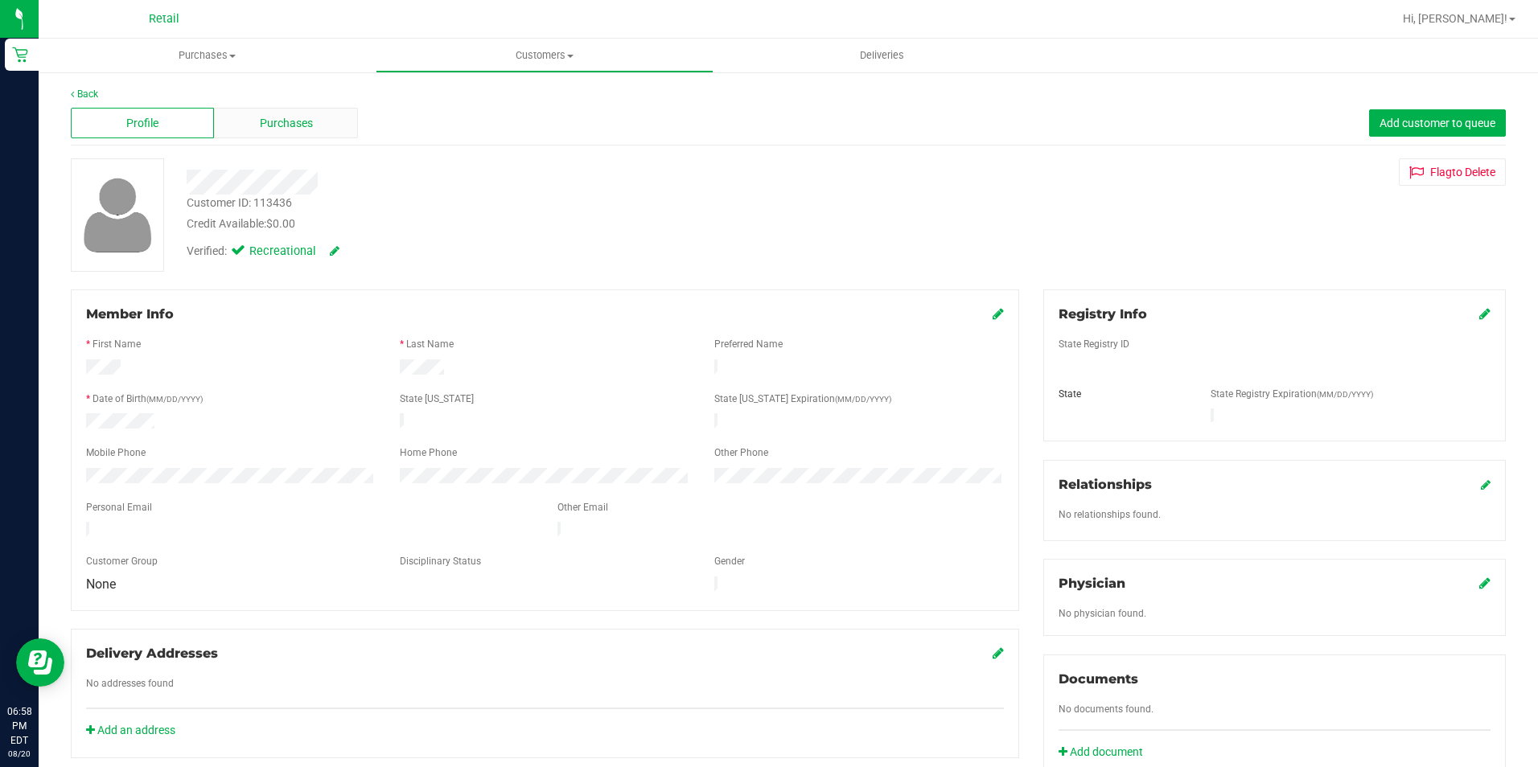
click at [294, 120] on span "Purchases" at bounding box center [286, 123] width 53 height 17
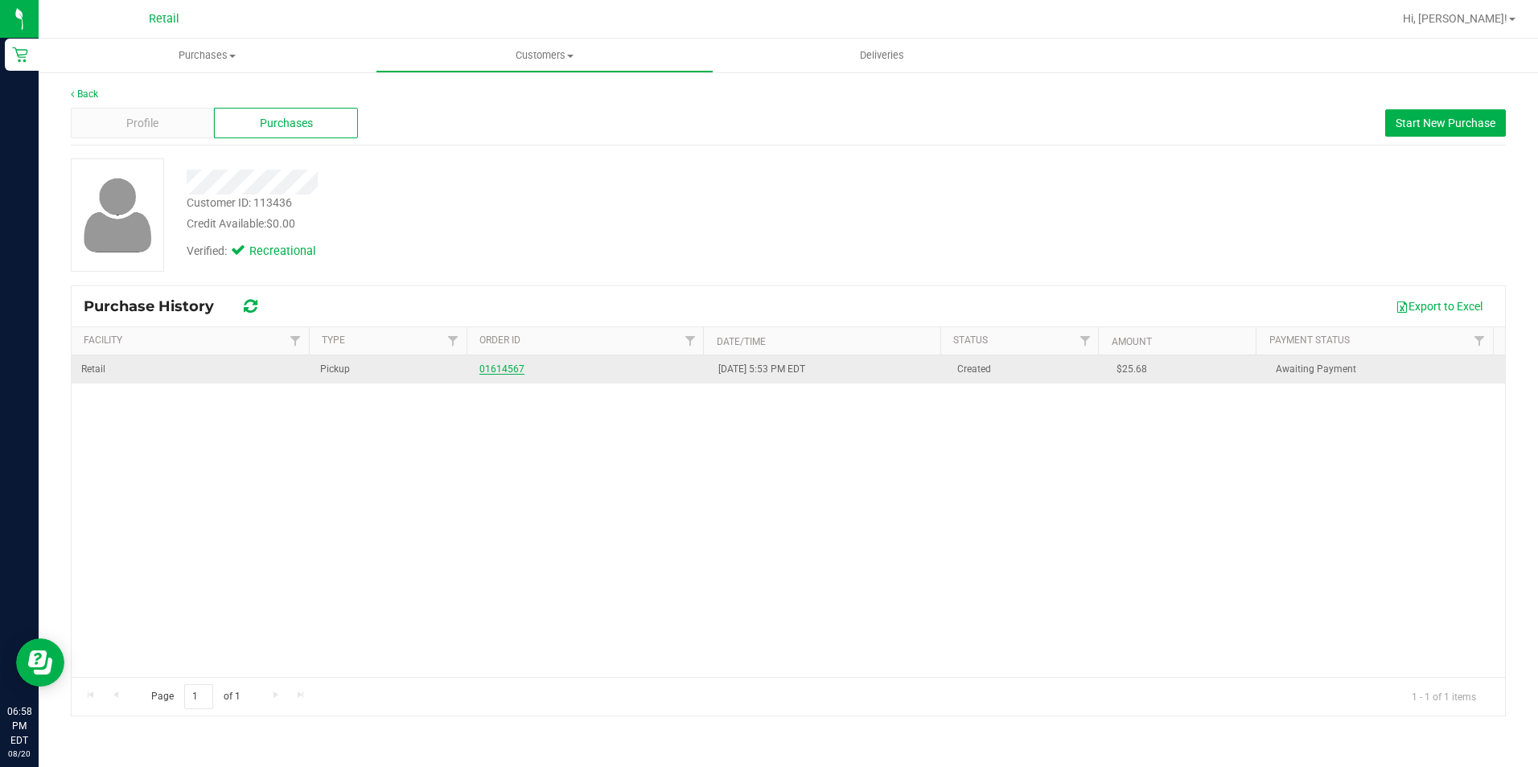
click at [510, 372] on link "01614567" at bounding box center [501, 369] width 45 height 11
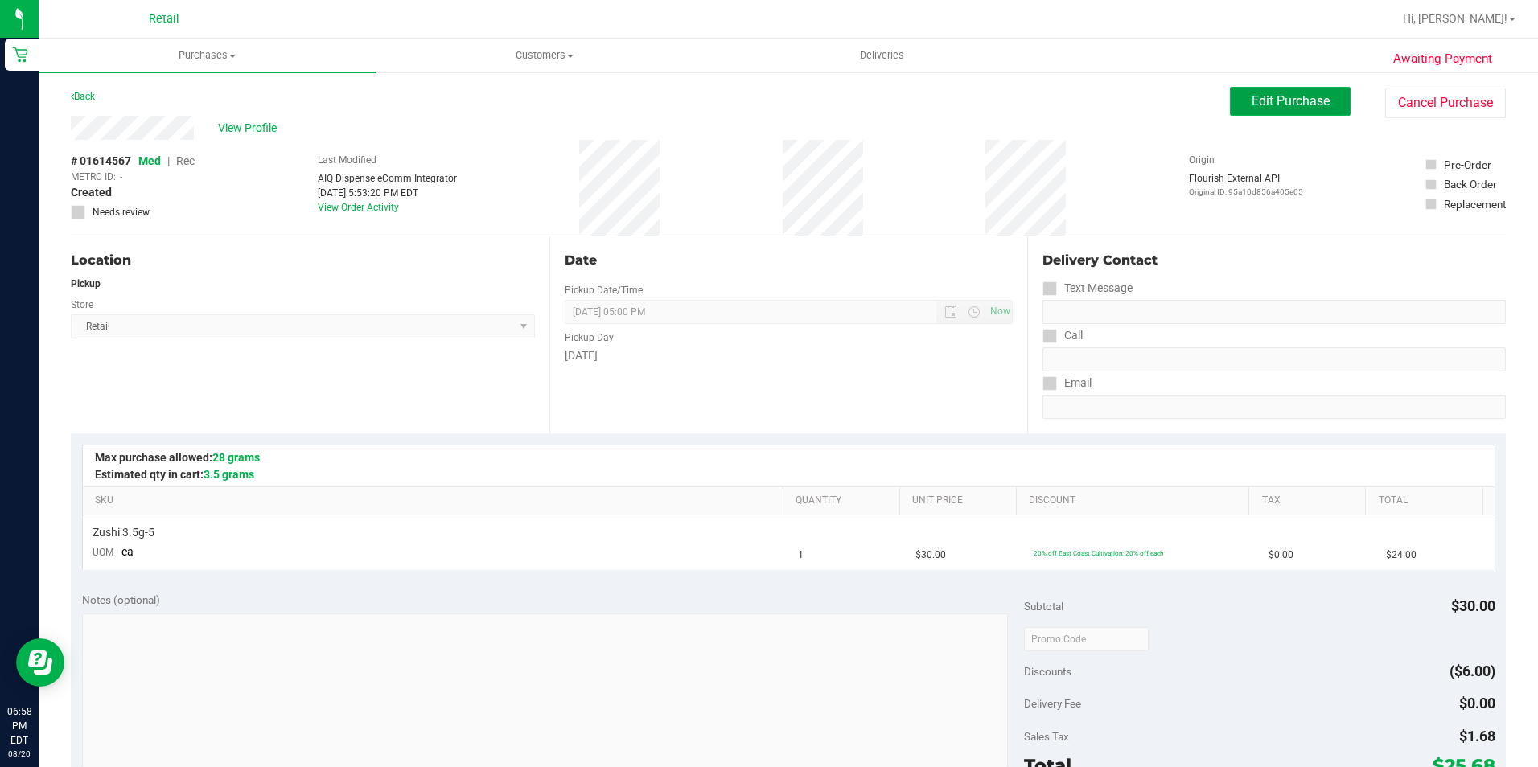
click at [1322, 109] on button "Edit Purchase" at bounding box center [1290, 101] width 121 height 29
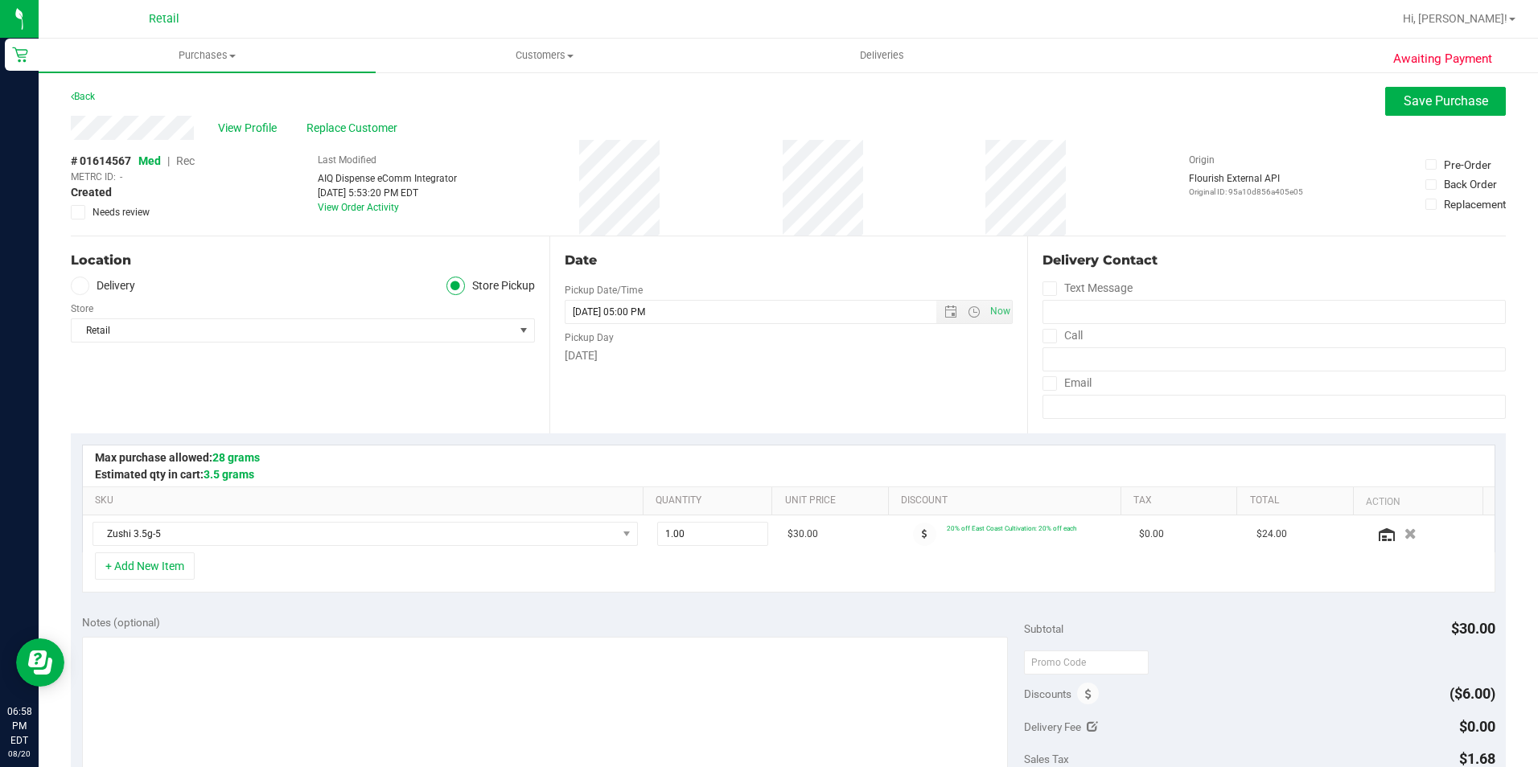
click at [188, 155] on span "Rec" at bounding box center [185, 160] width 19 height 13
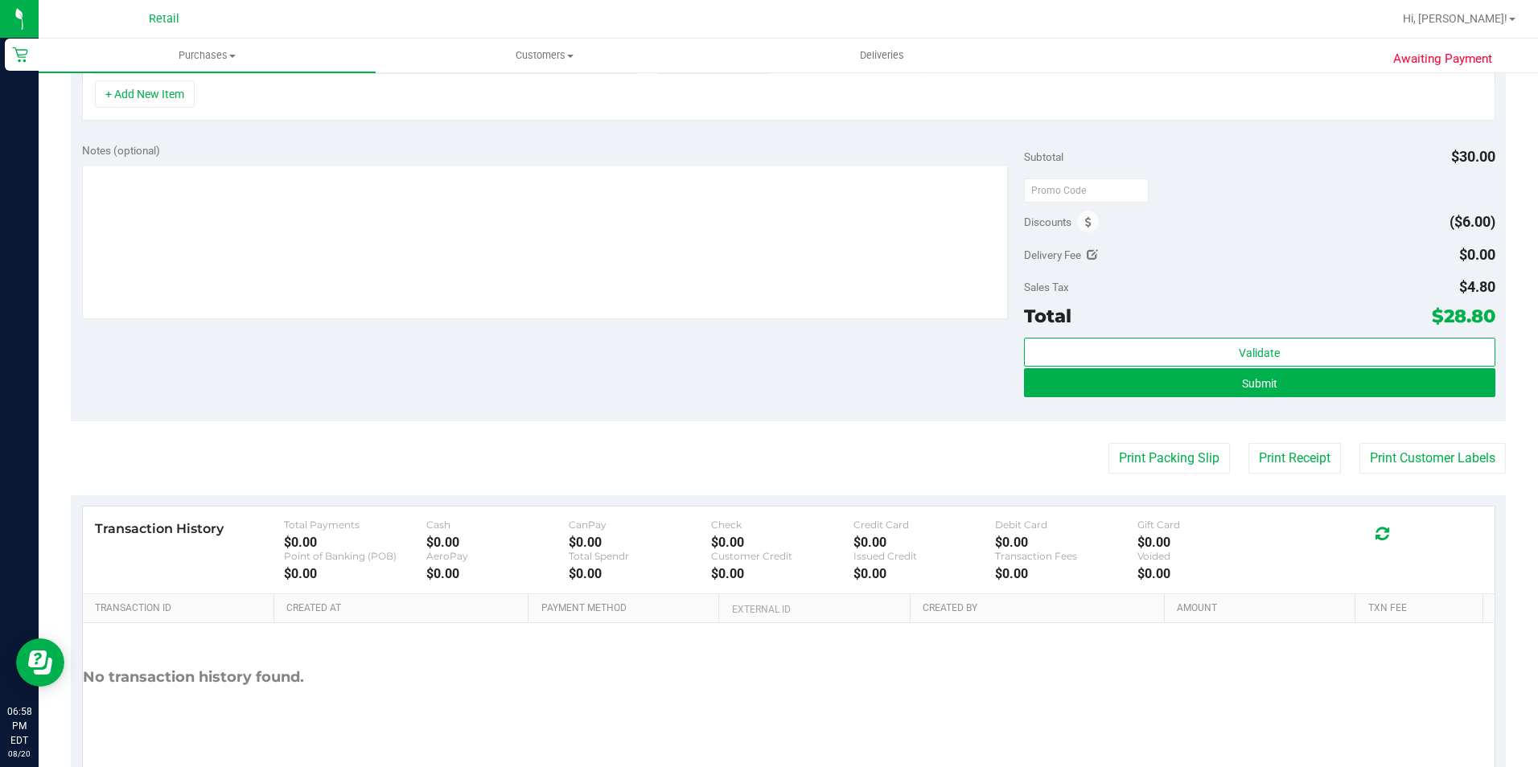
scroll to position [483, 0]
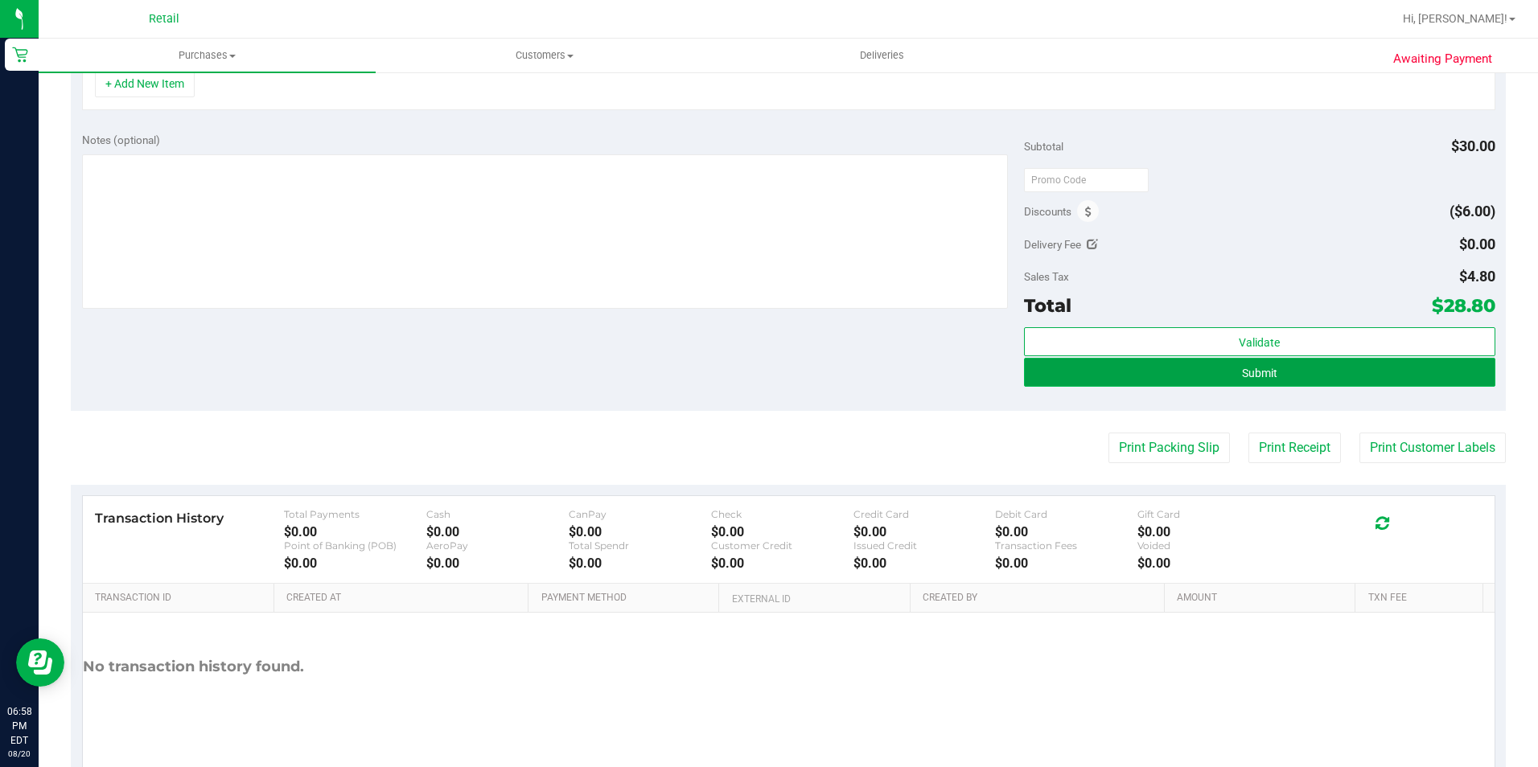
click at [1367, 371] on button "Submit" at bounding box center [1259, 372] width 471 height 29
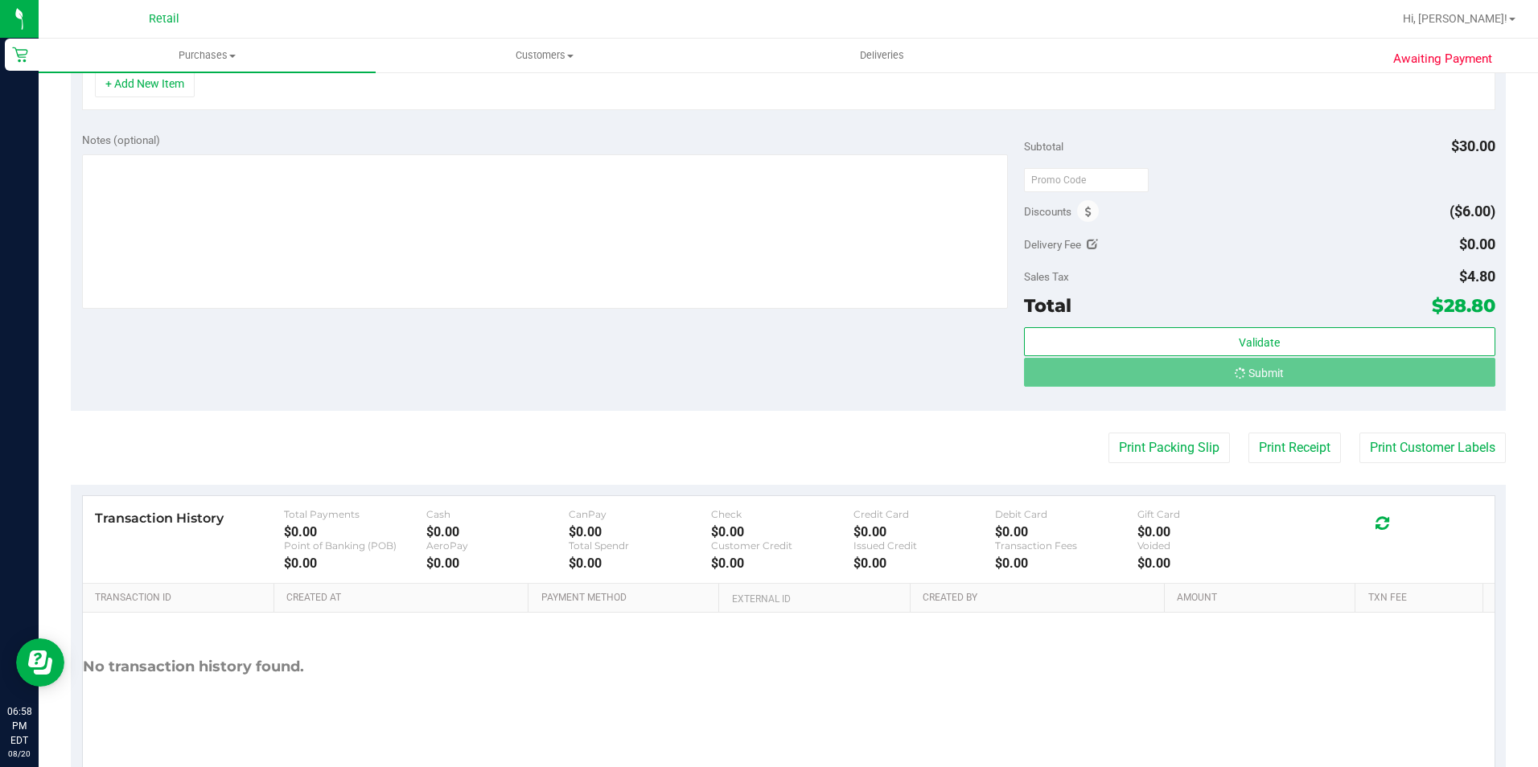
scroll to position [458, 0]
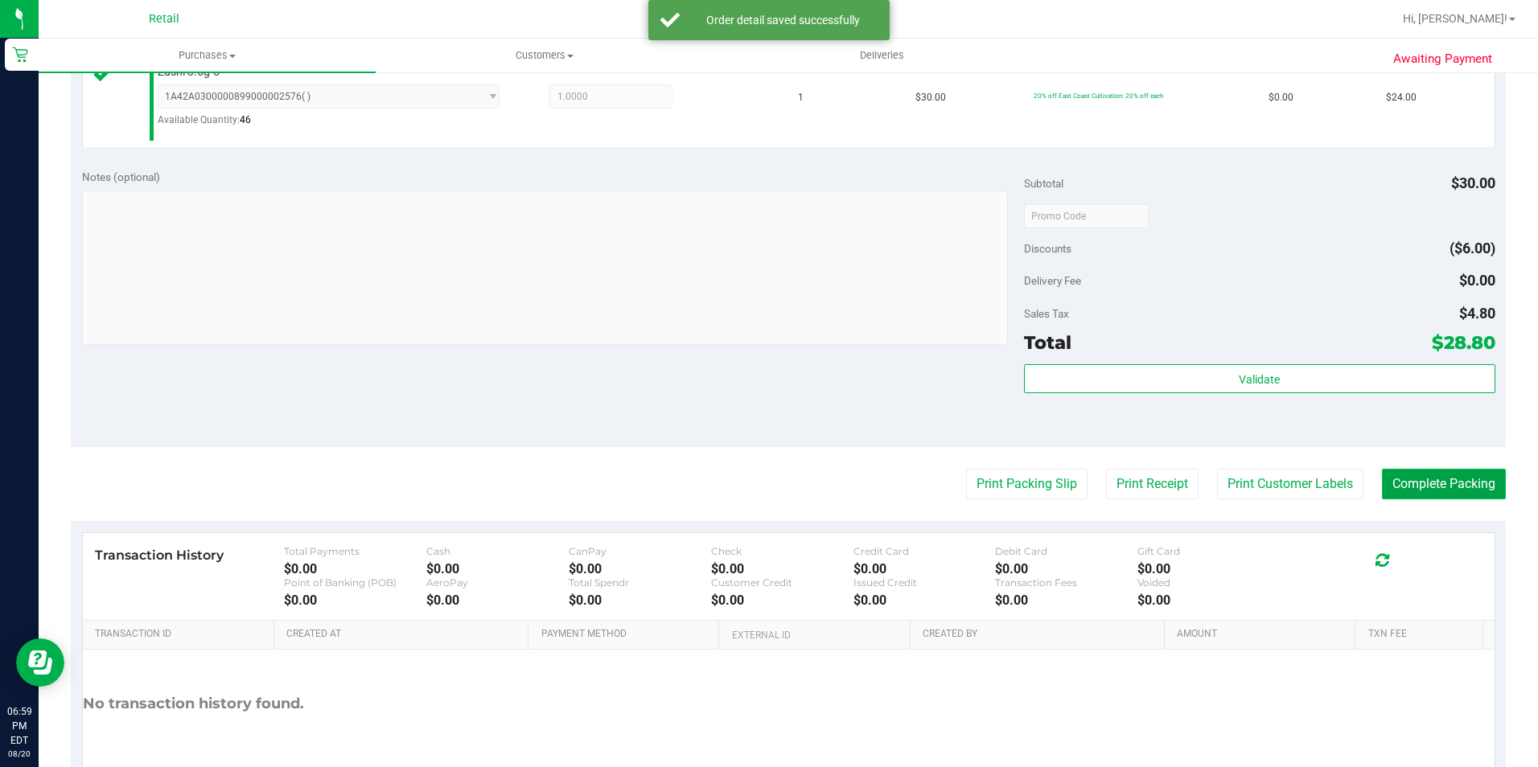
click at [1448, 472] on button "Complete Packing" at bounding box center [1444, 484] width 124 height 31
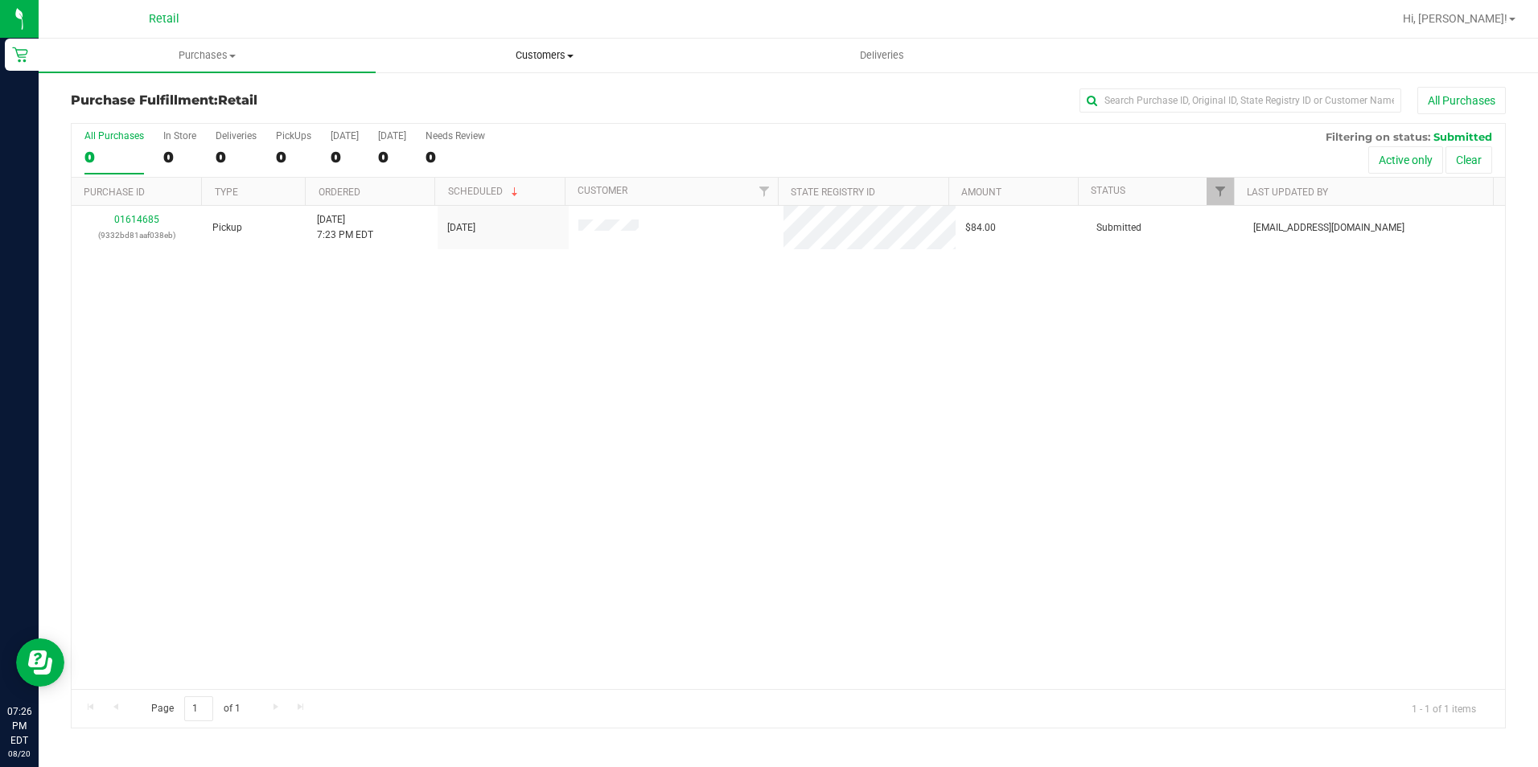
click at [520, 51] on span "Customers" at bounding box center [543, 55] width 335 height 14
click at [505, 88] on li "All customers" at bounding box center [544, 97] width 337 height 19
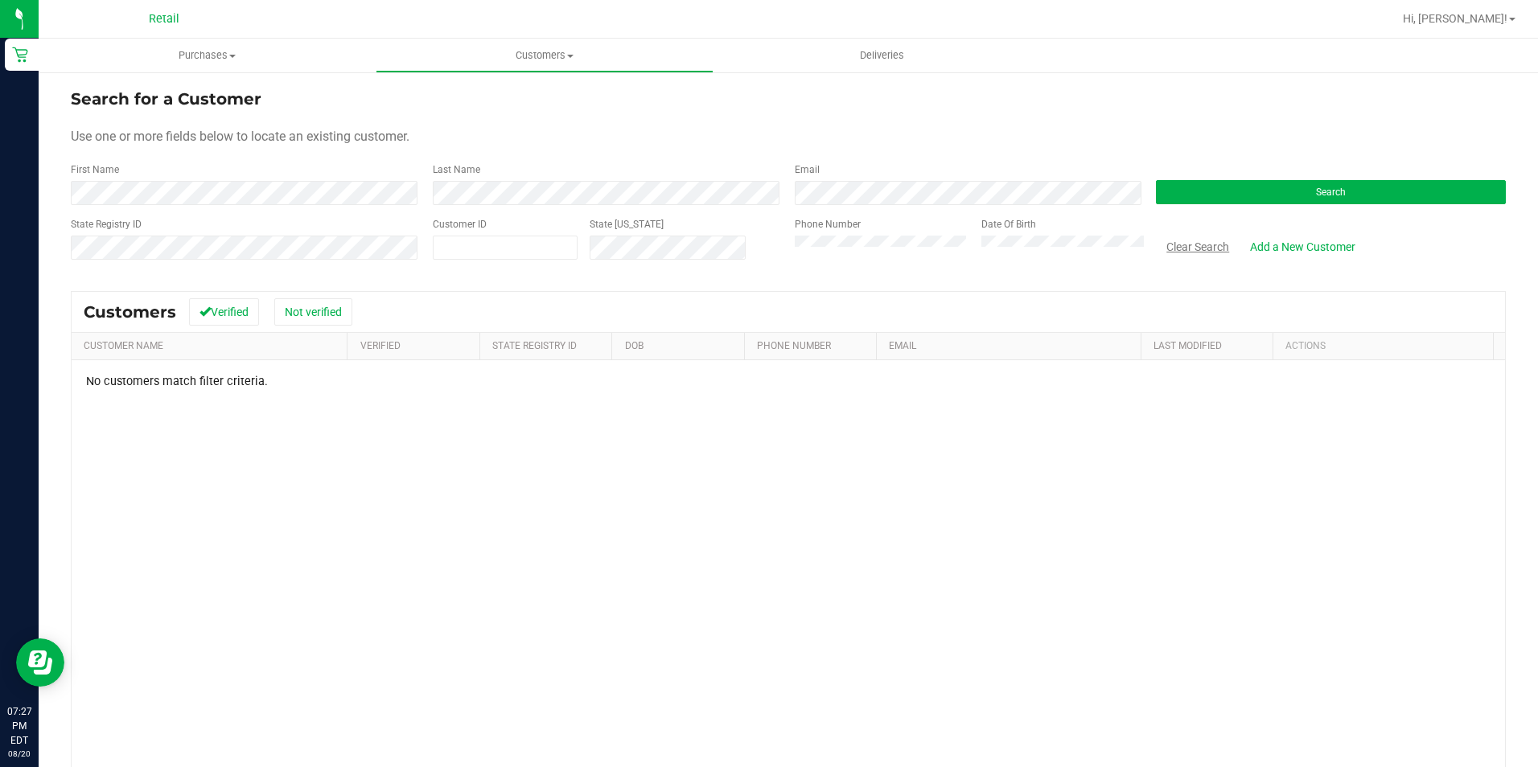
click at [1170, 252] on button "Clear Search" at bounding box center [1198, 246] width 84 height 27
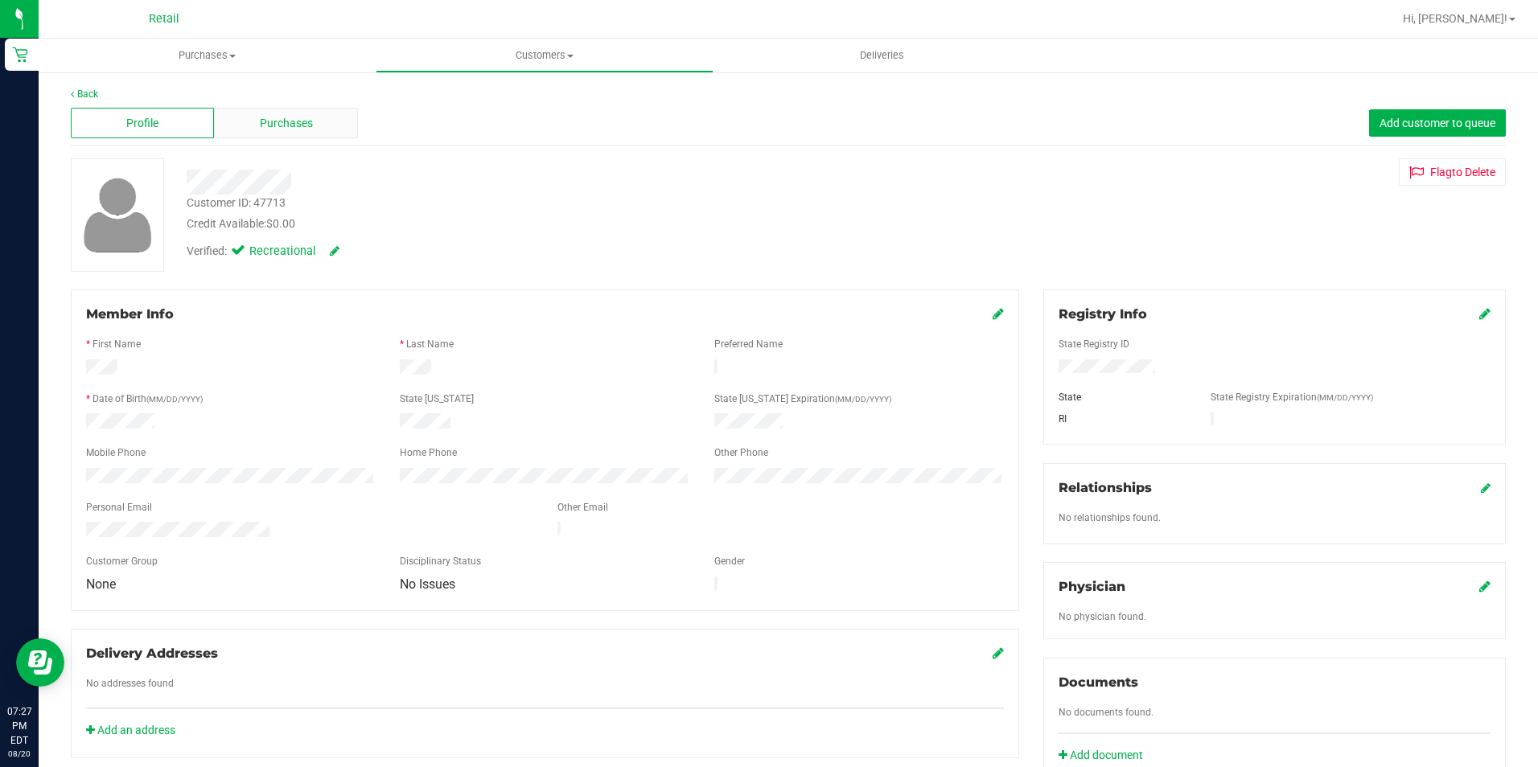
click at [271, 132] on div "Purchases" at bounding box center [285, 123] width 143 height 31
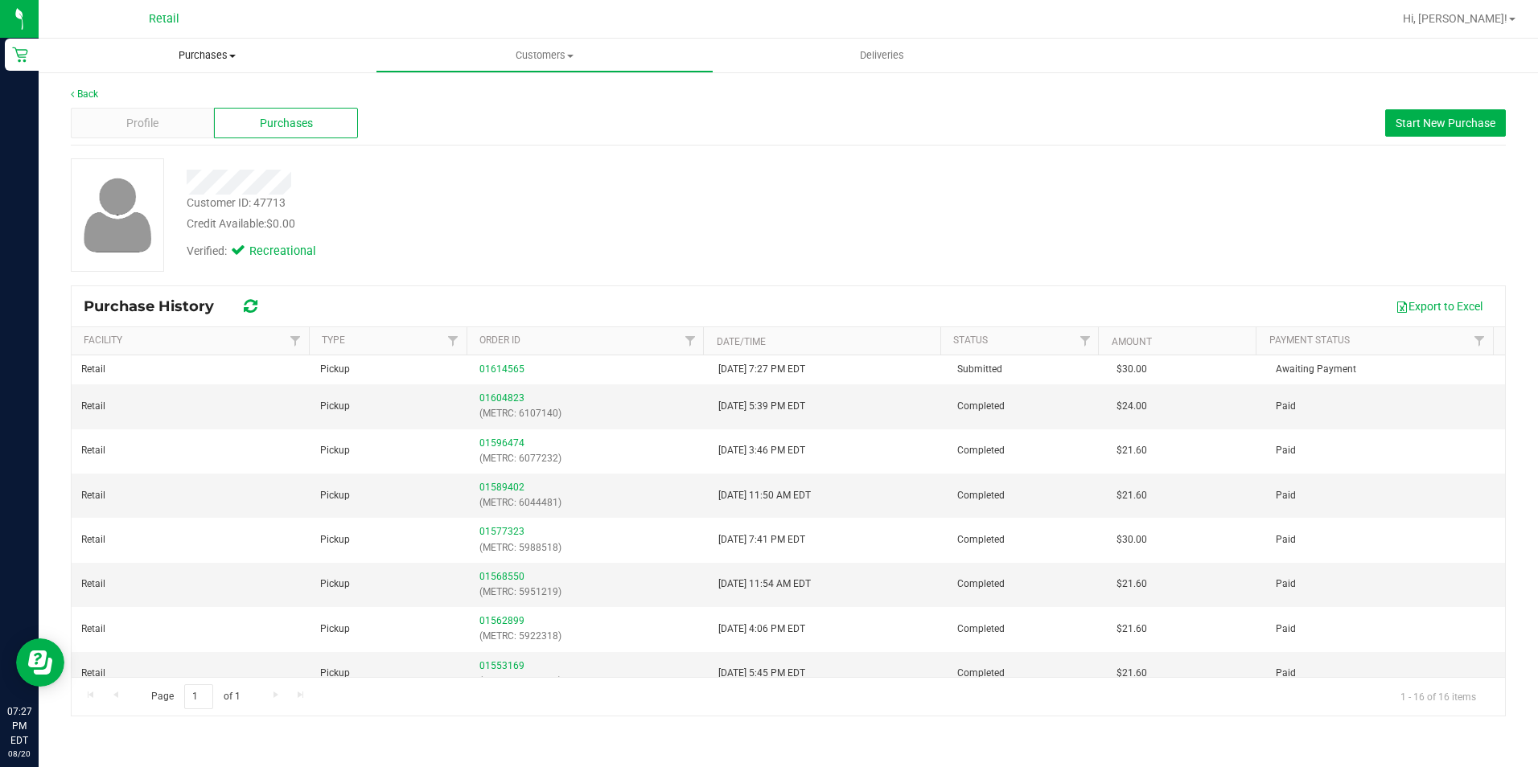
drag, startPoint x: 214, startPoint y: 51, endPoint x: 192, endPoint y: 68, distance: 28.0
click at [214, 51] on span "Purchases" at bounding box center [207, 55] width 337 height 14
click at [520, 57] on span "Customers" at bounding box center [543, 55] width 335 height 14
click at [471, 96] on span "All customers" at bounding box center [434, 97] width 116 height 14
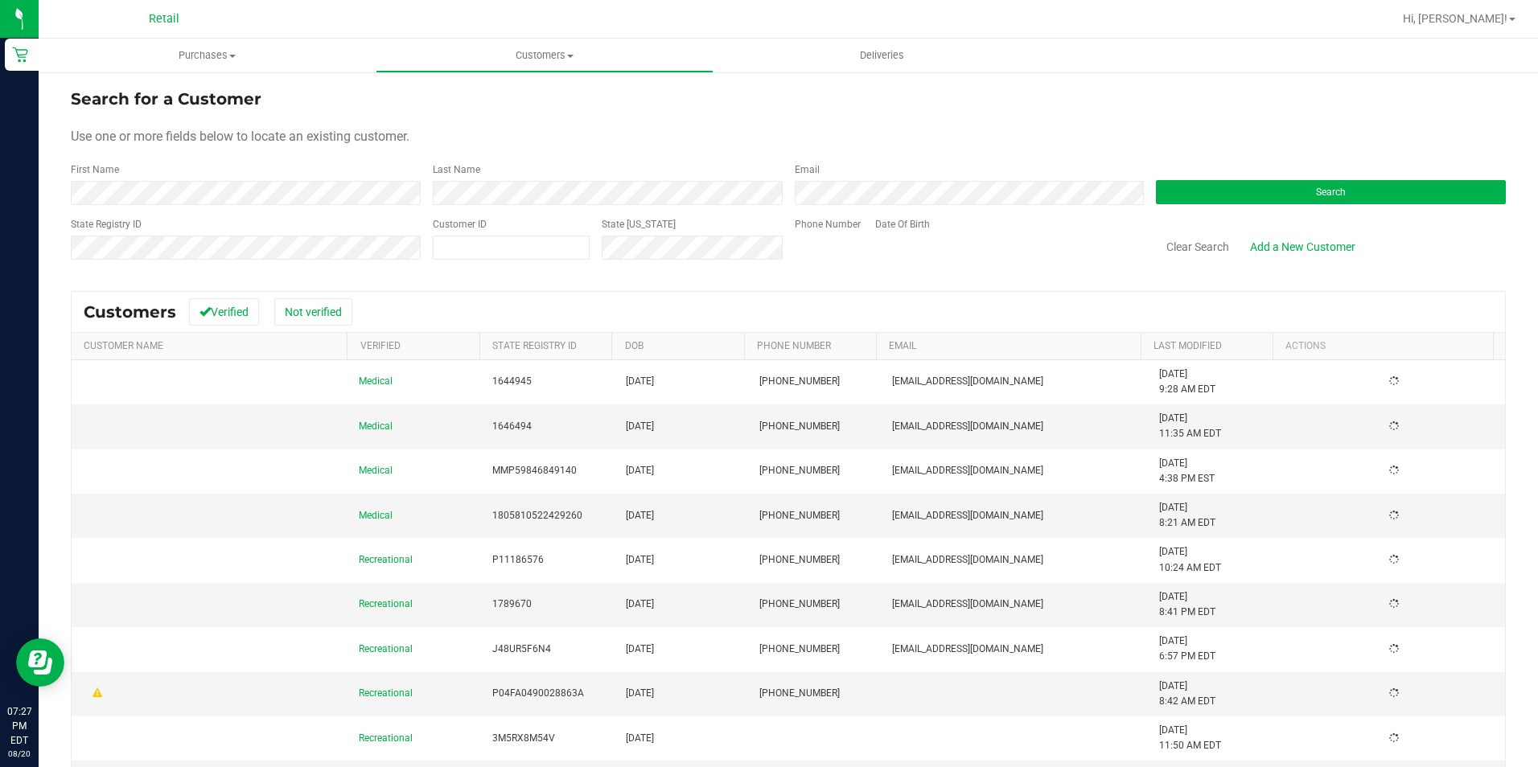
click at [270, 211] on form "Search for a Customer Use one or more fields below to locate an existing custom…" at bounding box center [788, 180] width 1435 height 187
click at [272, 205] on form "Search for a Customer Use one or more fields below to locate an existing custom…" at bounding box center [788, 180] width 1435 height 187
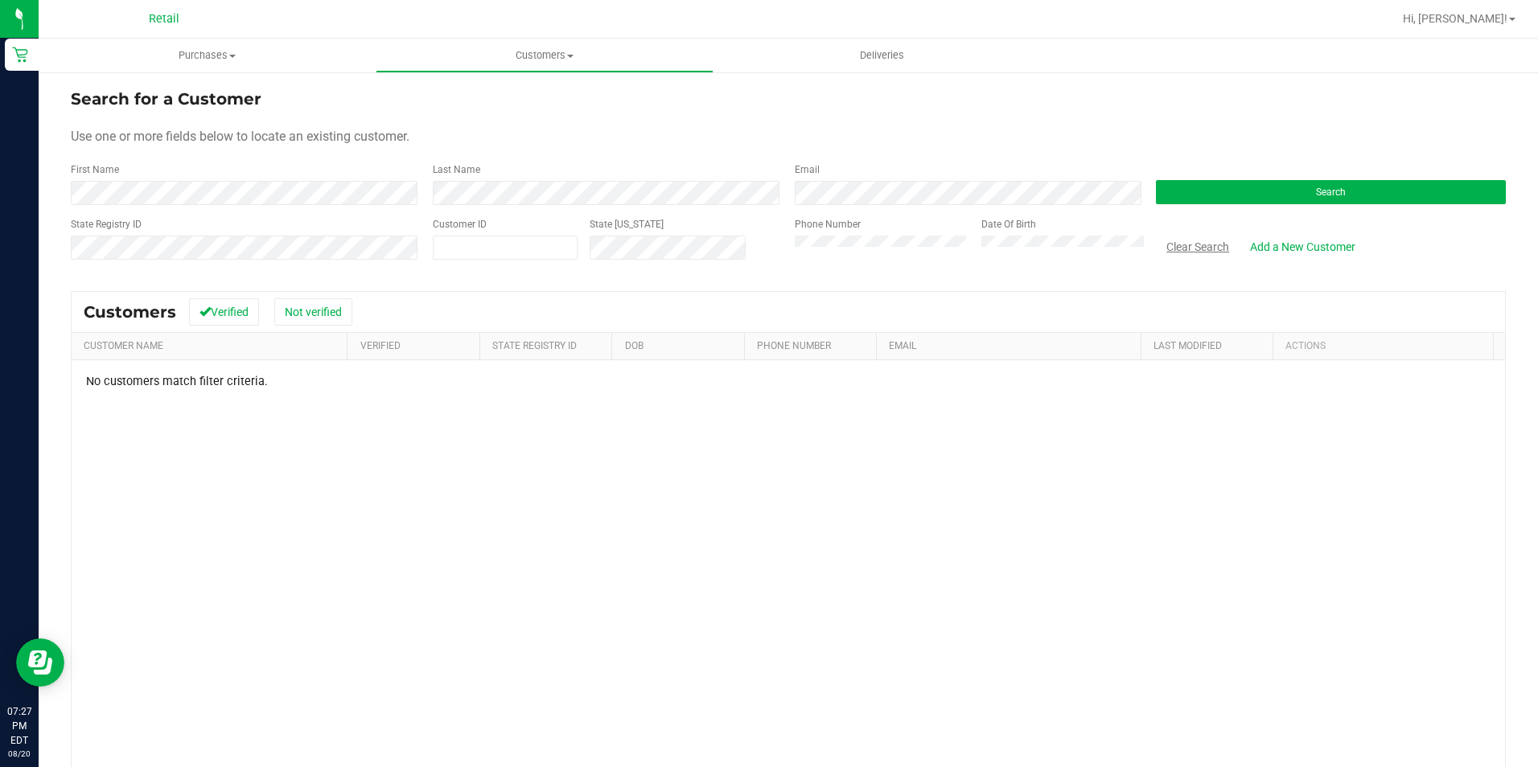
drag, startPoint x: 1178, startPoint y: 236, endPoint x: 820, endPoint y: 212, distance: 358.0
click at [1178, 237] on button "Clear Search" at bounding box center [1198, 246] width 84 height 27
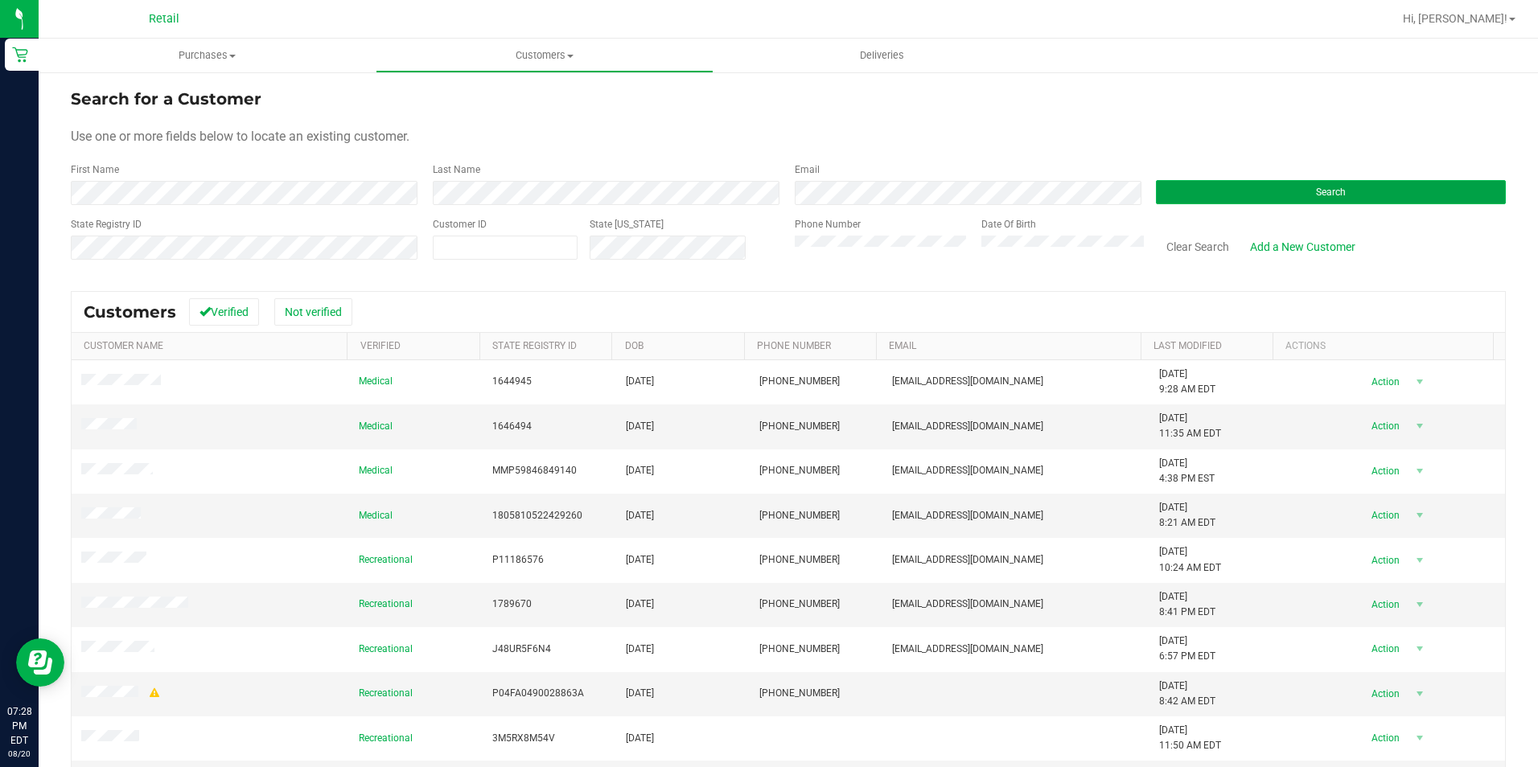
click at [1187, 203] on button "Search" at bounding box center [1331, 192] width 350 height 24
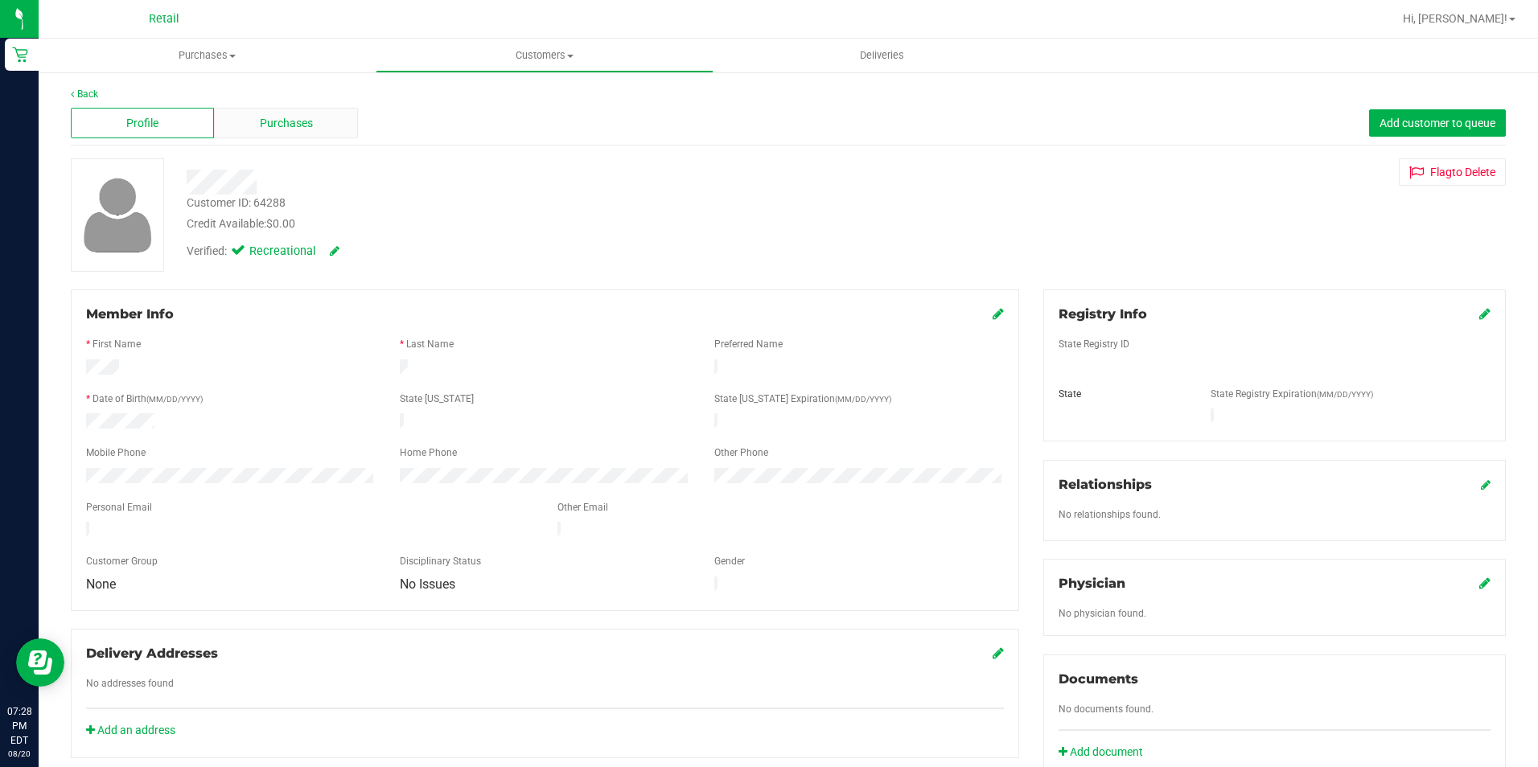
click at [275, 129] on span "Purchases" at bounding box center [286, 123] width 53 height 17
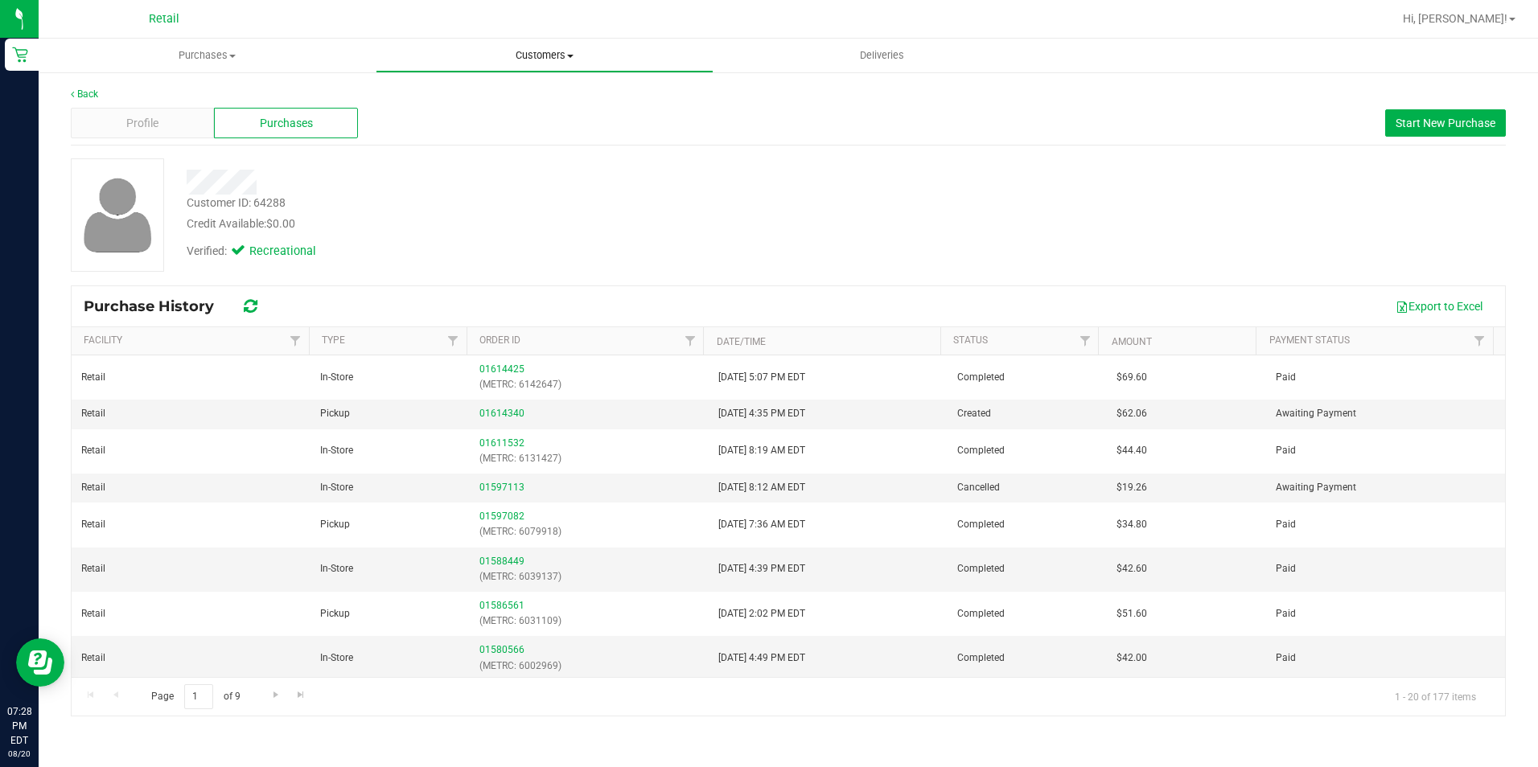
click at [537, 49] on span "Customers" at bounding box center [543, 55] width 335 height 14
click at [495, 84] on ul "All customers Add a new customer All physicians" at bounding box center [544, 116] width 337 height 87
click at [521, 54] on span "Customers" at bounding box center [544, 55] width 337 height 14
click at [481, 94] on span "All customers" at bounding box center [434, 97] width 116 height 14
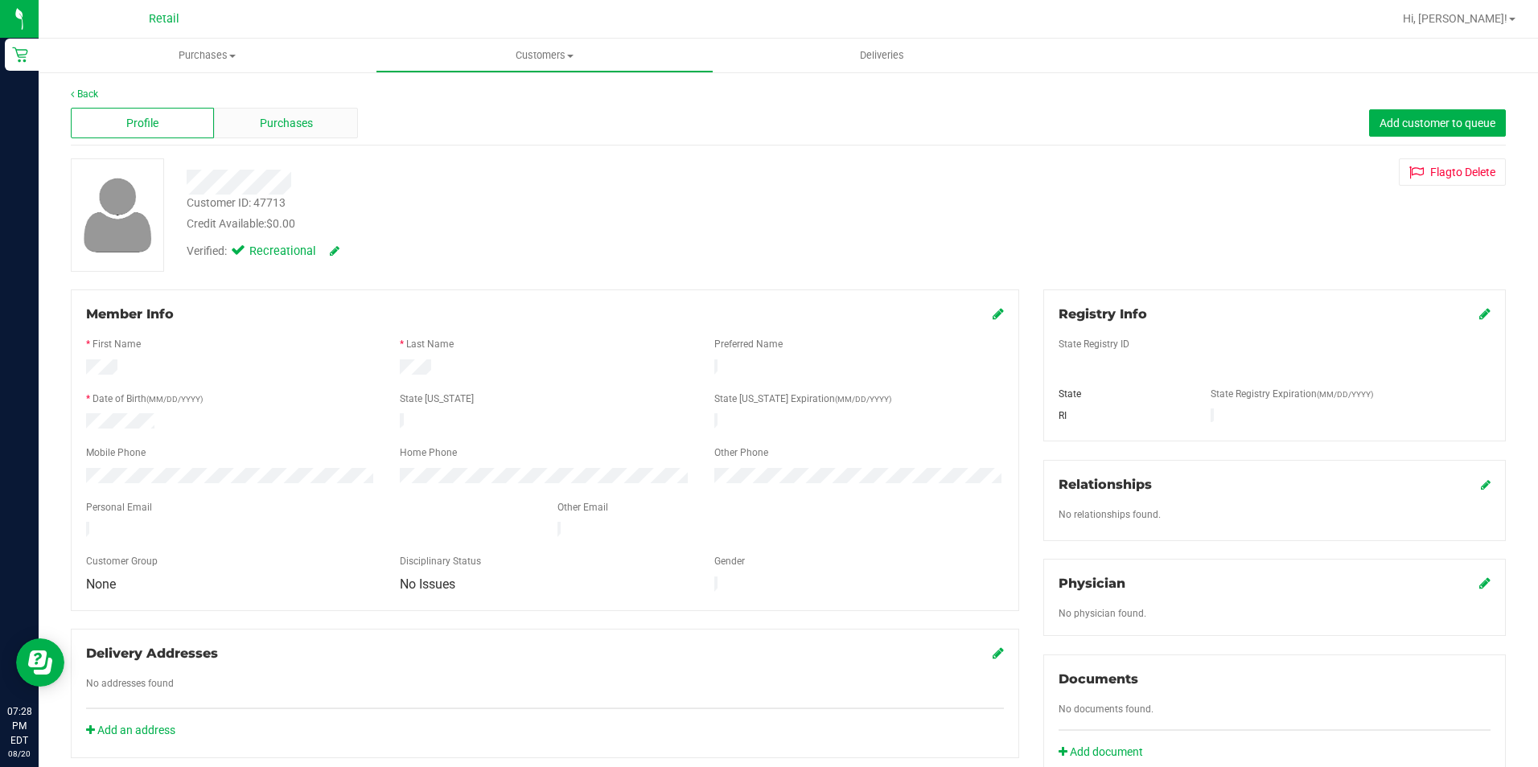
click at [297, 125] on span "Purchases" at bounding box center [286, 123] width 53 height 17
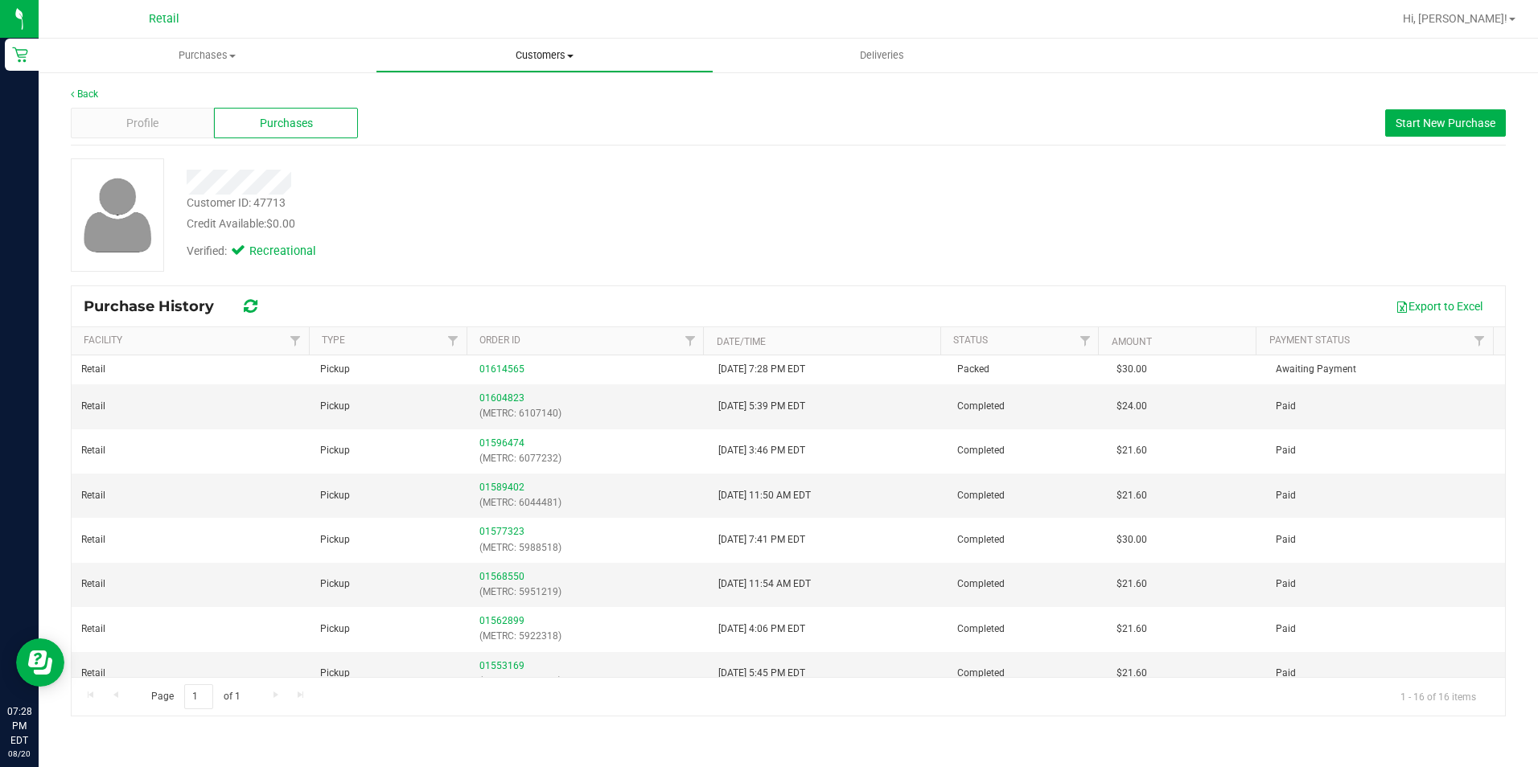
click at [512, 53] on span "Customers" at bounding box center [543, 55] width 335 height 14
click at [469, 94] on span "All customers" at bounding box center [434, 97] width 116 height 14
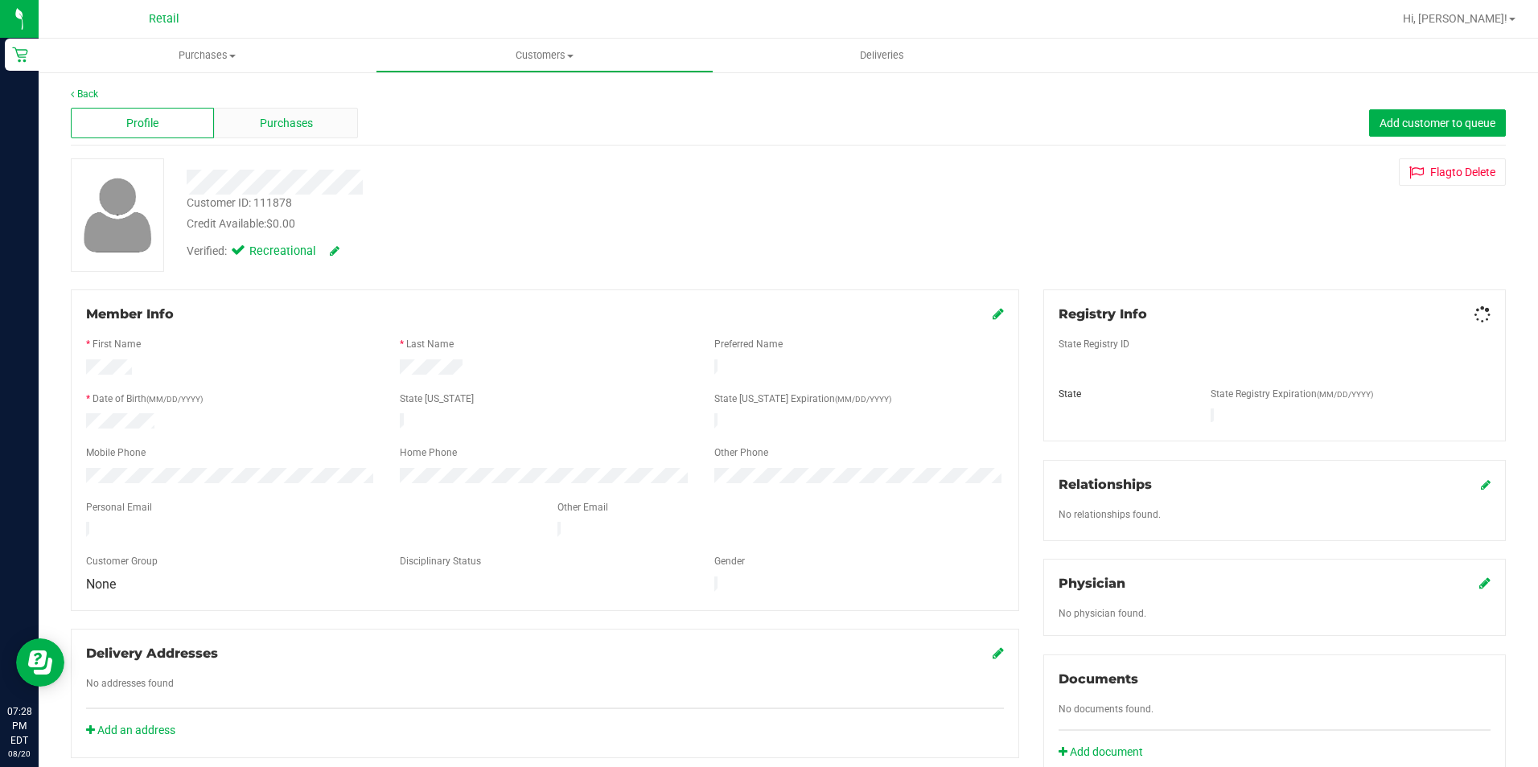
click at [266, 111] on div "Purchases" at bounding box center [285, 123] width 143 height 31
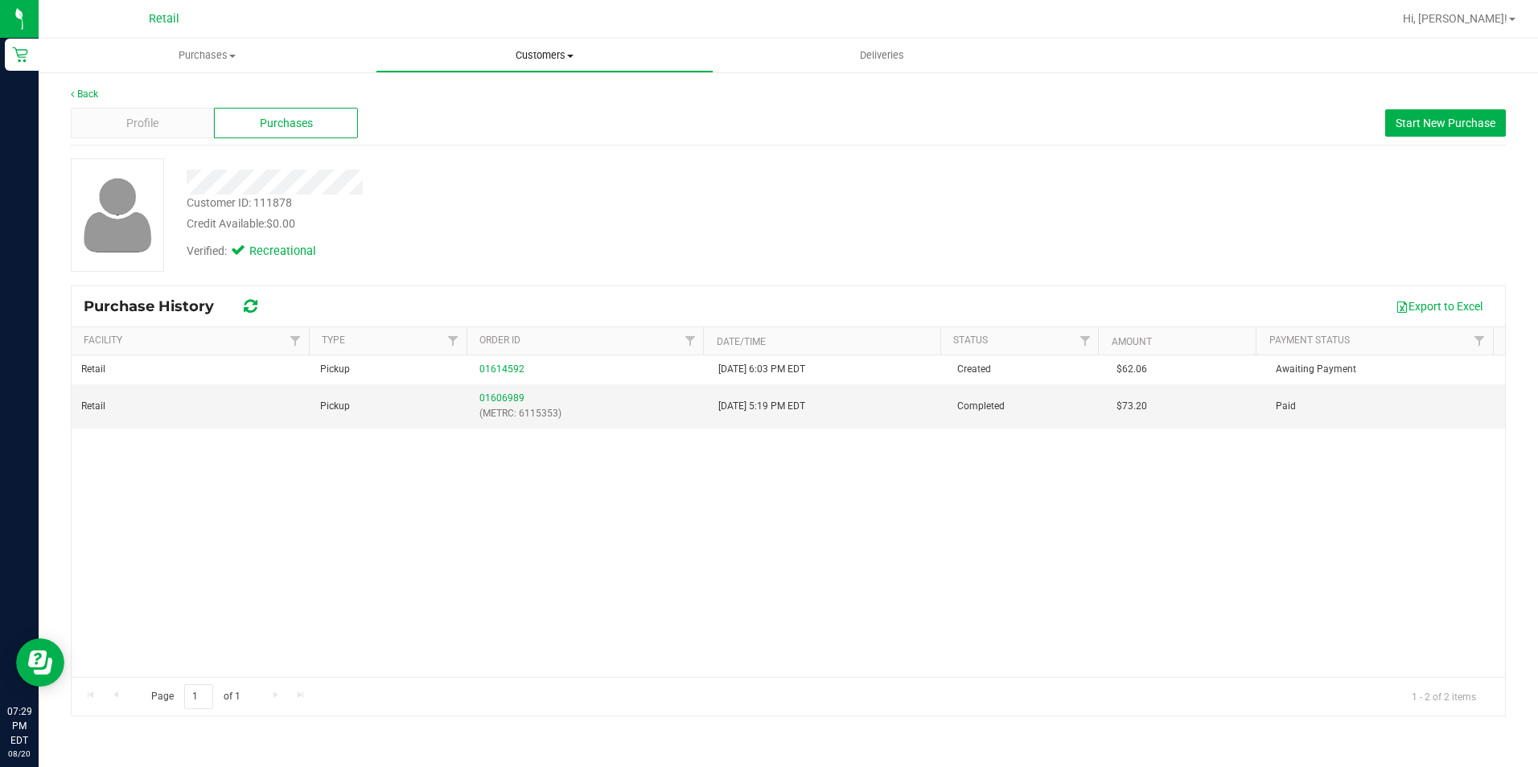
drag, startPoint x: 542, startPoint y: 63, endPoint x: 479, endPoint y: 87, distance: 68.0
click at [542, 63] on uib-tab-heading "Customers All customers Add a new customer All physicians" at bounding box center [543, 55] width 335 height 32
click at [476, 88] on li "All customers" at bounding box center [544, 97] width 337 height 19
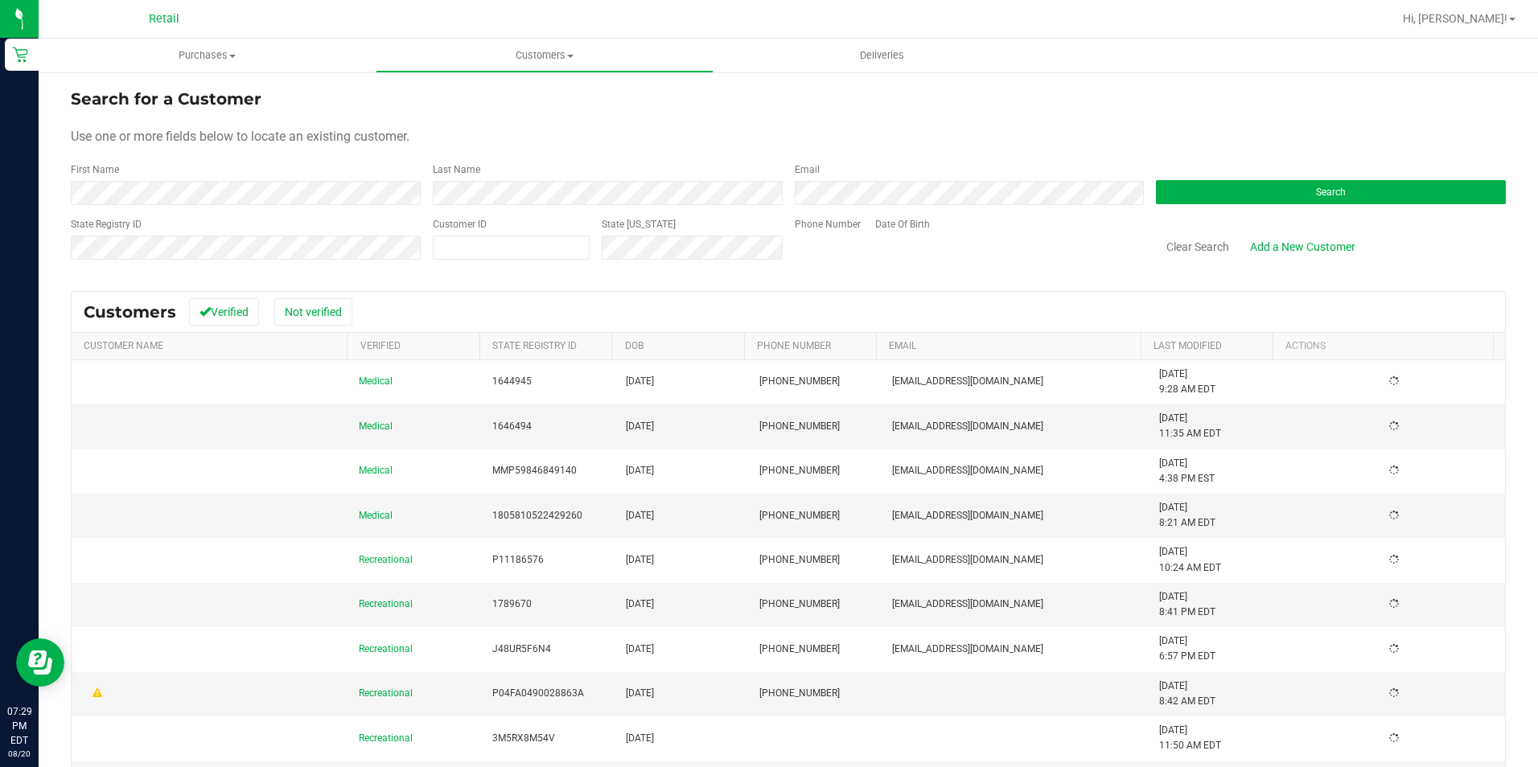
click at [199, 212] on form "Search for a Customer Use one or more fields below to locate an existing custom…" at bounding box center [788, 180] width 1435 height 187
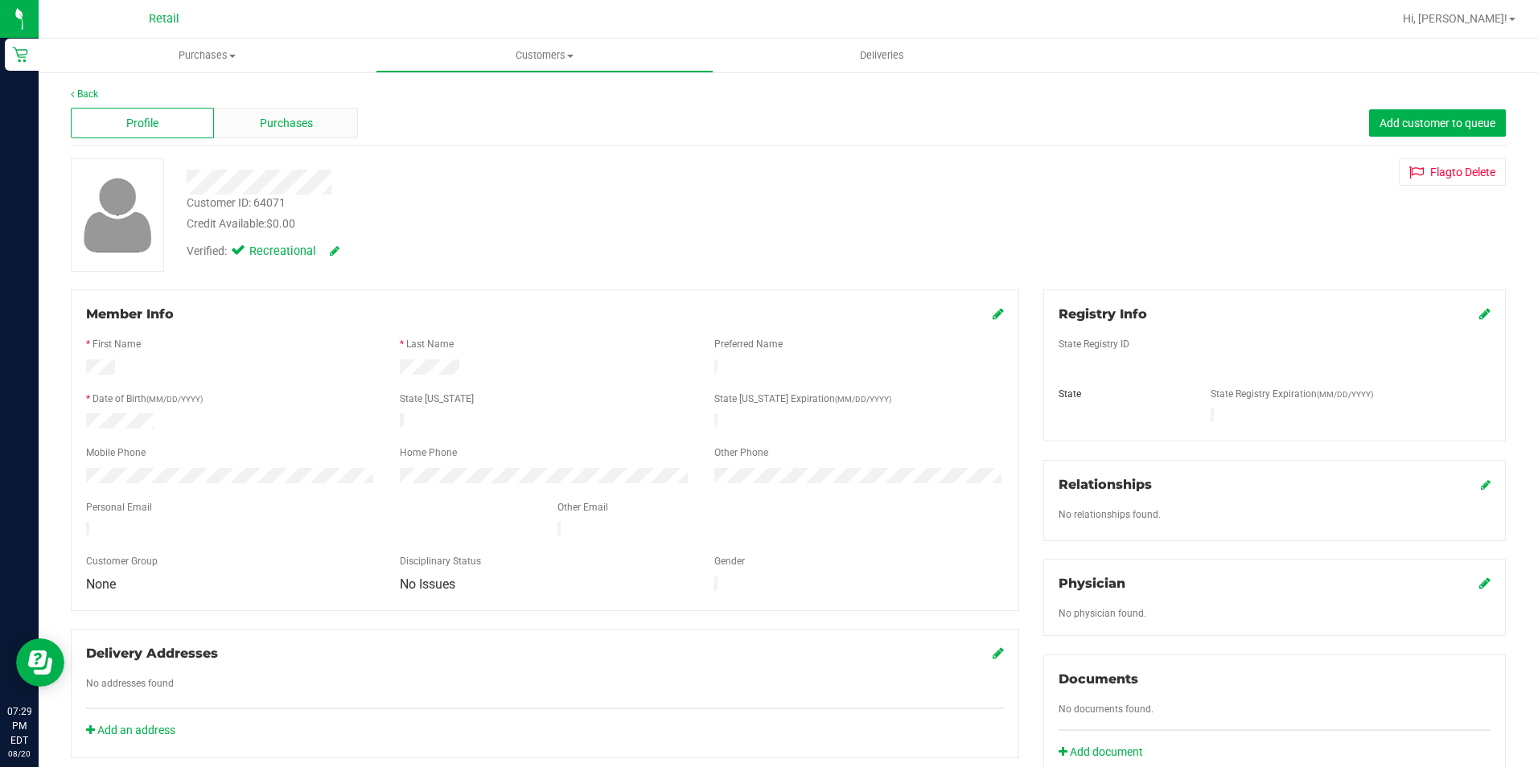
click at [253, 122] on div "Purchases" at bounding box center [285, 123] width 143 height 31
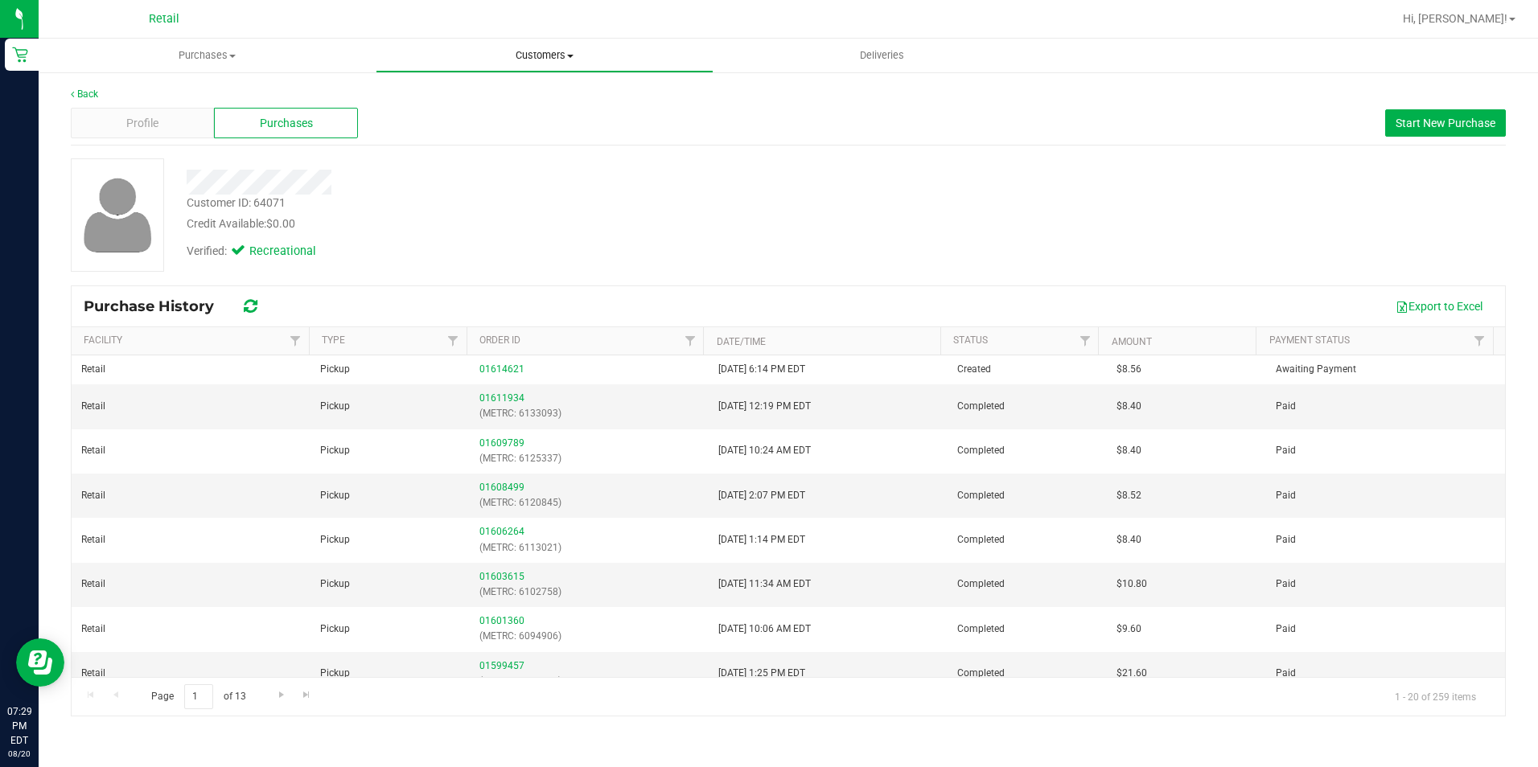
click at [515, 46] on uib-tab-heading "Customers All customers Add a new customer All physicians" at bounding box center [543, 55] width 335 height 32
click at [423, 93] on span "All customers" at bounding box center [434, 97] width 116 height 14
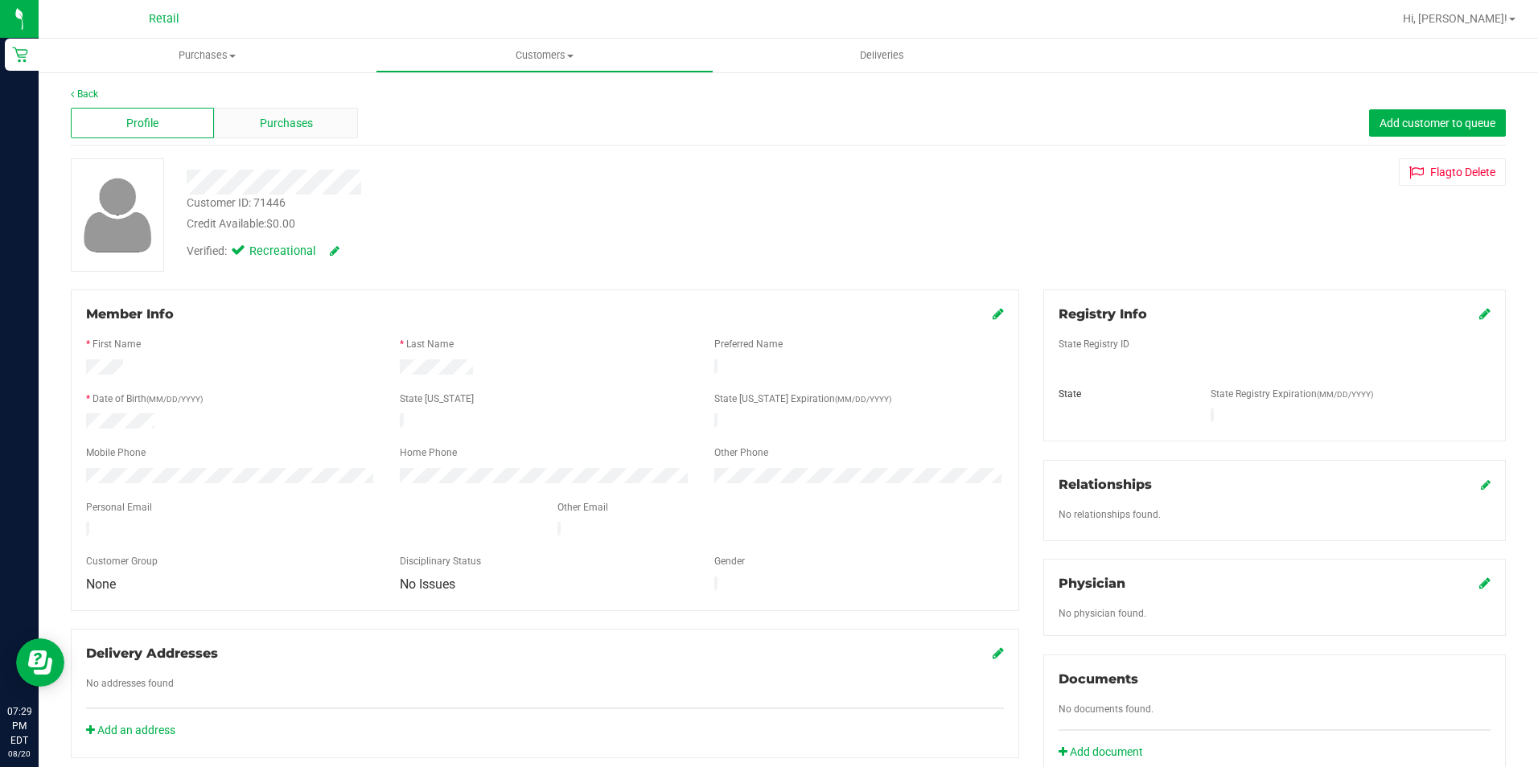
click at [280, 117] on span "Purchases" at bounding box center [286, 123] width 53 height 17
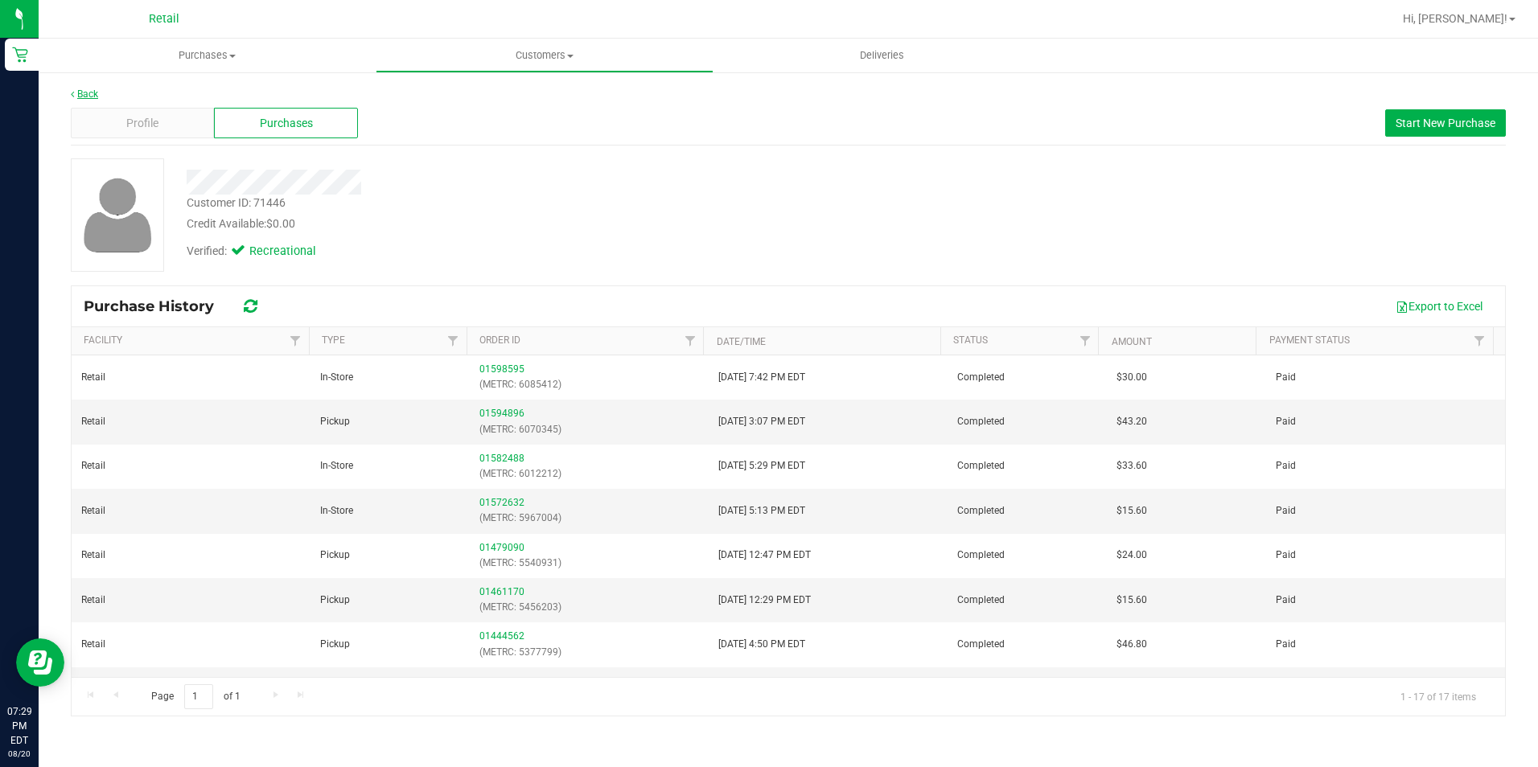
click at [77, 90] on link "Back" at bounding box center [84, 93] width 27 height 11
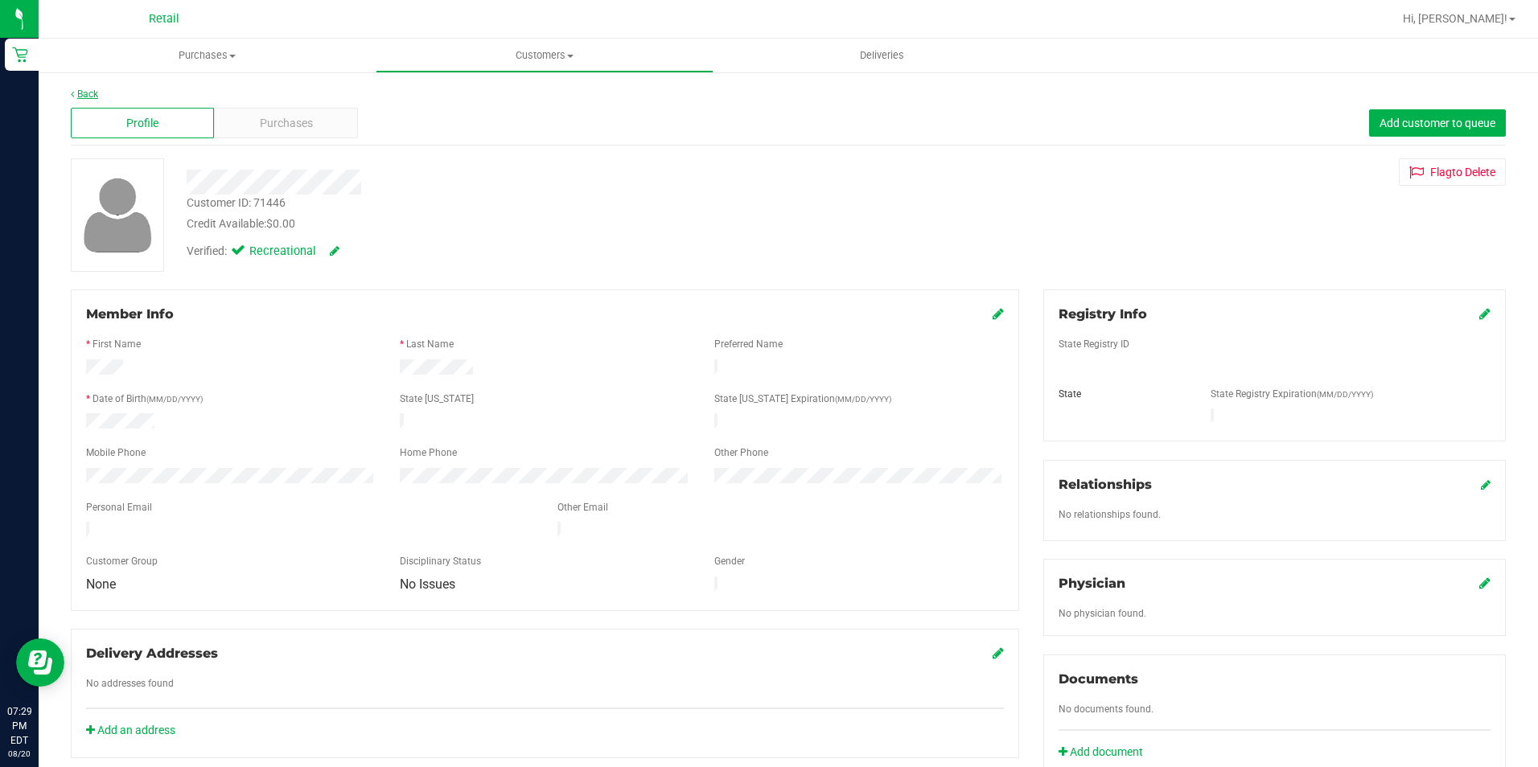
click at [83, 93] on link "Back" at bounding box center [84, 93] width 27 height 11
click at [257, 117] on div "Purchases" at bounding box center [285, 123] width 143 height 31
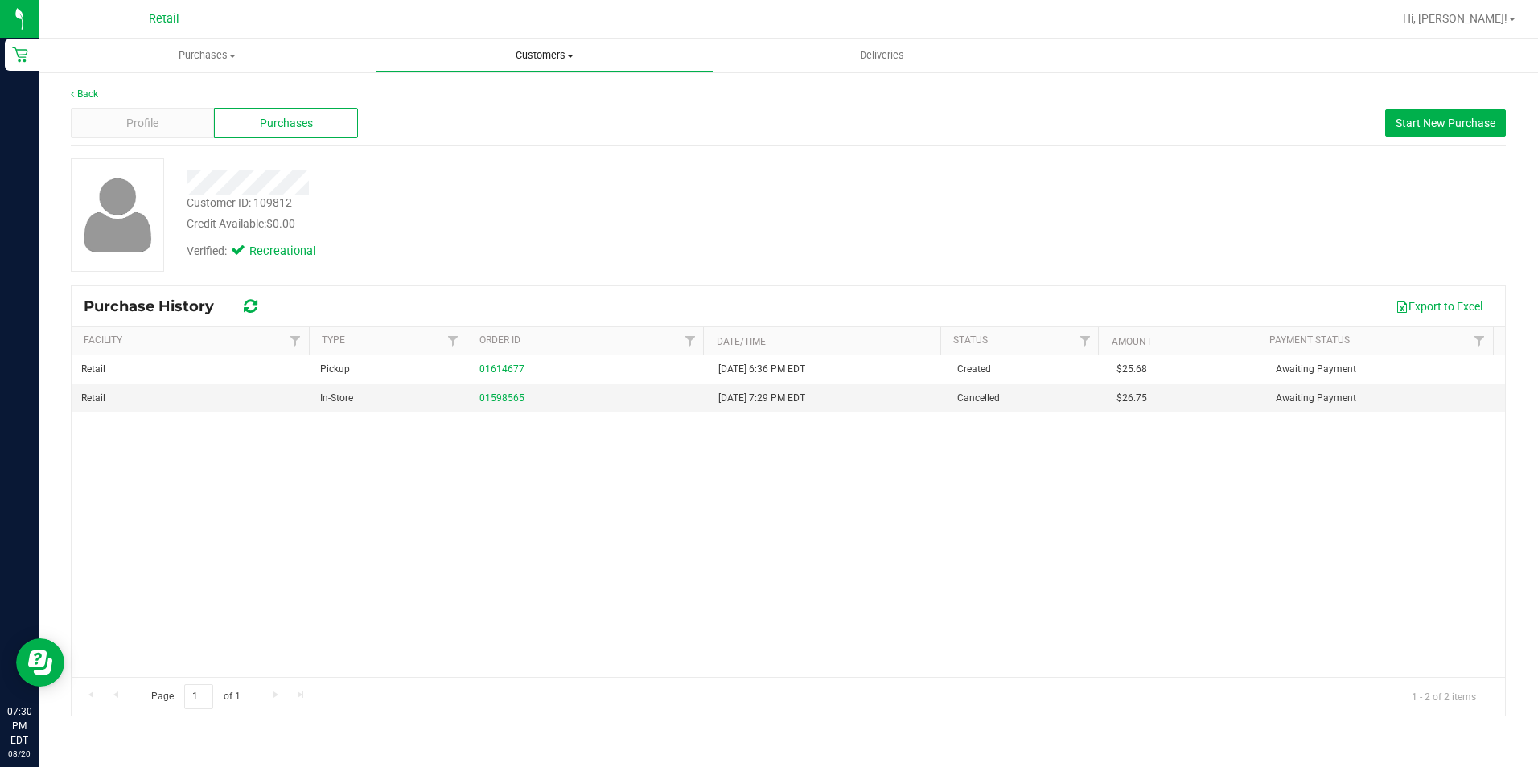
click at [516, 55] on span "Customers" at bounding box center [543, 55] width 335 height 14
click at [487, 90] on span "All customers" at bounding box center [434, 97] width 116 height 14
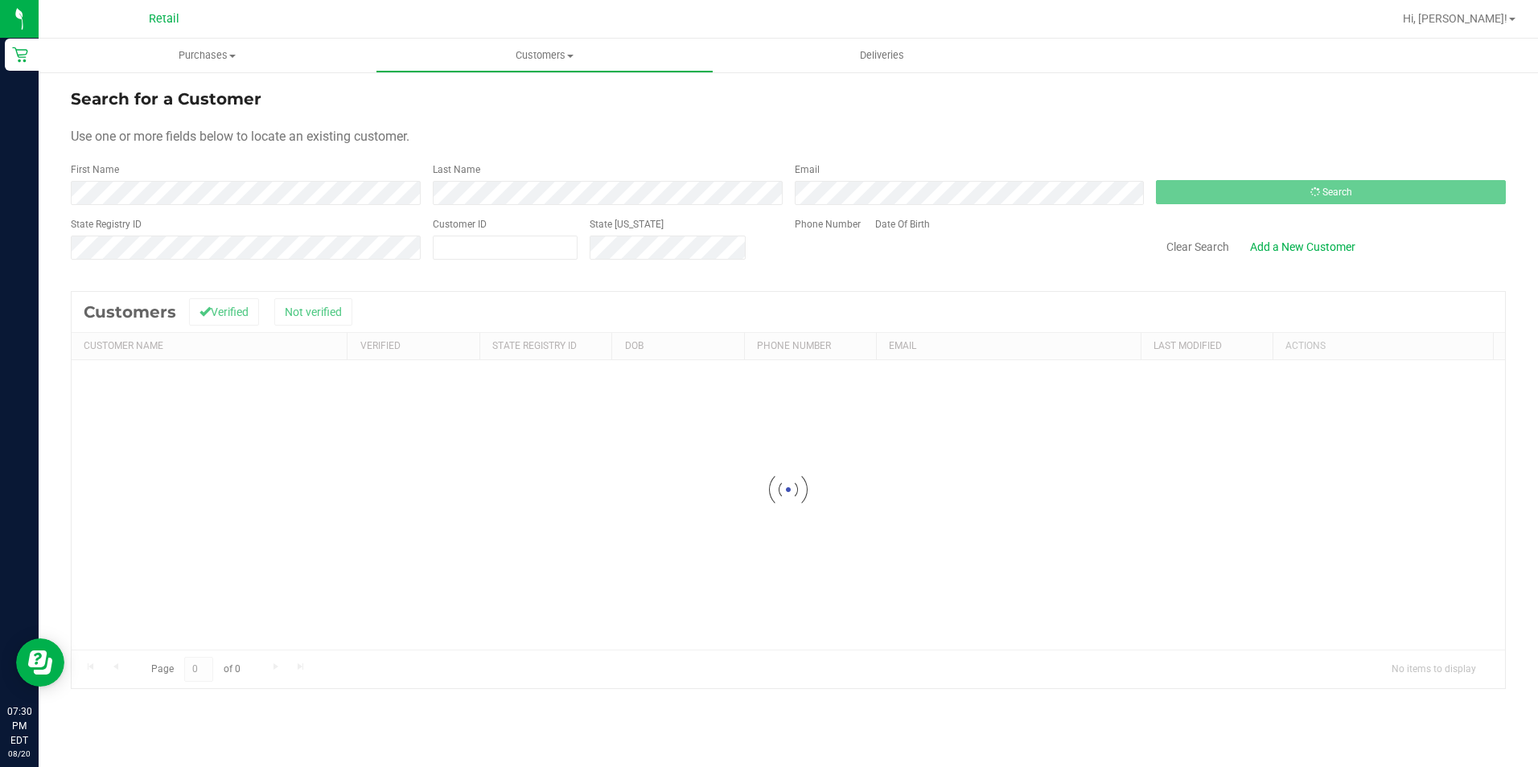
click at [234, 205] on form "Search for a Customer Use one or more fields below to locate an existing custom…" at bounding box center [788, 180] width 1435 height 187
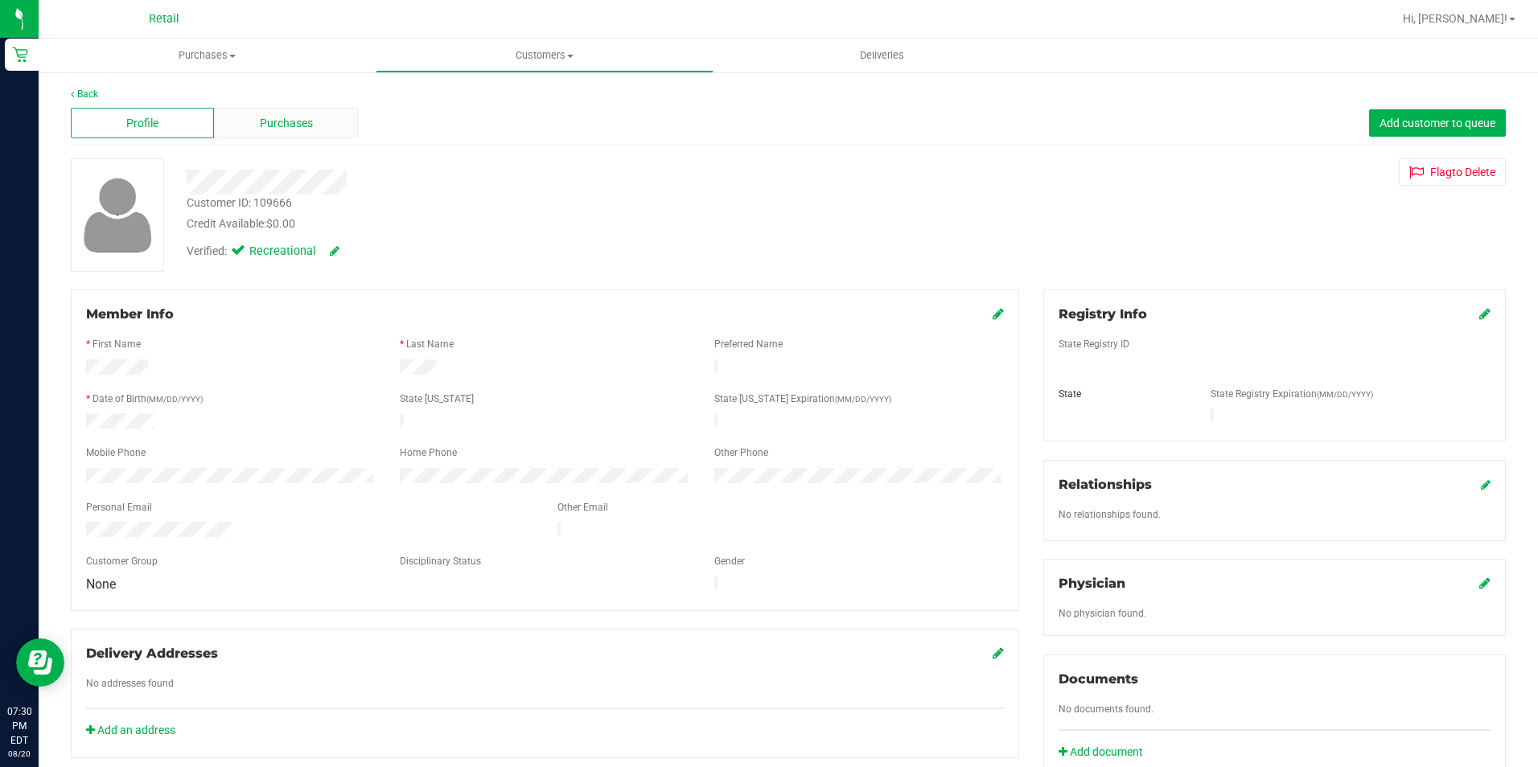
click at [273, 111] on div "Purchases" at bounding box center [285, 123] width 143 height 31
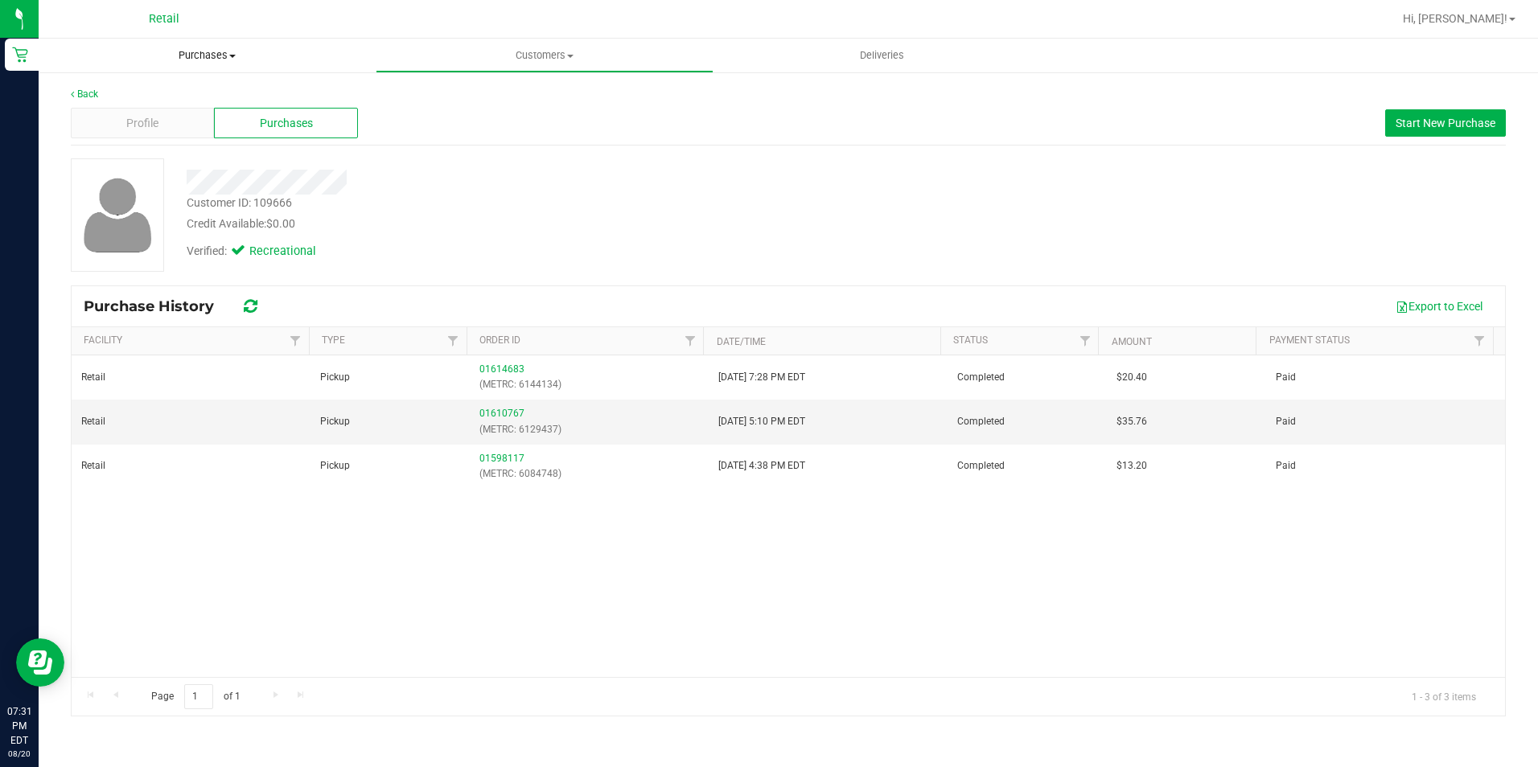
drag, startPoint x: 221, startPoint y: 56, endPoint x: 218, endPoint y: 64, distance: 8.7
click at [221, 56] on span "Purchases" at bounding box center [207, 55] width 337 height 14
click at [514, 53] on span "Customers" at bounding box center [543, 55] width 335 height 14
click at [397, 99] on span "All customers" at bounding box center [434, 97] width 116 height 14
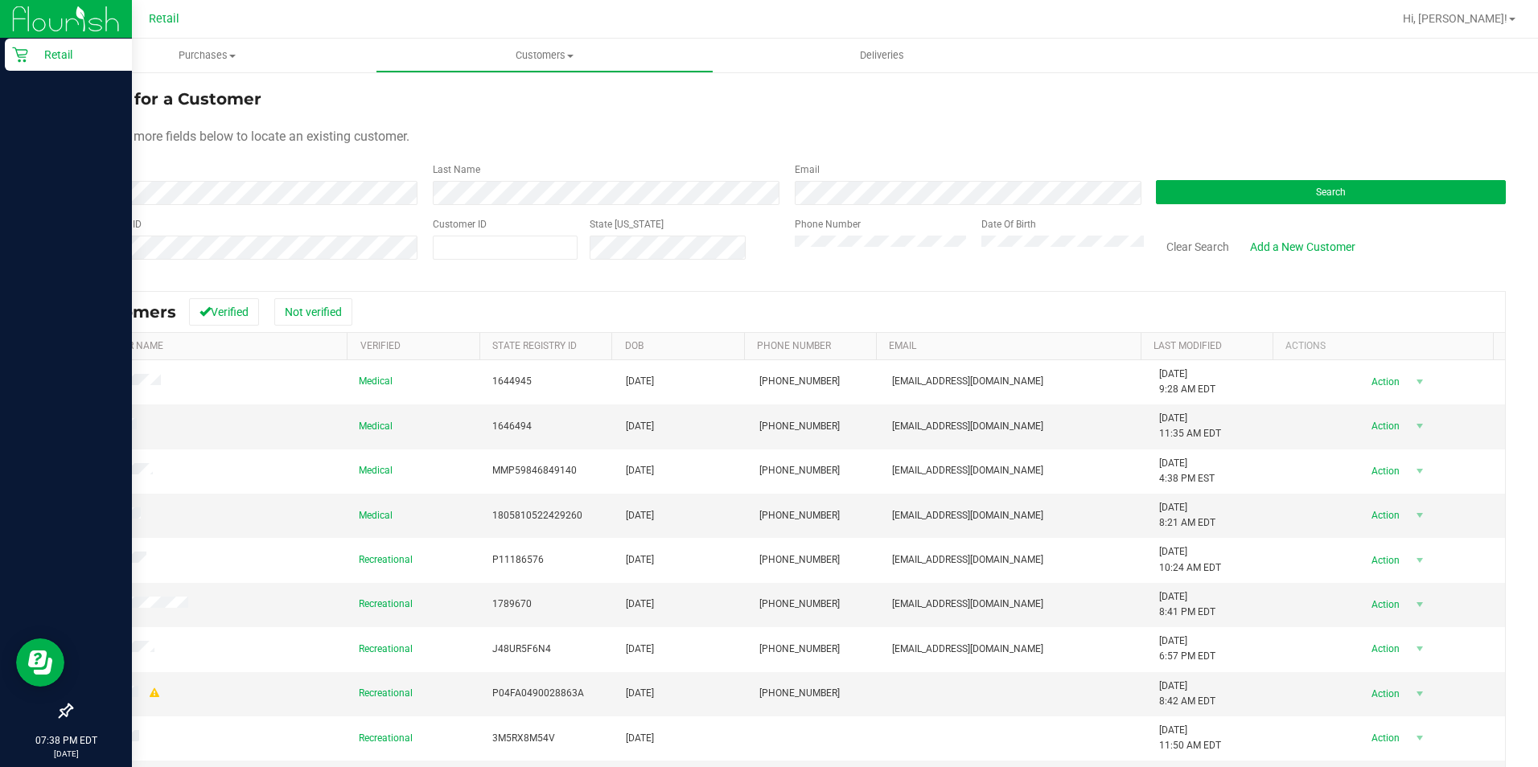
drag, startPoint x: 29, startPoint y: 58, endPoint x: 50, endPoint y: 57, distance: 20.9
click at [29, 58] on p "Retail" at bounding box center [76, 54] width 97 height 19
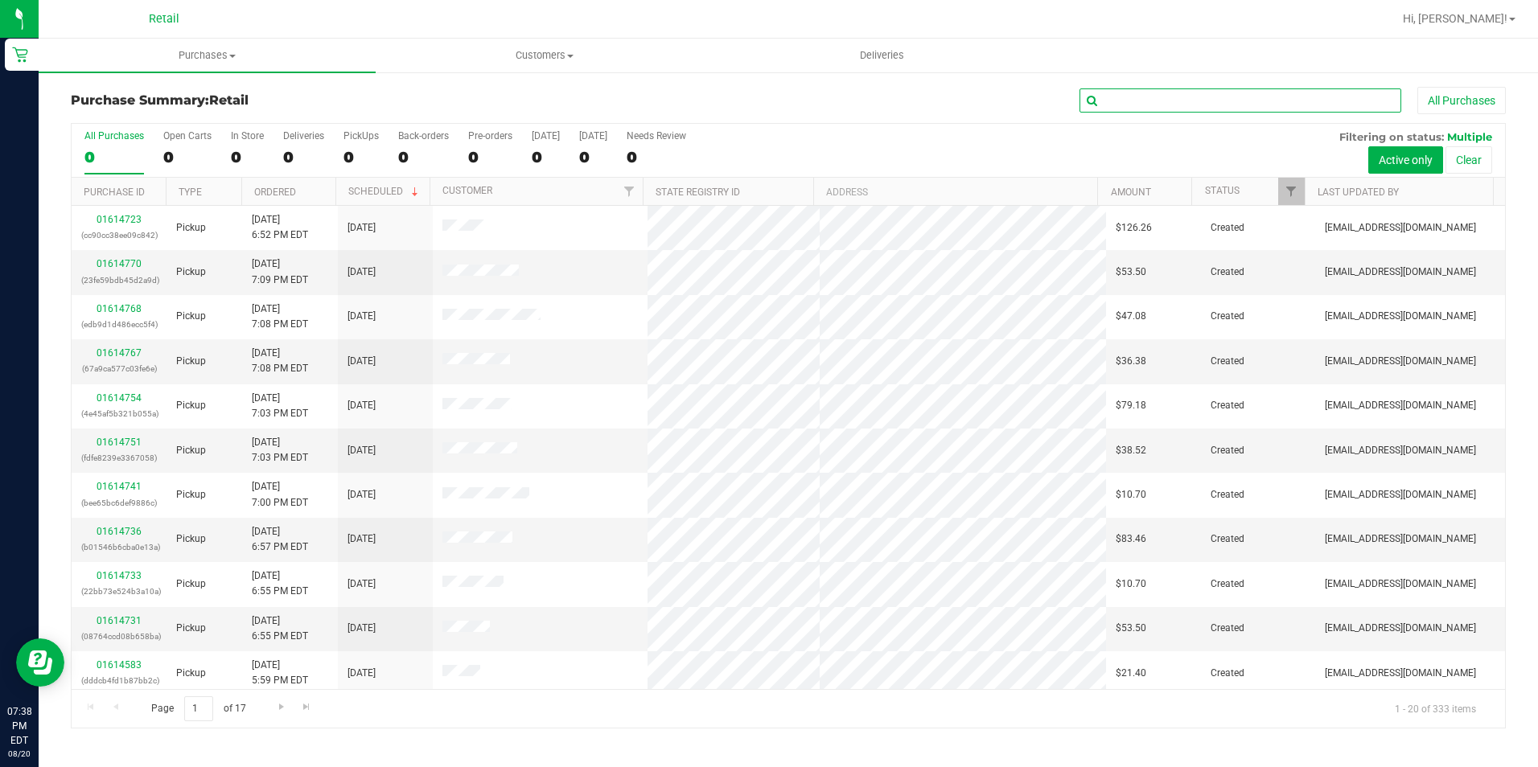
click at [1119, 105] on input "text" at bounding box center [1241, 100] width 322 height 24
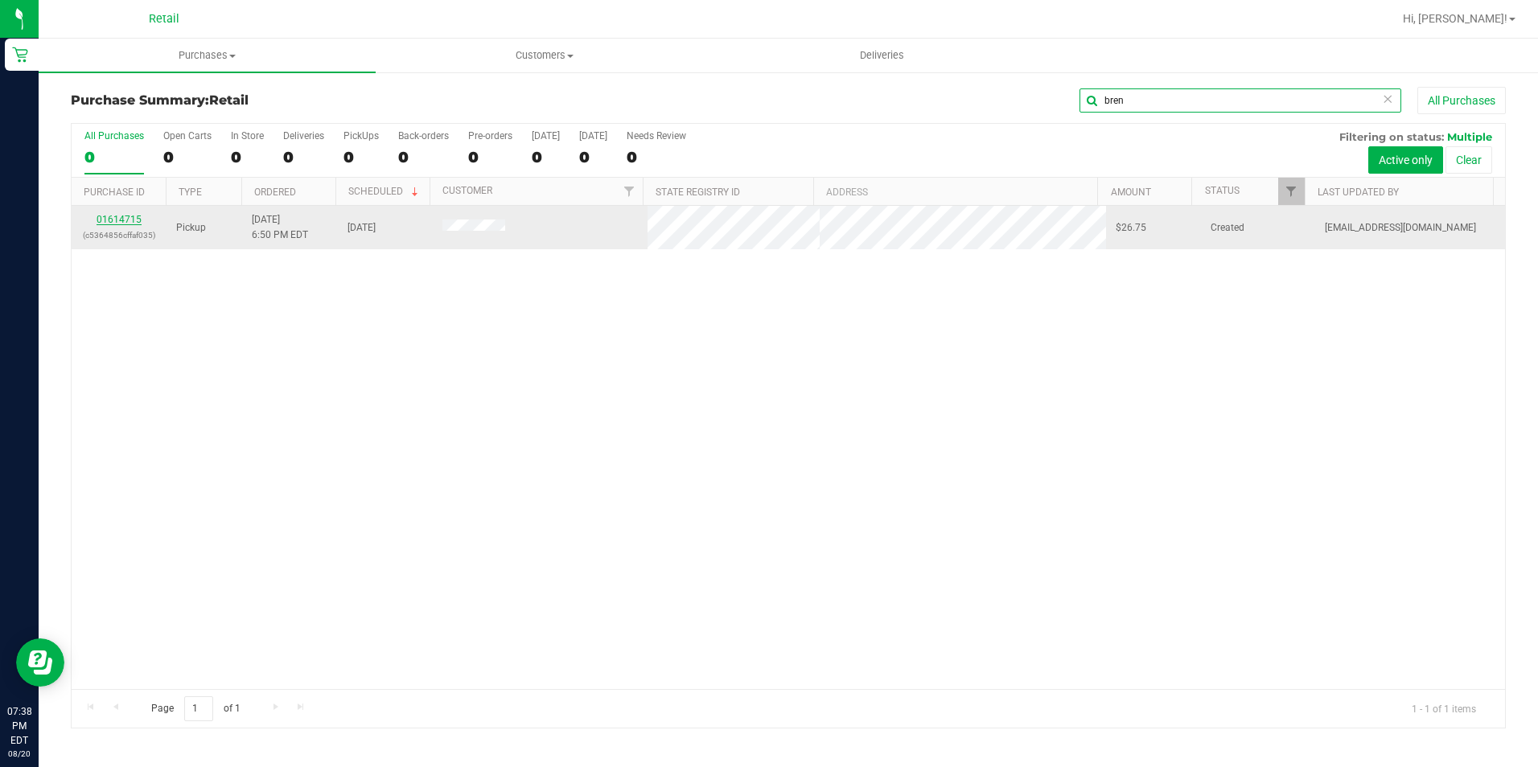
type input "bren"
click at [116, 216] on link "01614715" at bounding box center [119, 219] width 45 height 11
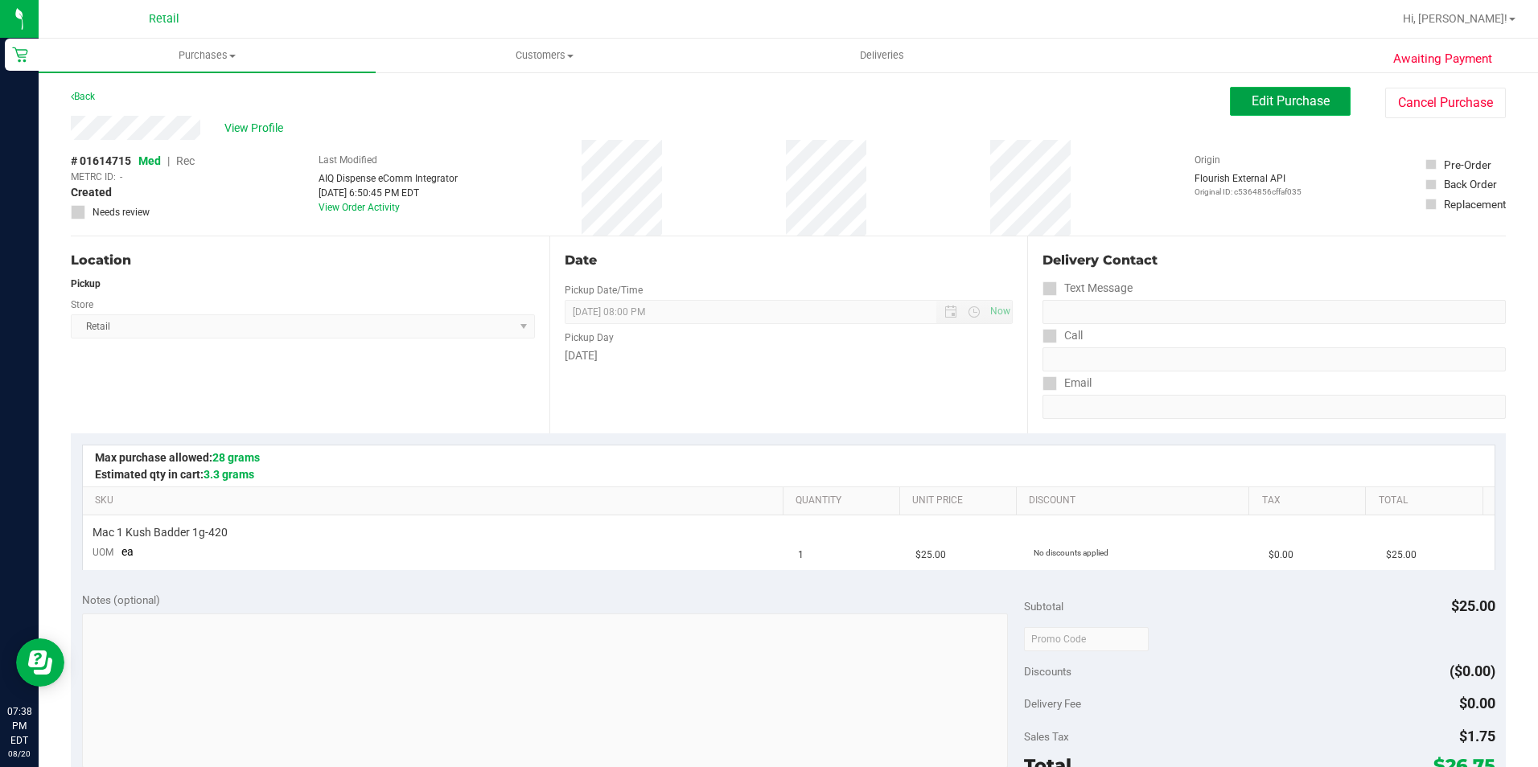
click at [1265, 112] on button "Edit Purchase" at bounding box center [1290, 101] width 121 height 29
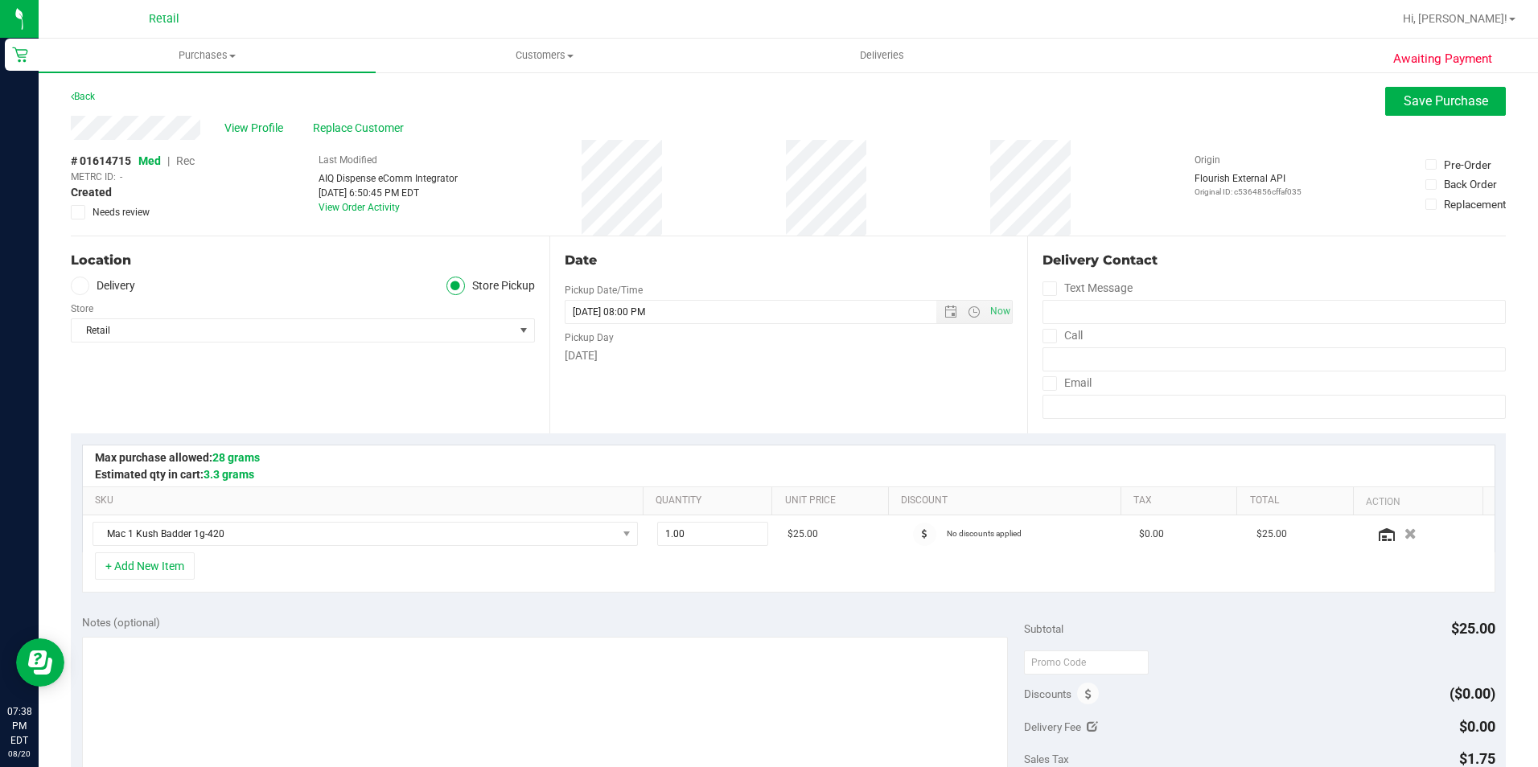
click at [194, 160] on span "Rec" at bounding box center [185, 160] width 19 height 13
click at [1462, 109] on button "Save Purchase" at bounding box center [1445, 101] width 121 height 29
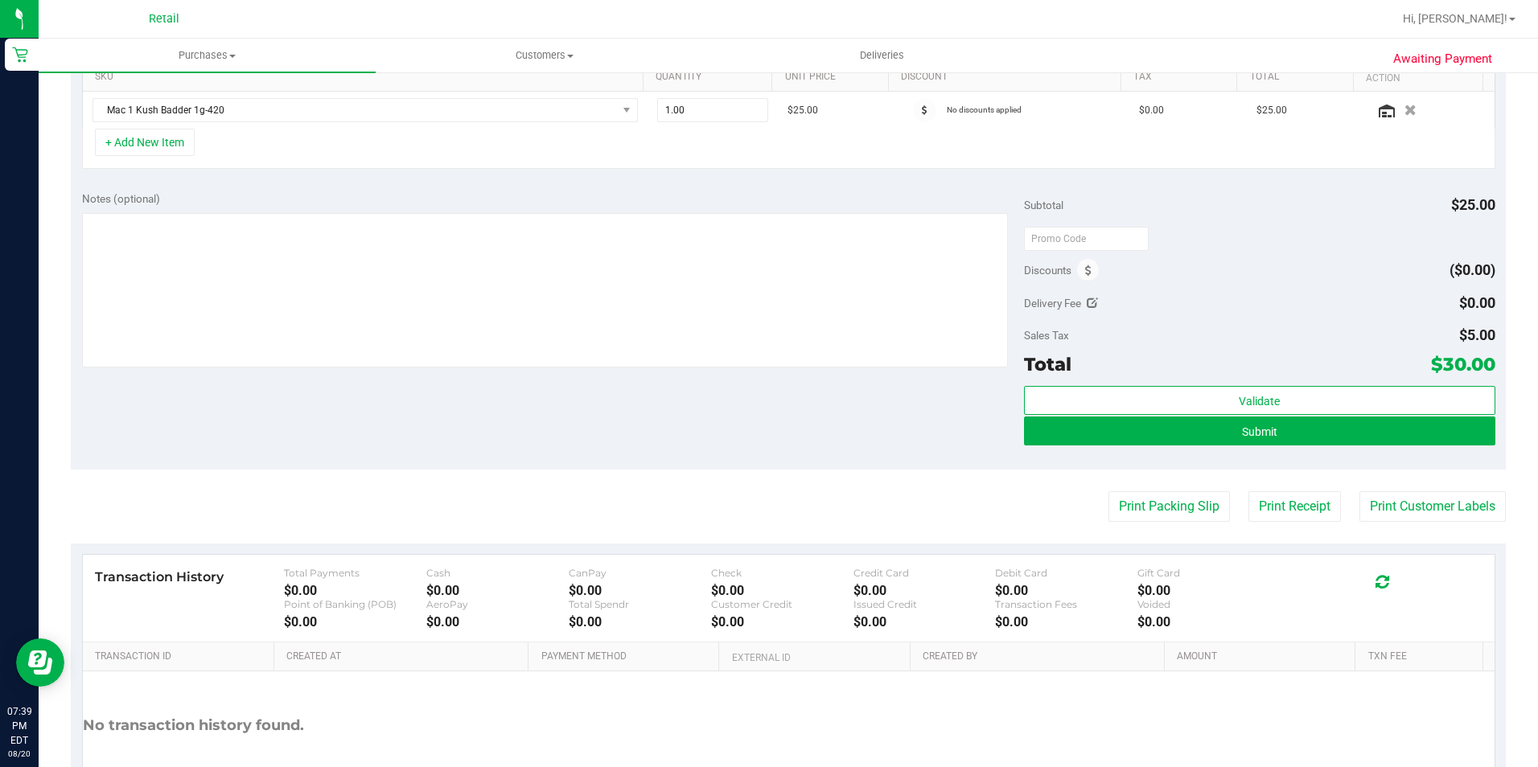
scroll to position [483, 0]
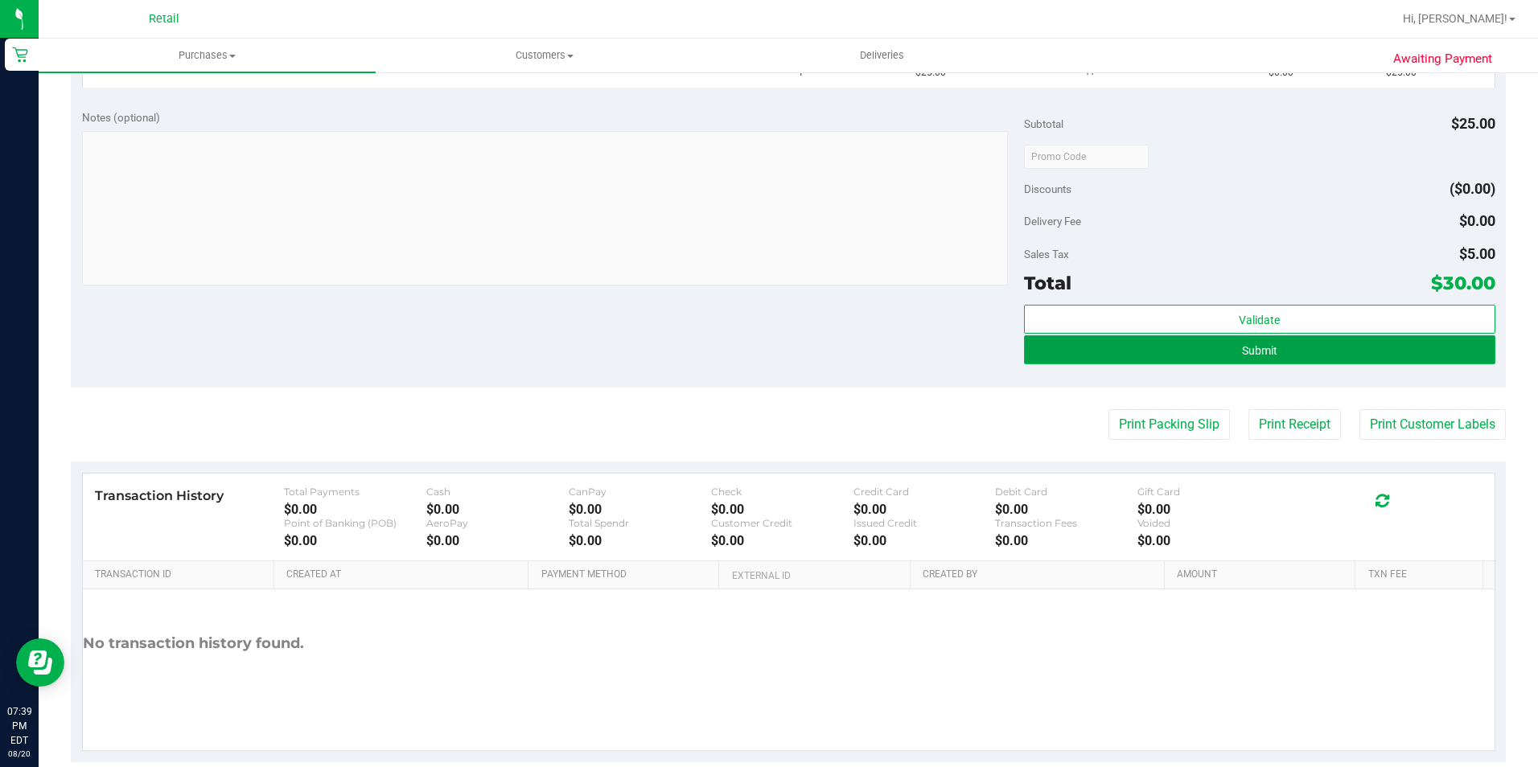
click at [1176, 363] on button "Submit" at bounding box center [1259, 349] width 471 height 29
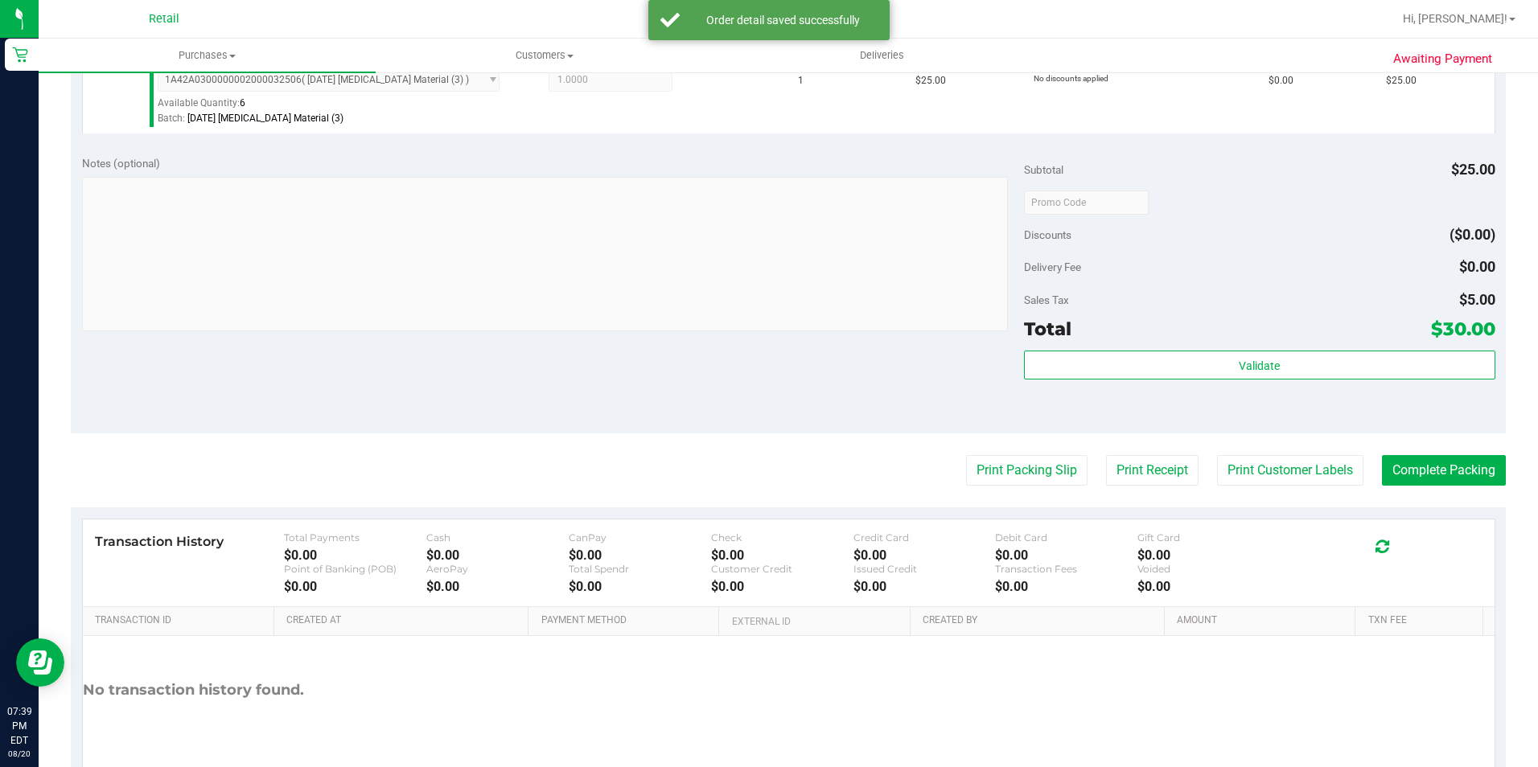
scroll to position [538, 0]
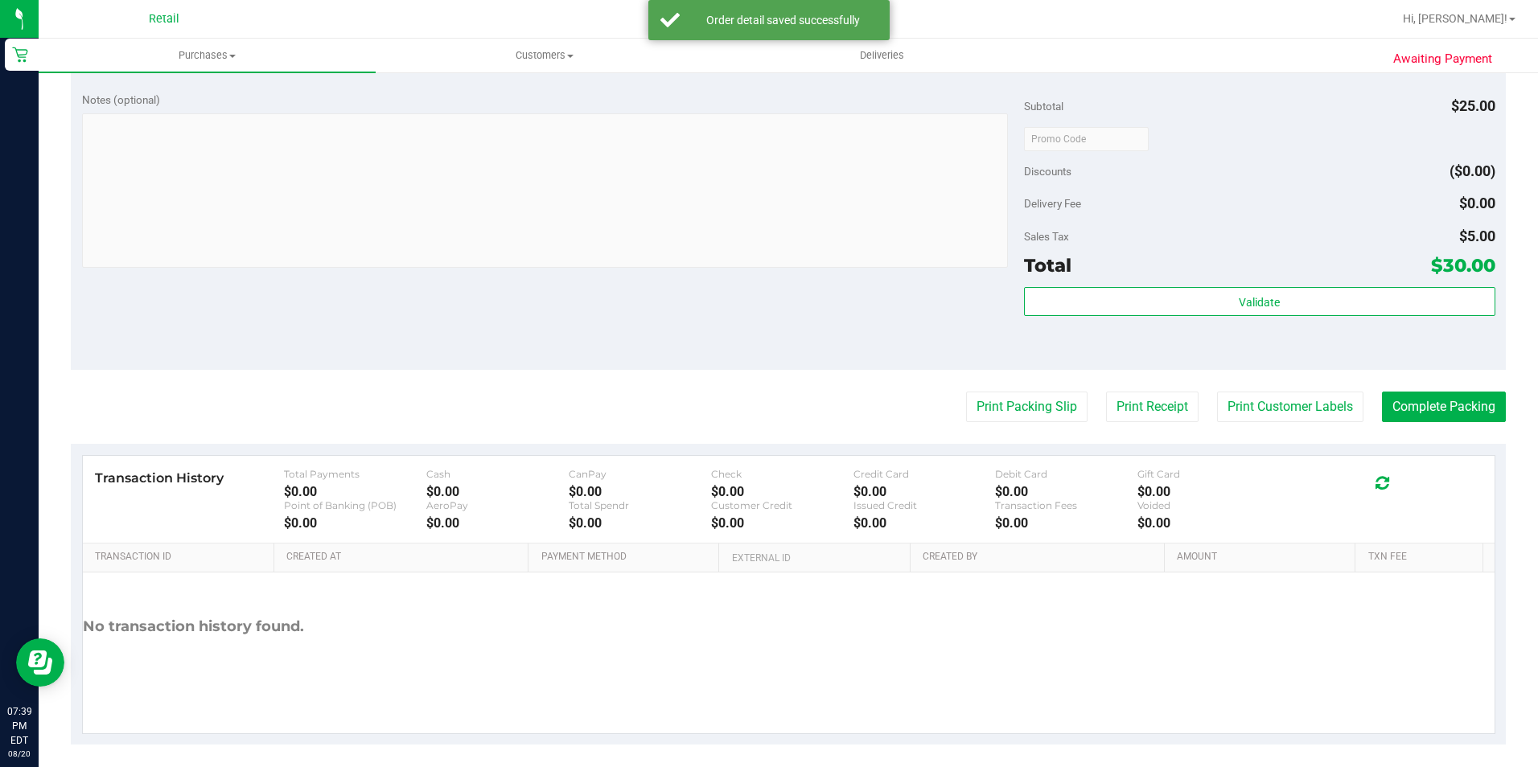
click at [1446, 390] on purchase-details "Back Edit Purchase Cancel Purchase View Profile # 01614715 Med | Rec METRC ID: …" at bounding box center [788, 147] width 1435 height 1196
click at [1446, 401] on button "Complete Packing" at bounding box center [1444, 407] width 124 height 31
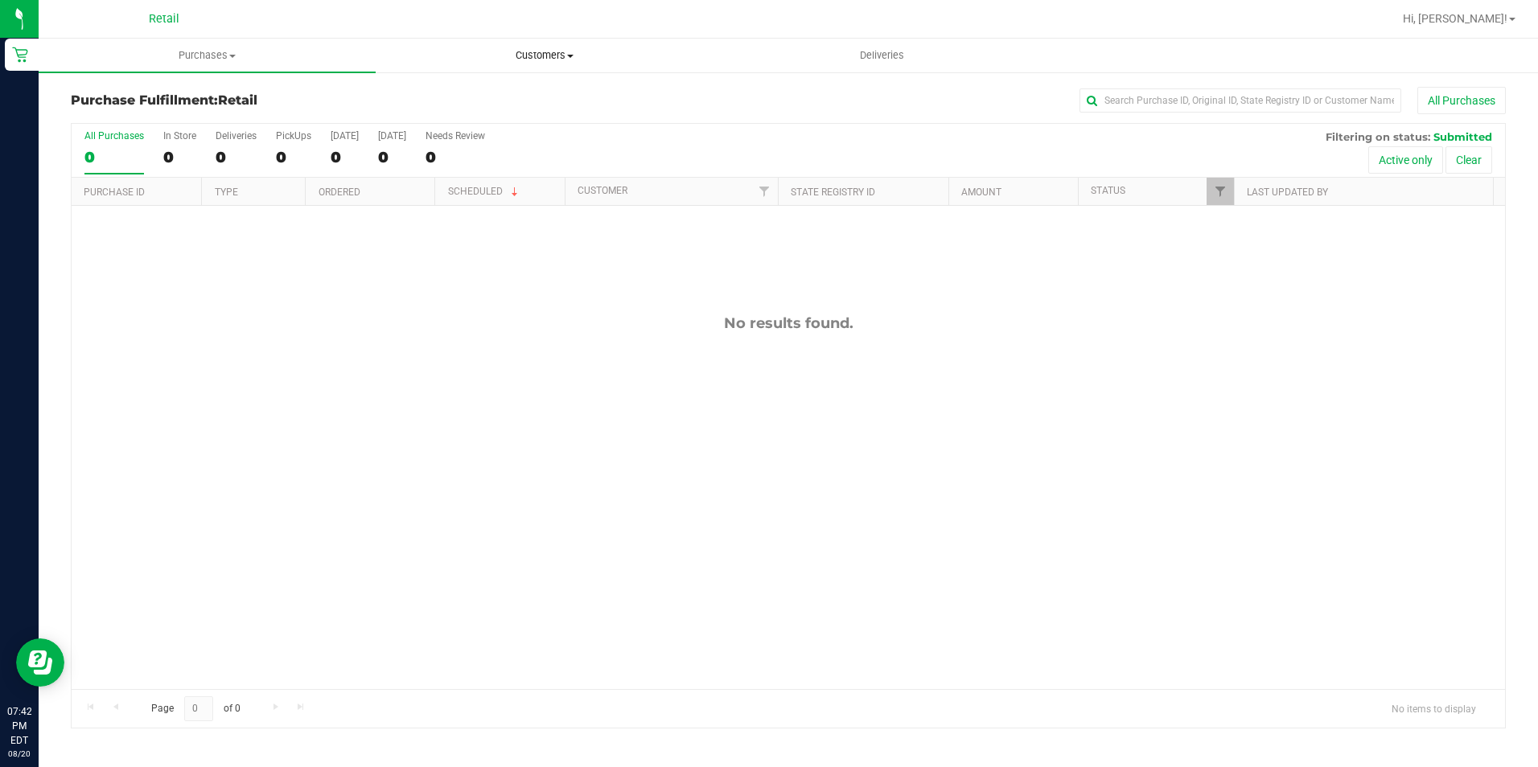
click at [586, 48] on span "Customers" at bounding box center [543, 55] width 335 height 14
click at [572, 94] on li "All customers" at bounding box center [544, 97] width 337 height 19
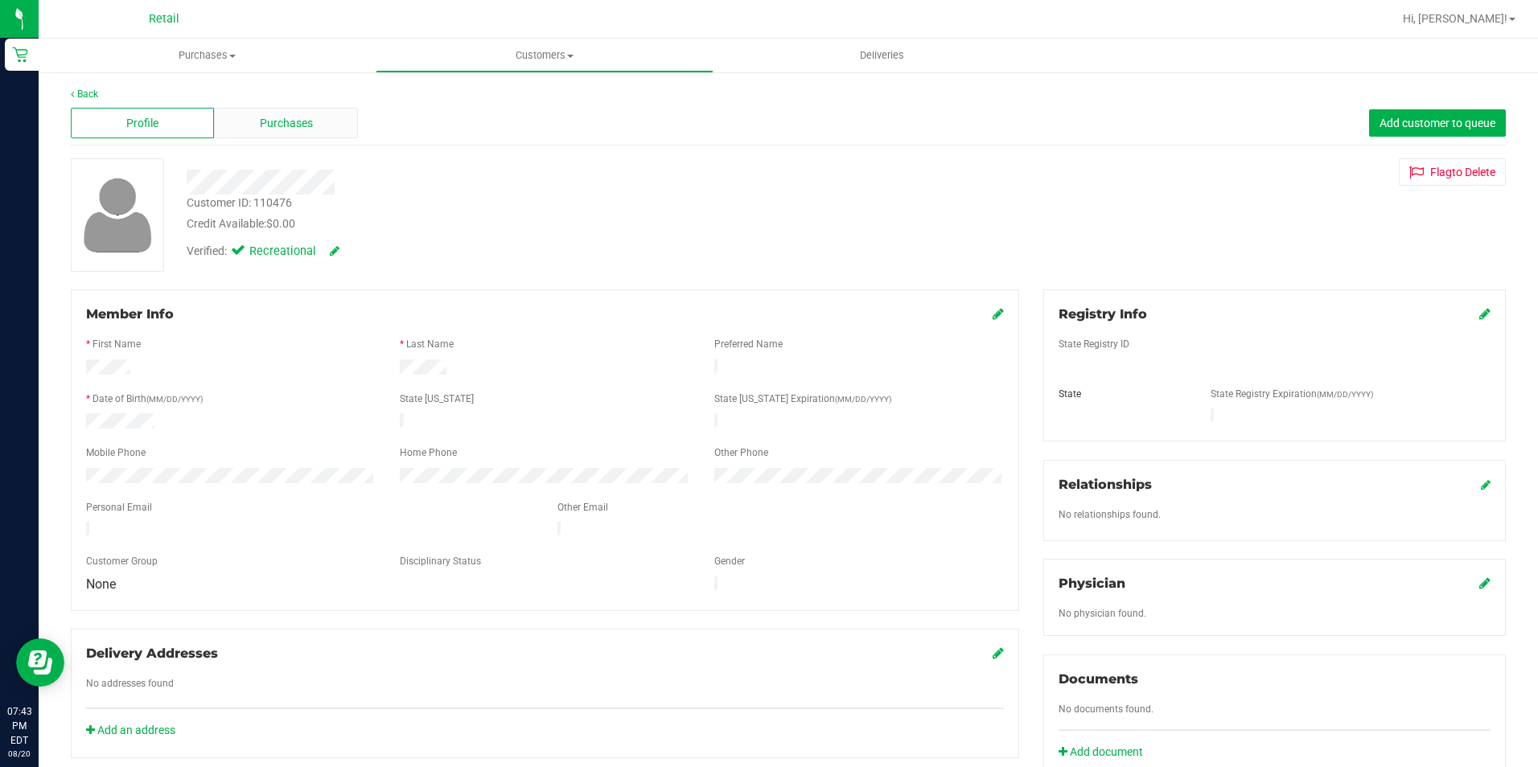
click at [307, 109] on div "Purchases" at bounding box center [285, 123] width 143 height 31
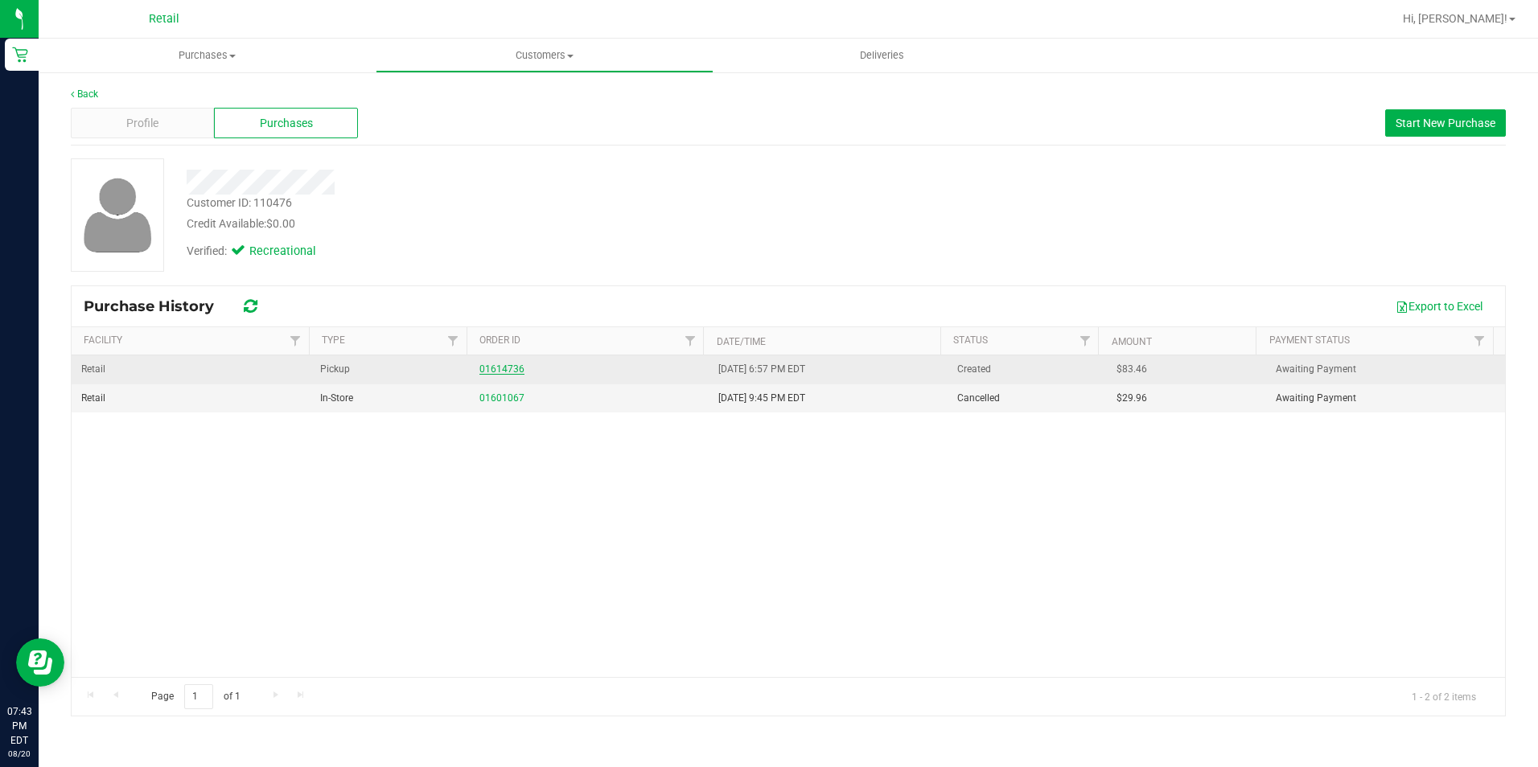
click at [507, 371] on link "01614736" at bounding box center [501, 369] width 45 height 11
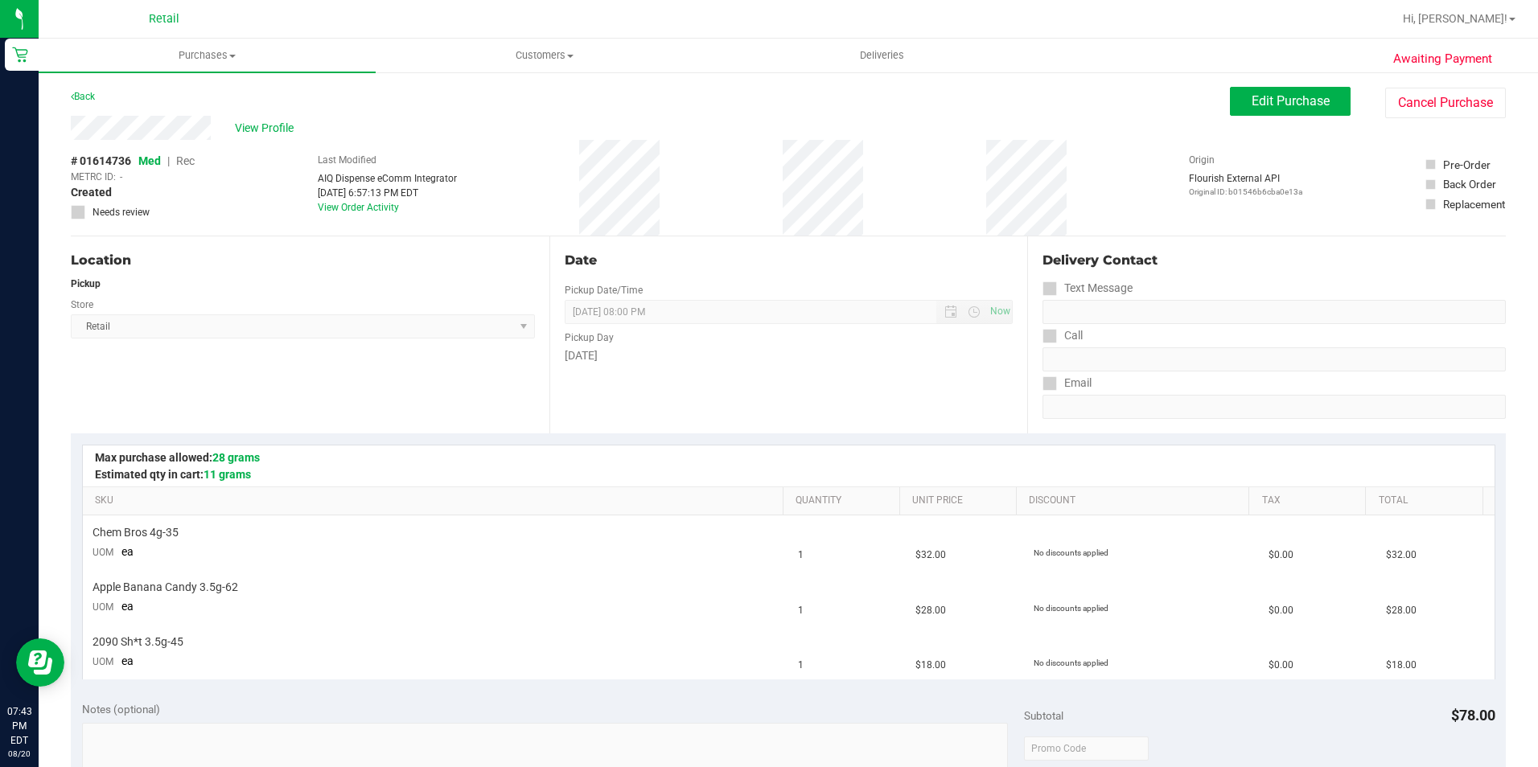
click at [191, 162] on span "Rec" at bounding box center [185, 160] width 19 height 13
click at [1270, 109] on button "Edit Purchase" at bounding box center [1290, 101] width 121 height 29
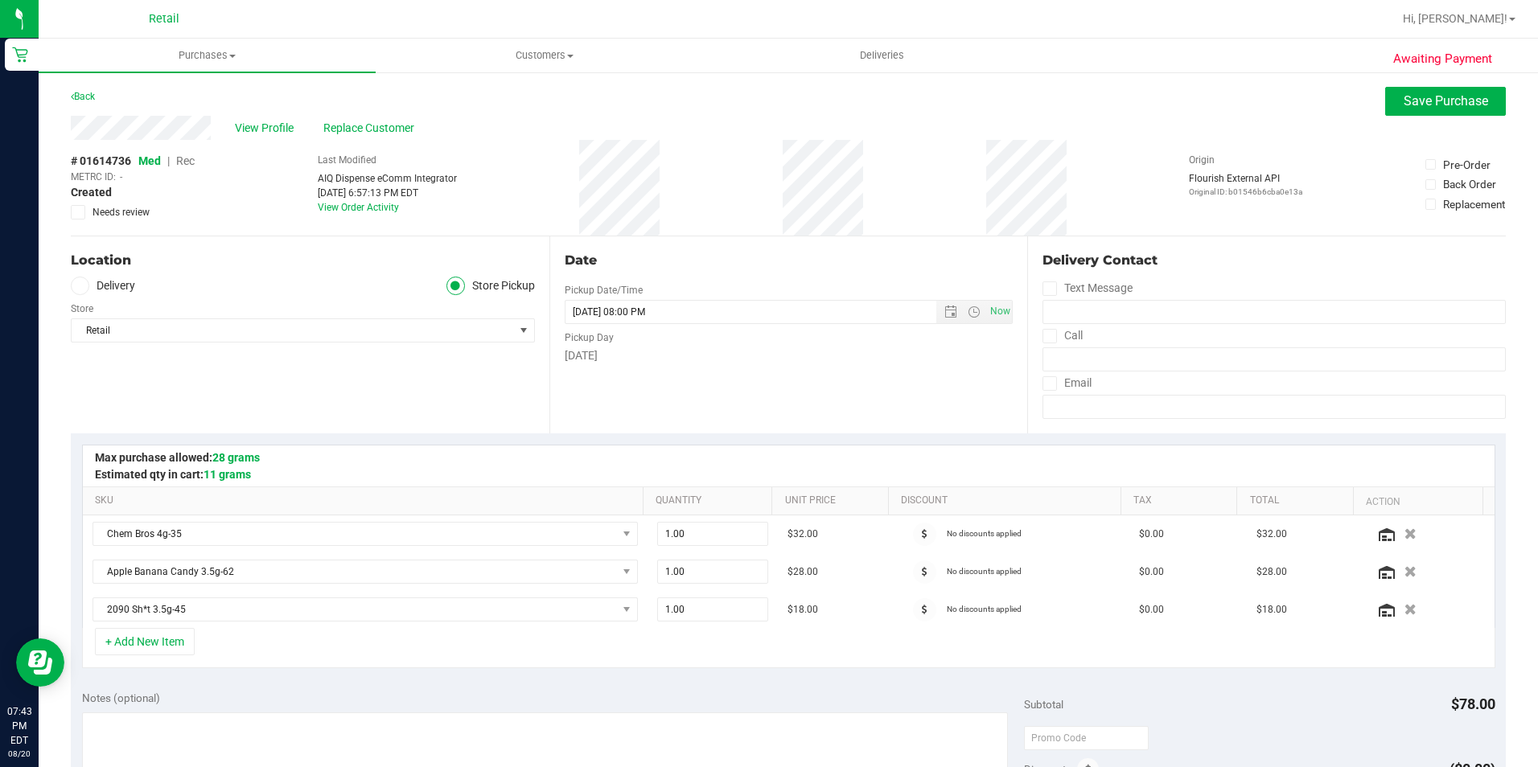
click at [187, 157] on span "Rec" at bounding box center [185, 160] width 19 height 13
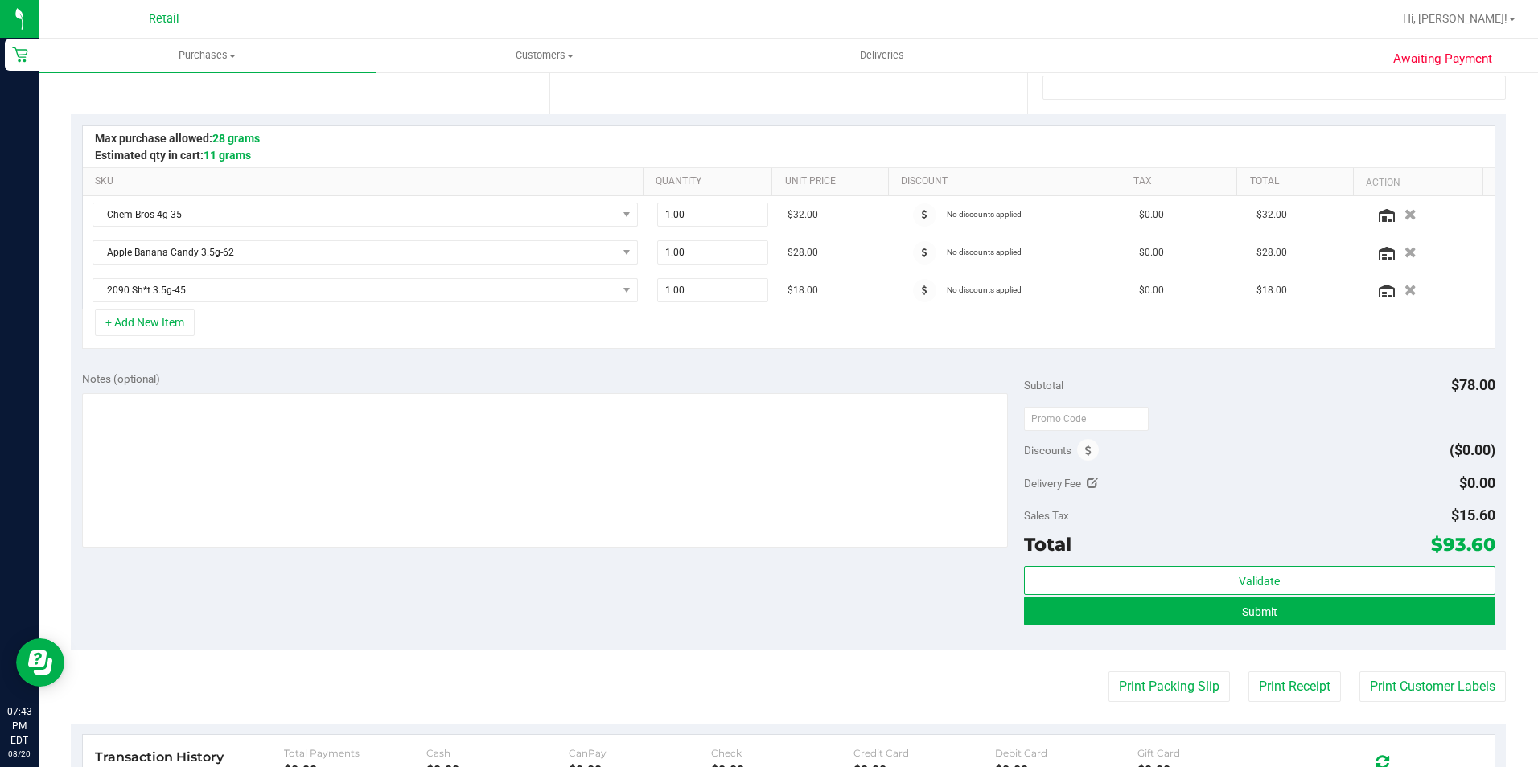
scroll to position [322, 0]
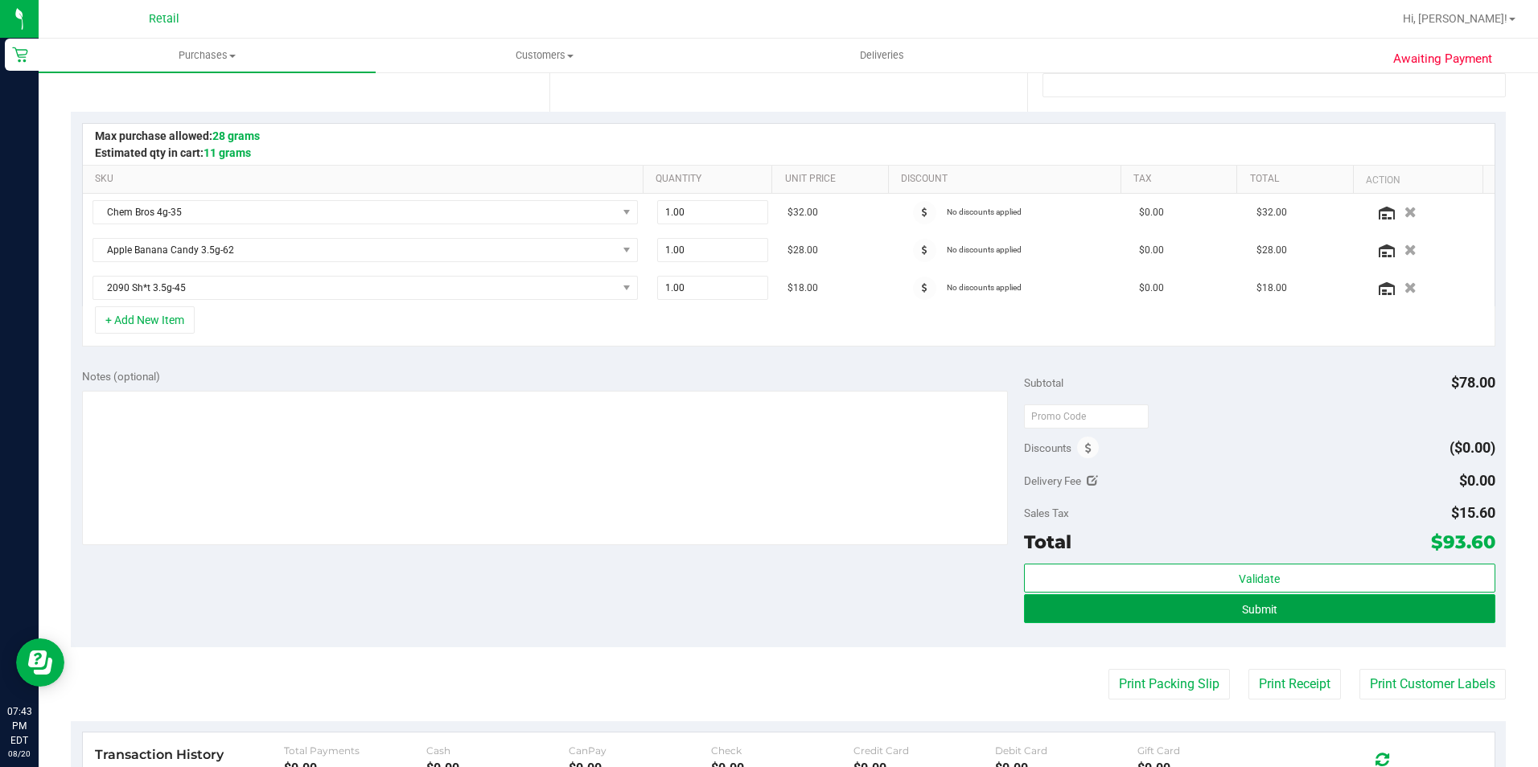
click at [1324, 615] on button "Submit" at bounding box center [1259, 608] width 471 height 29
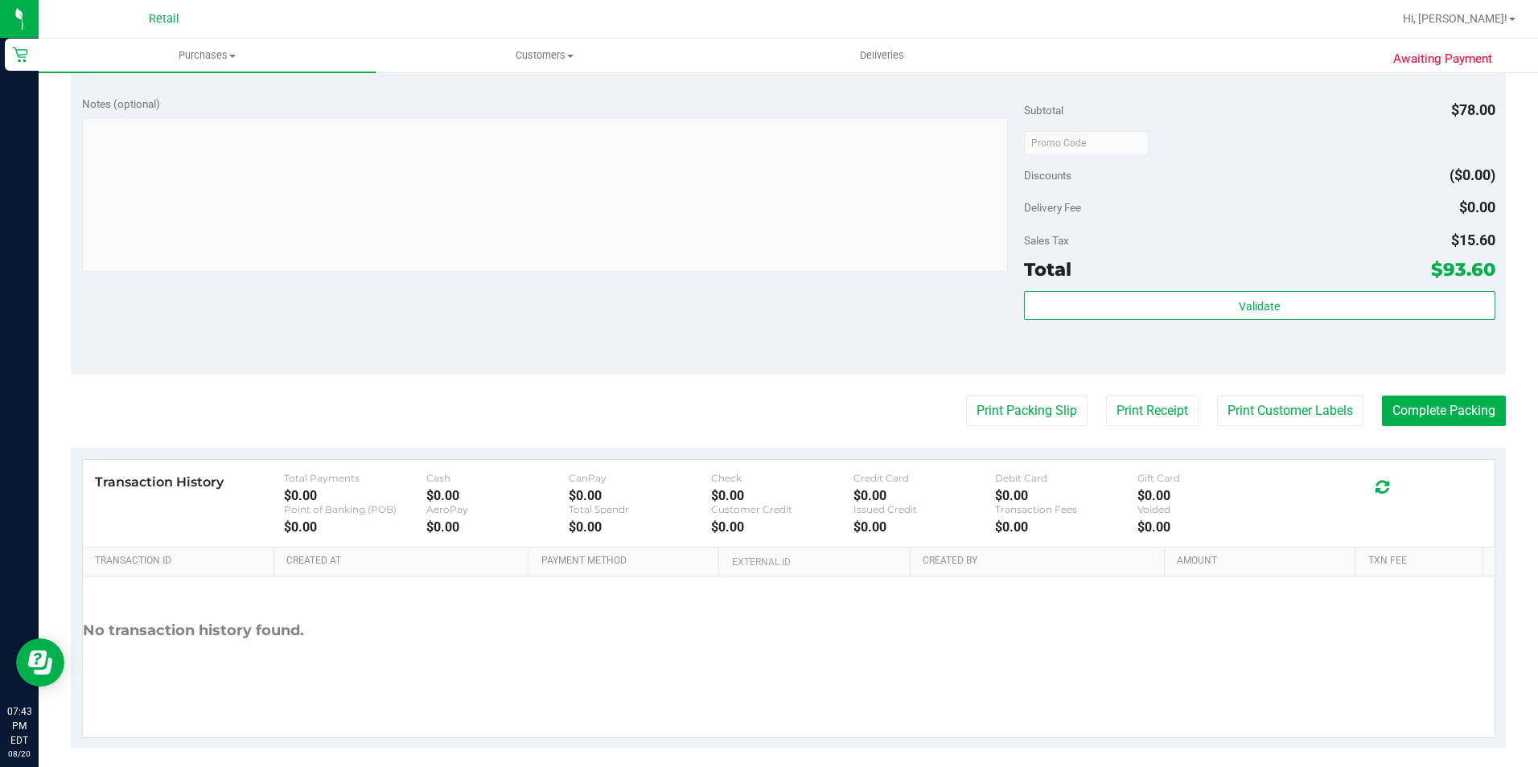
scroll to position [730, 0]
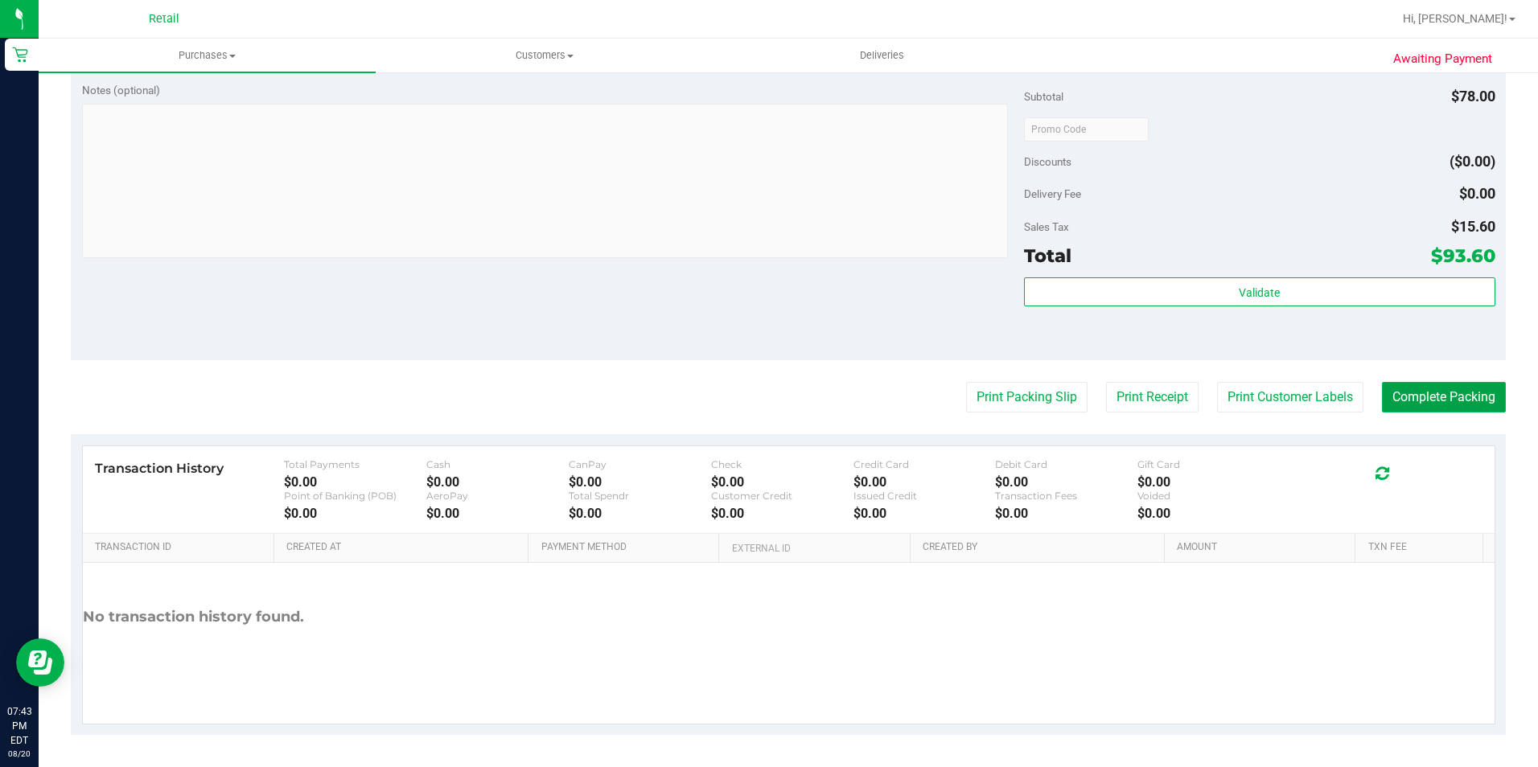
click at [1423, 383] on button "Complete Packing" at bounding box center [1444, 397] width 124 height 31
